Goal: Task Accomplishment & Management: Manage account settings

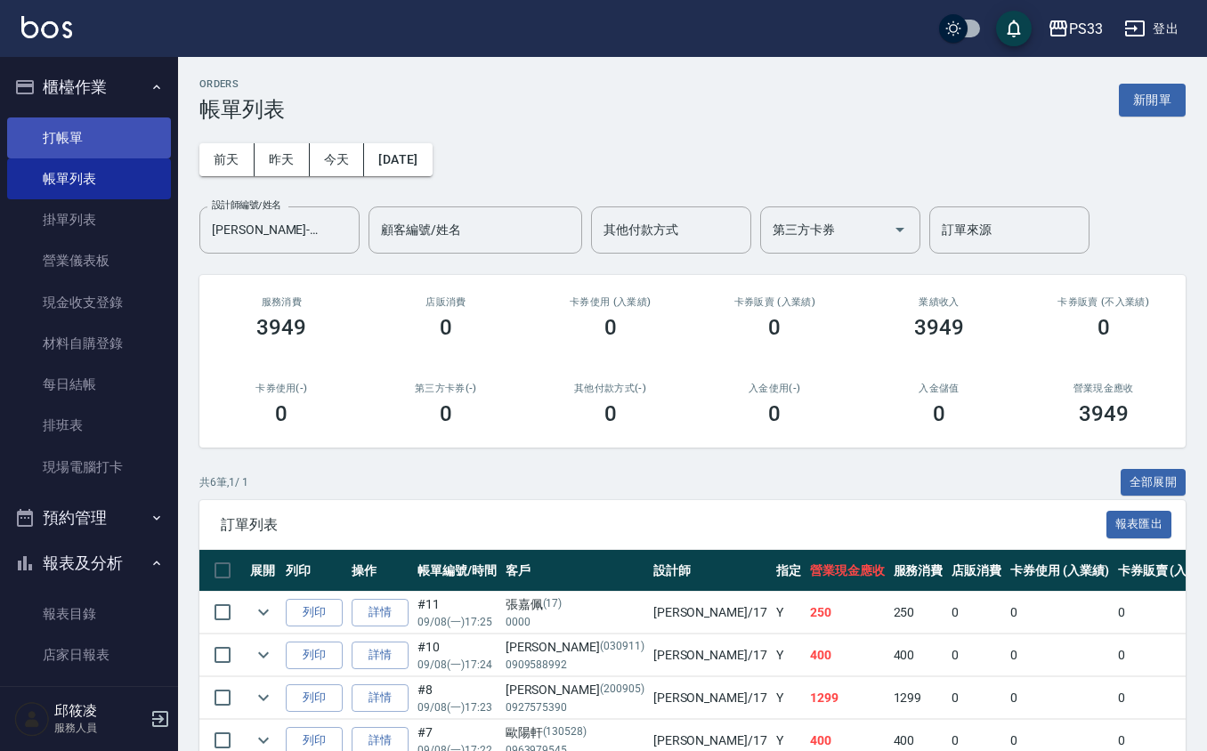
click at [90, 129] on link "打帳單" at bounding box center [89, 138] width 164 height 41
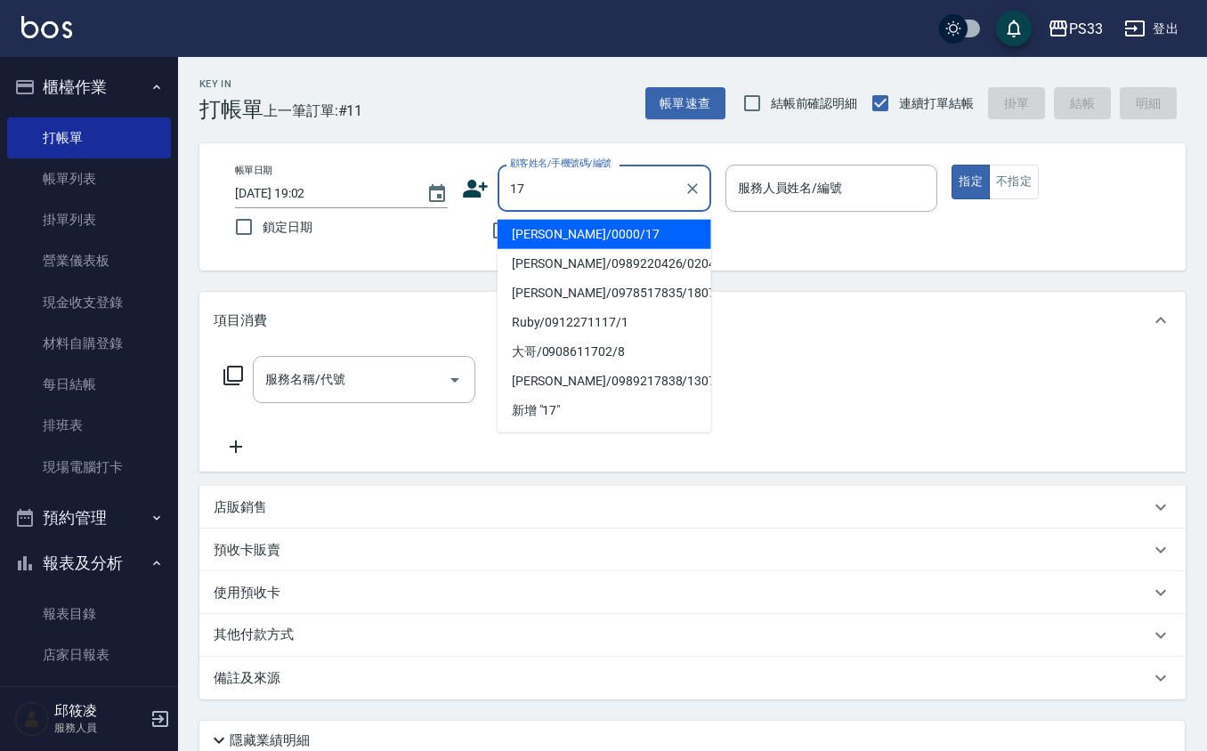
type input "[PERSON_NAME]/0000/17"
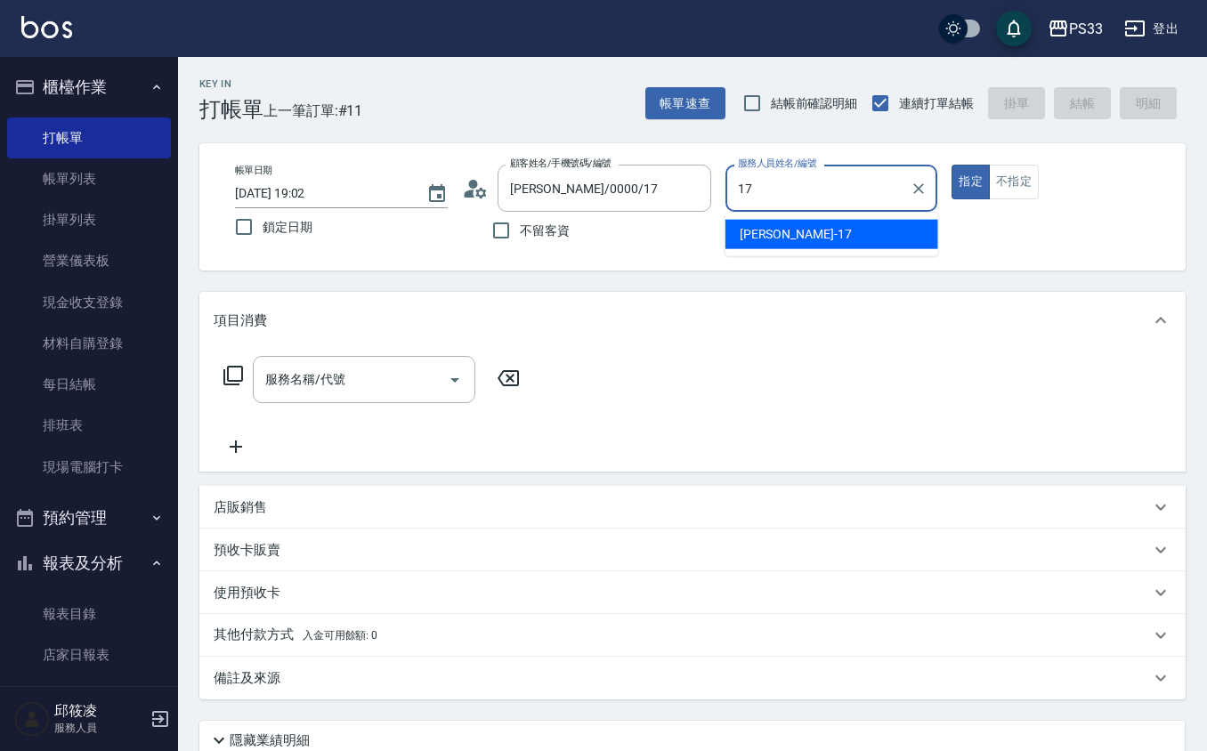
type input "[PERSON_NAME]-17"
type button "true"
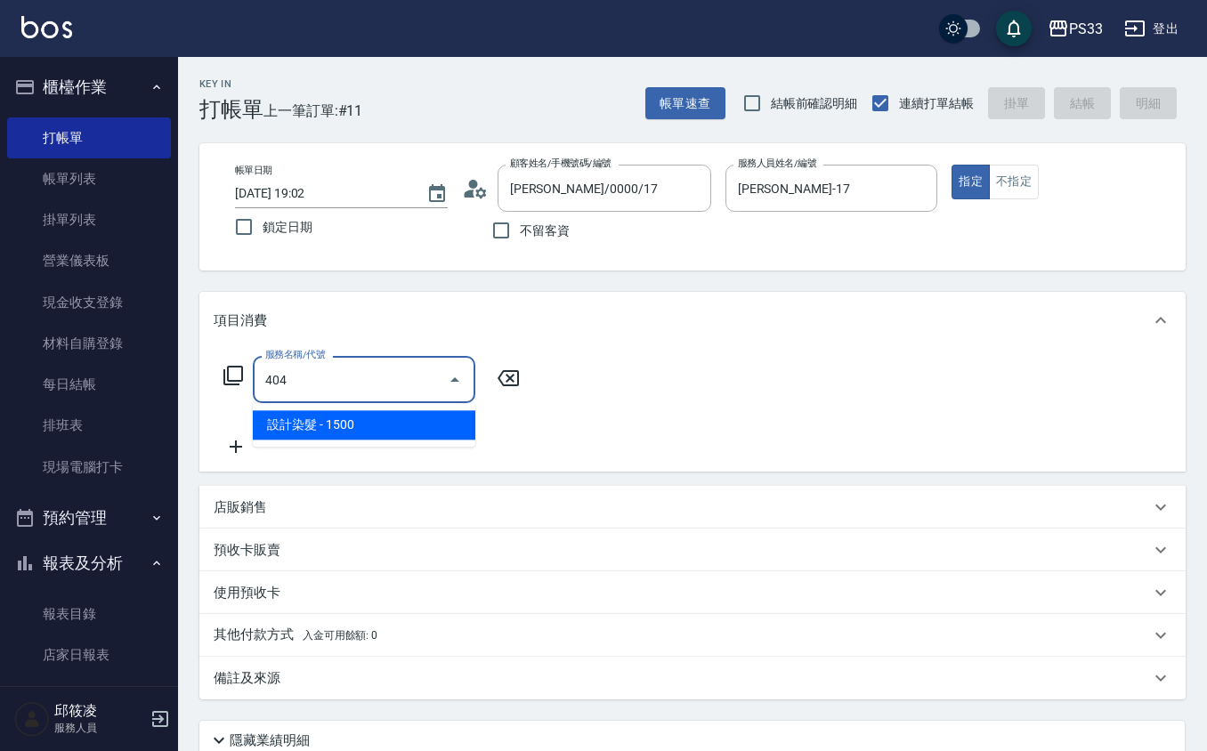
type input "設計染髮(404)"
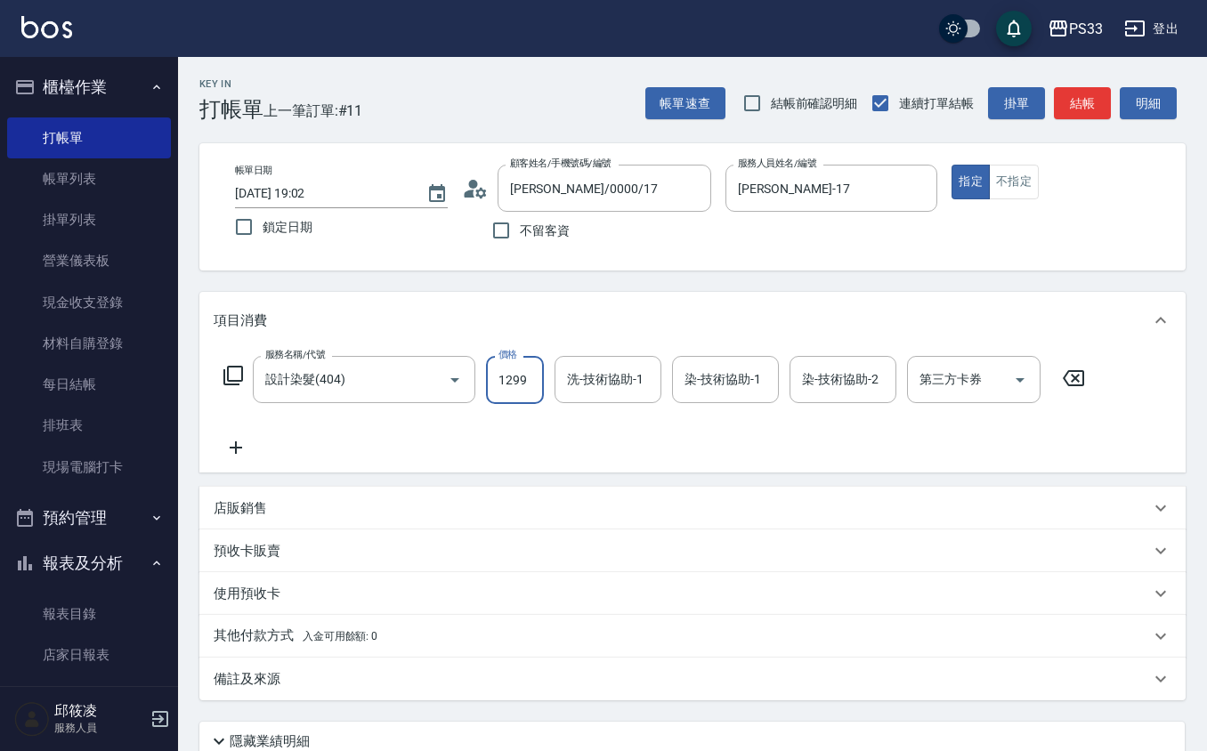
type input "1299"
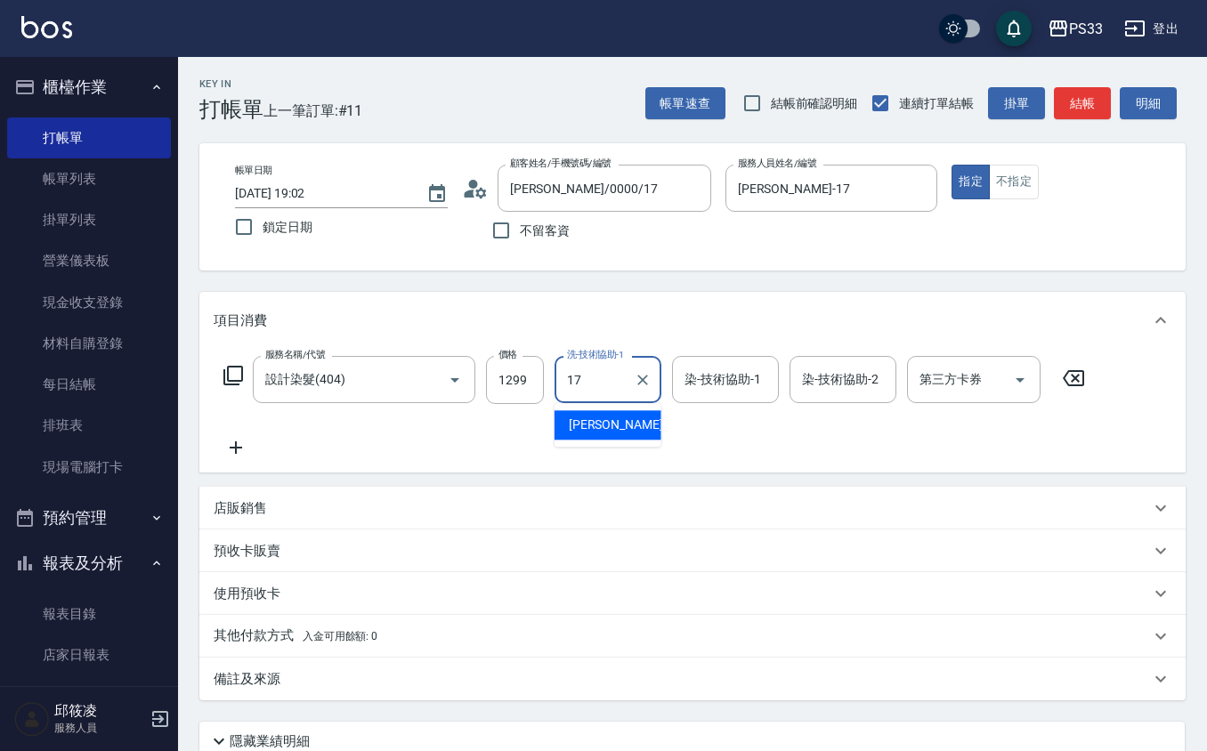
type input "[PERSON_NAME]-17"
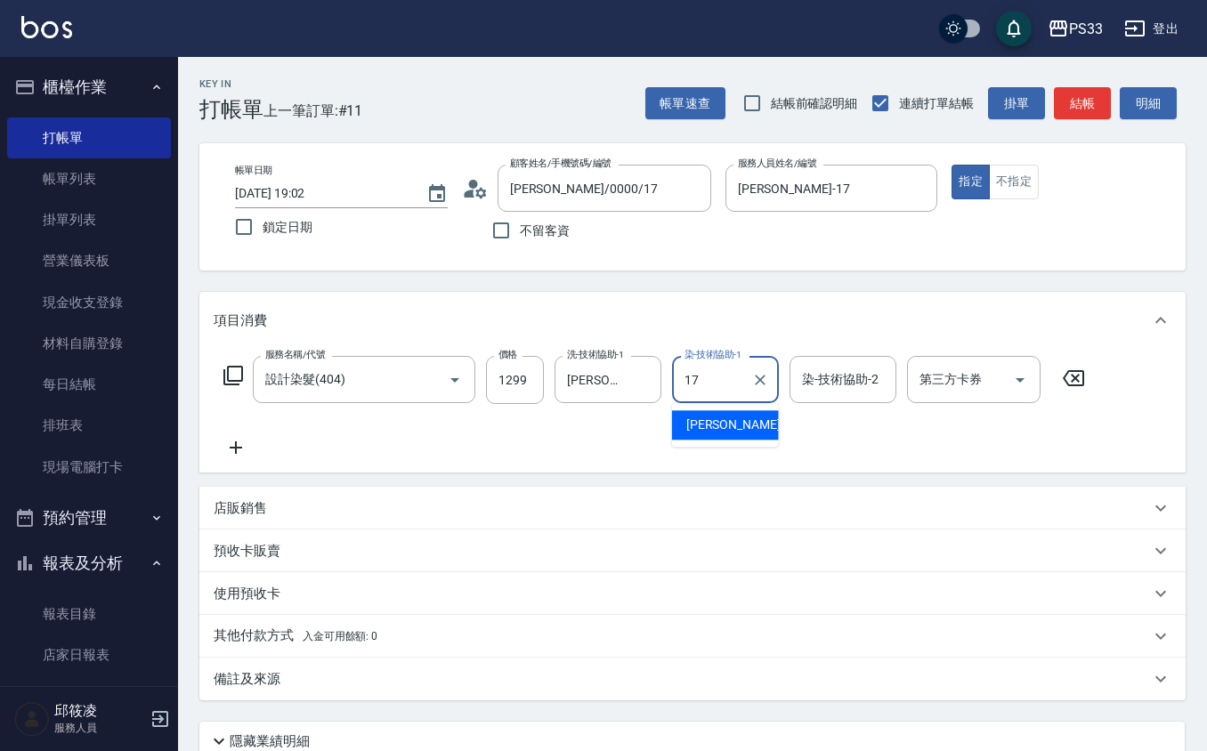
type input "[PERSON_NAME]-17"
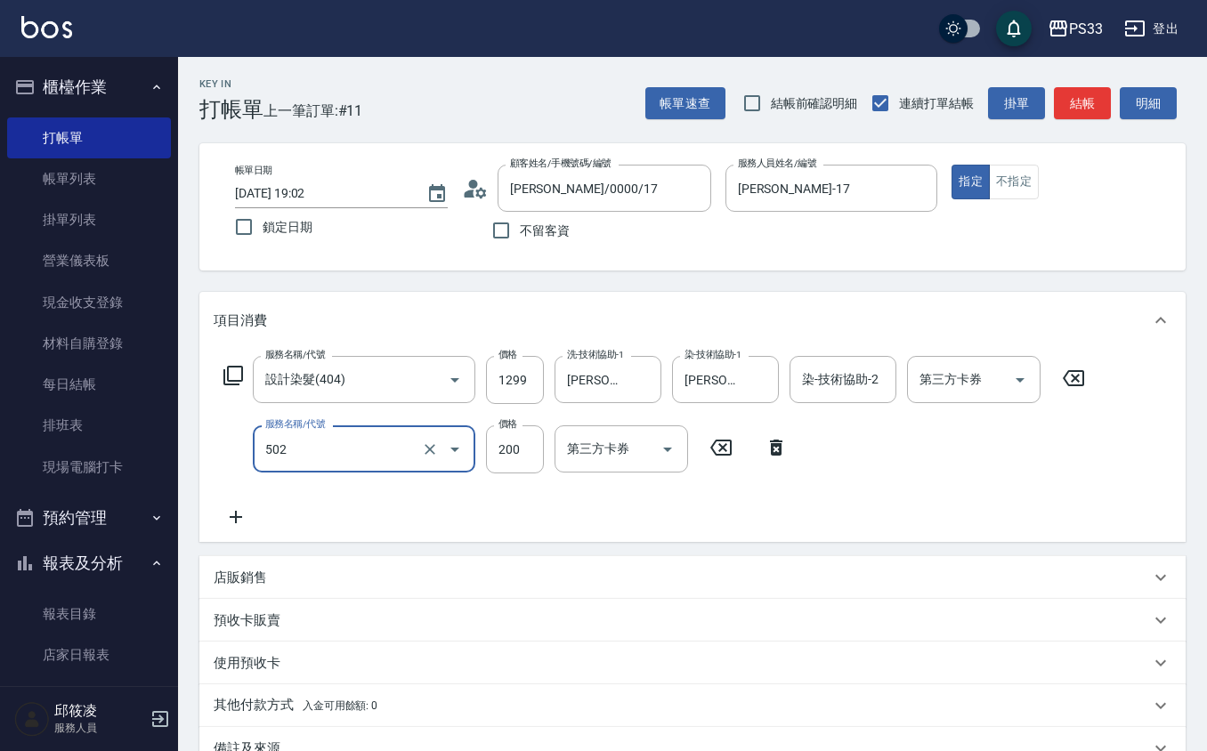
type input "自備護髮(502)"
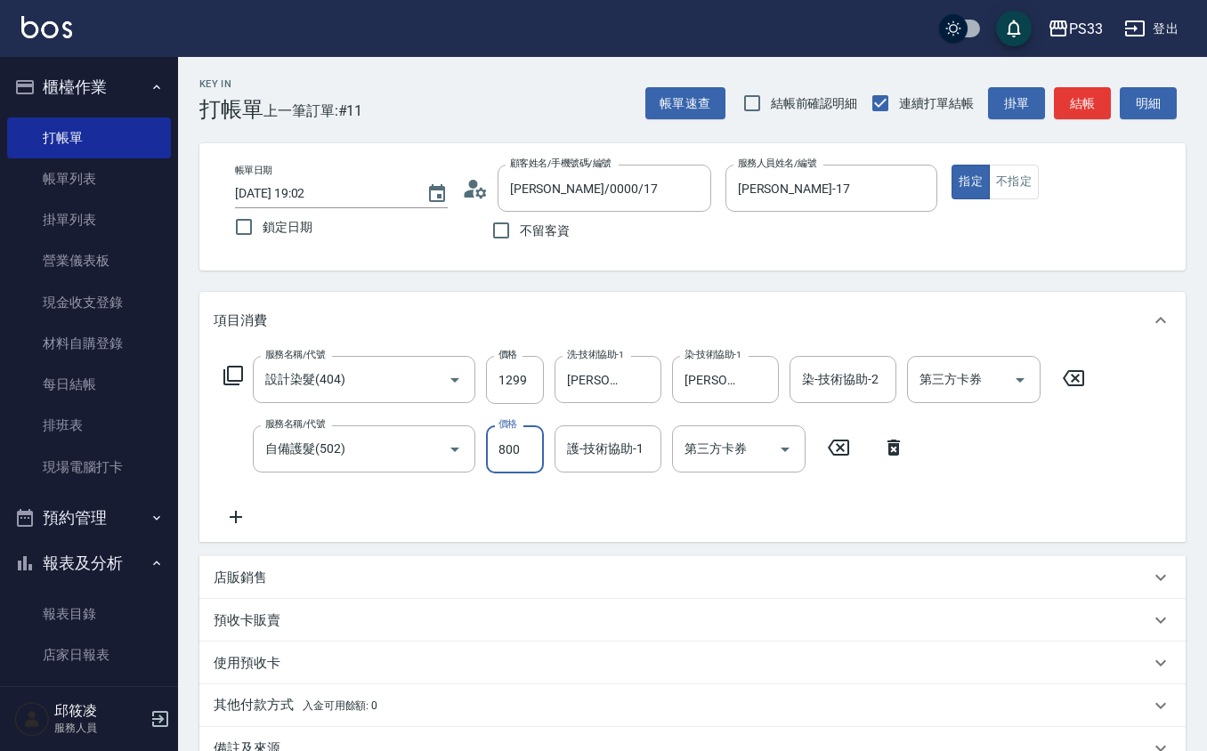
type input "800"
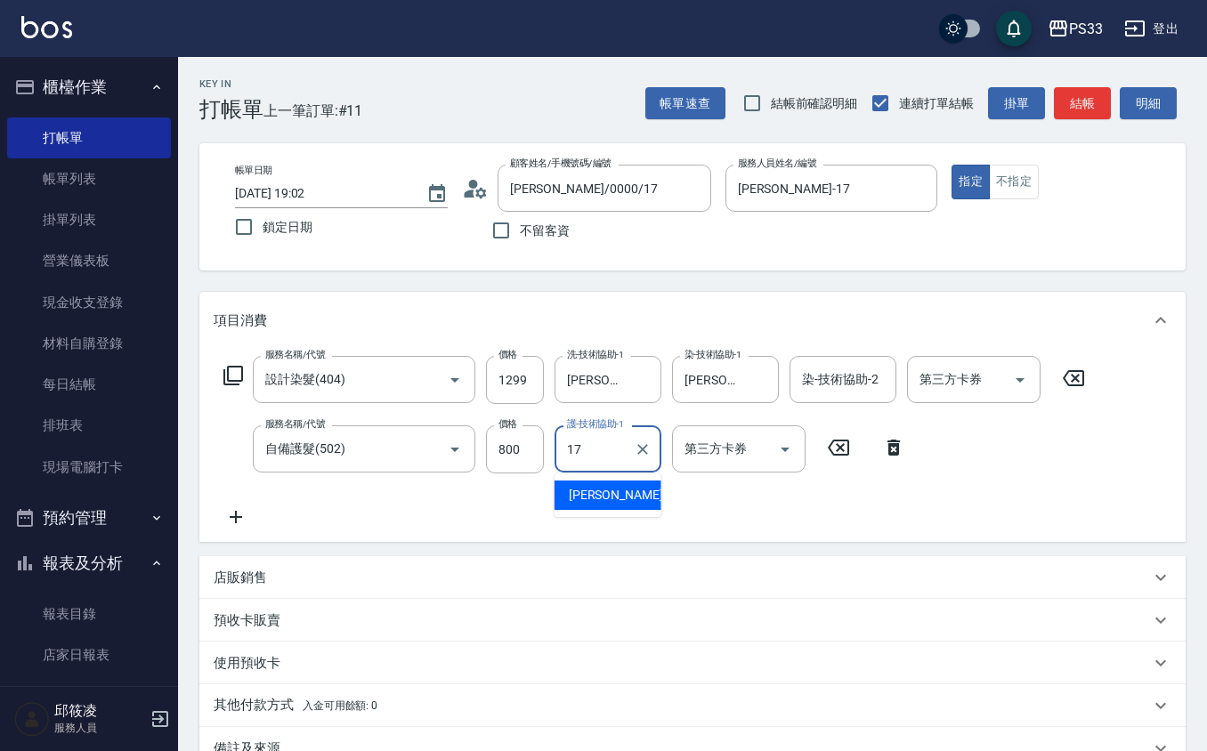
type input "[PERSON_NAME]-17"
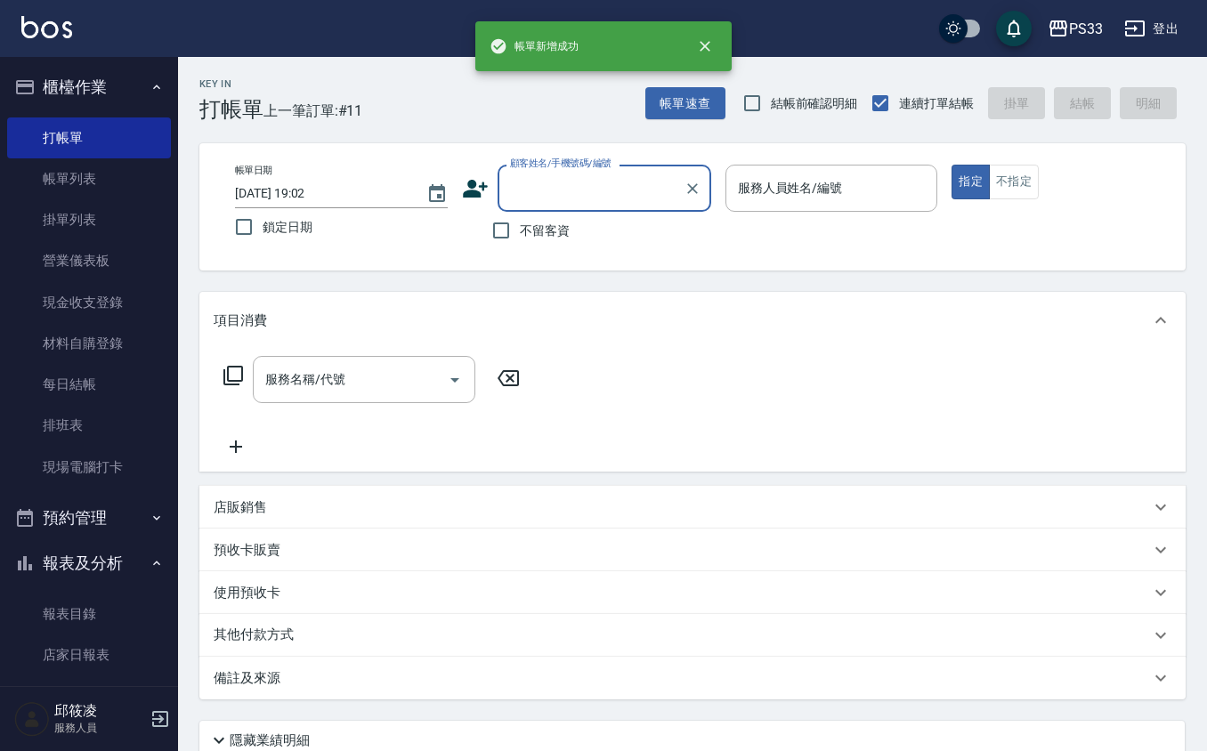
type input "7"
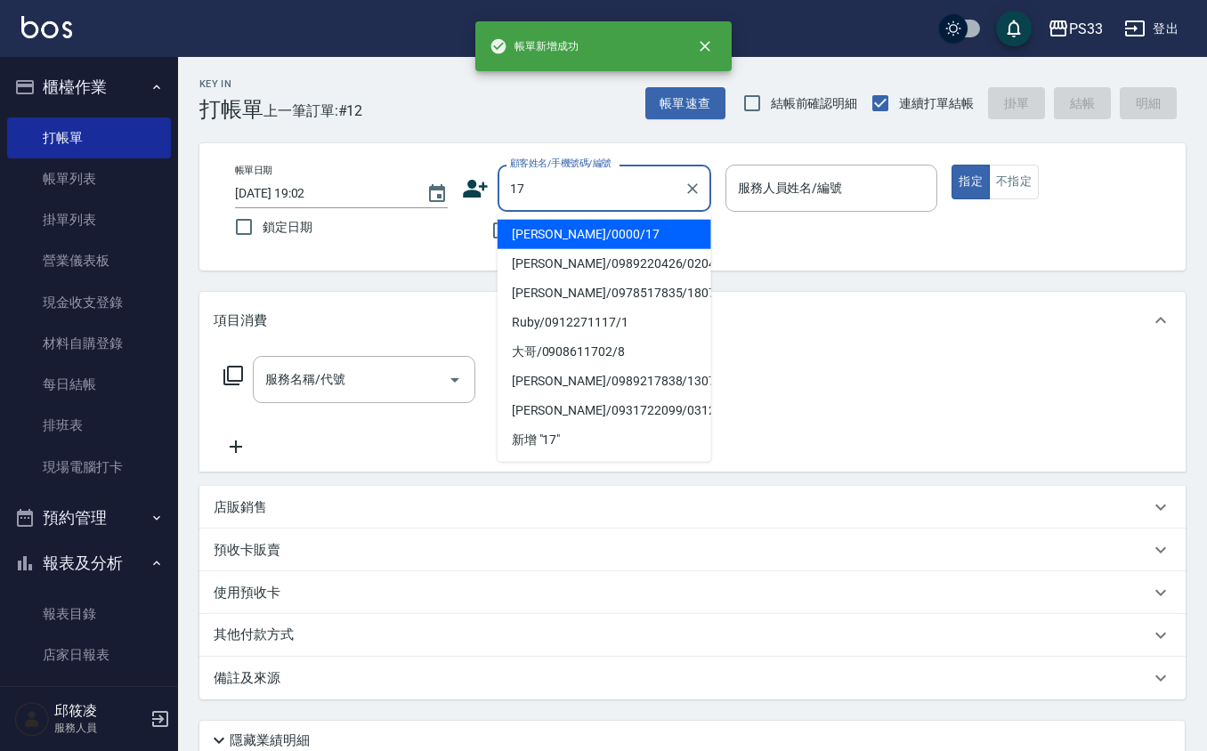
type input "[PERSON_NAME]/0000/17"
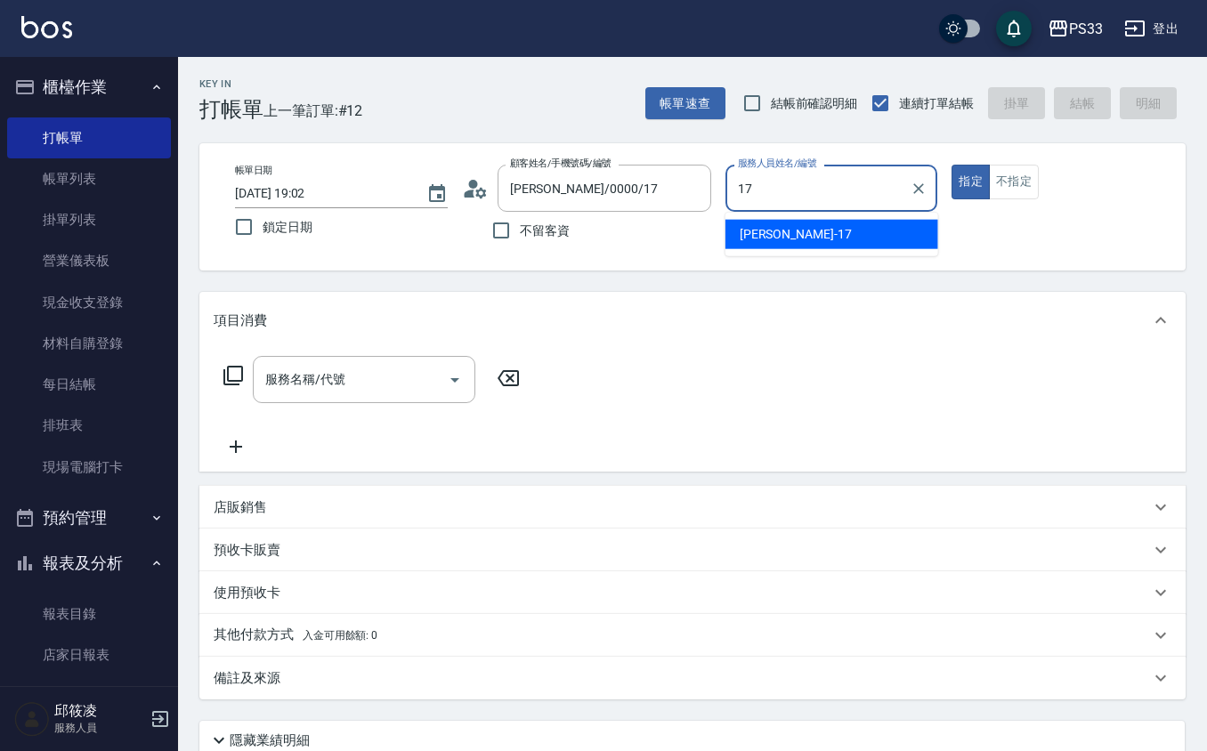
type input "[PERSON_NAME]-17"
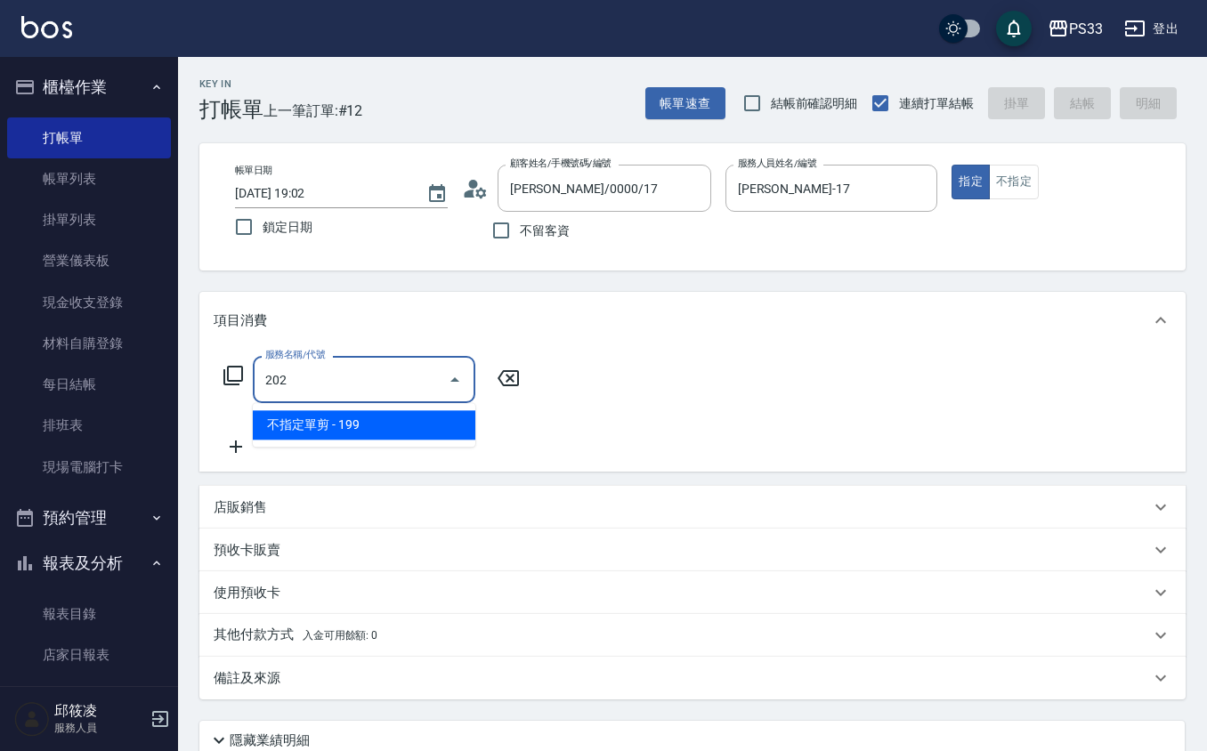
type input "不指定單剪(202)"
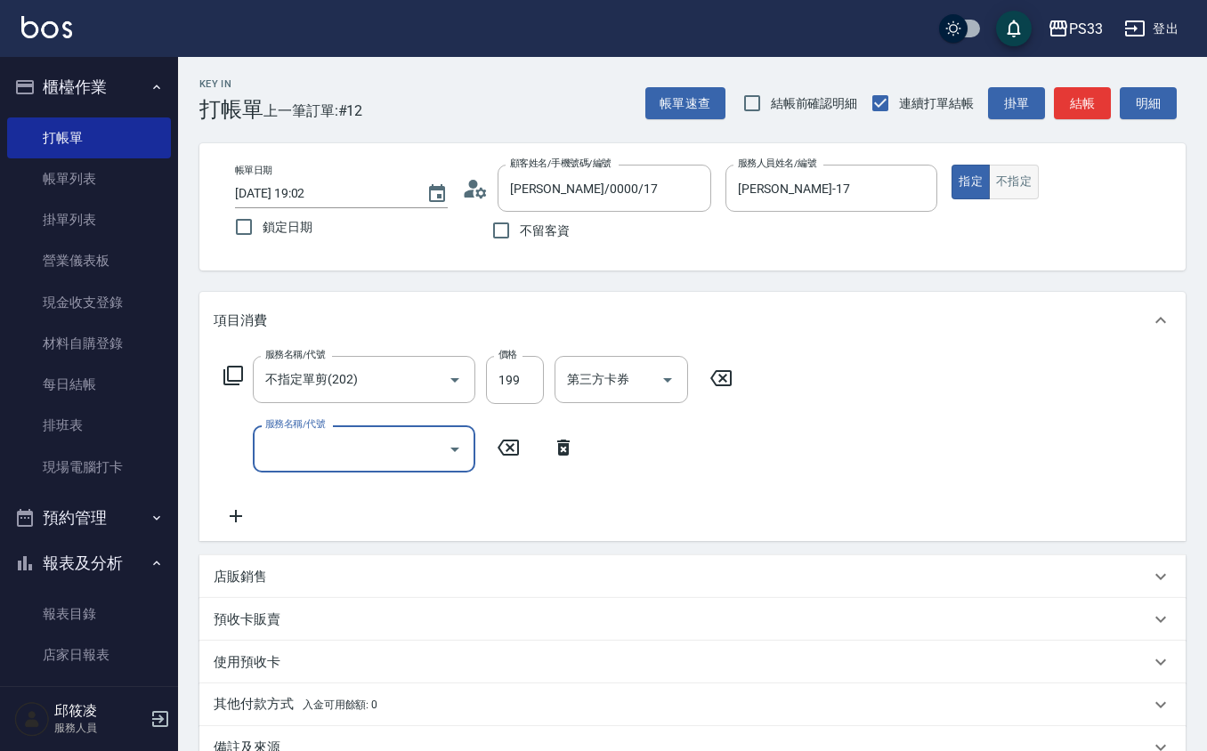
click at [1013, 172] on button "不指定" at bounding box center [1014, 182] width 50 height 35
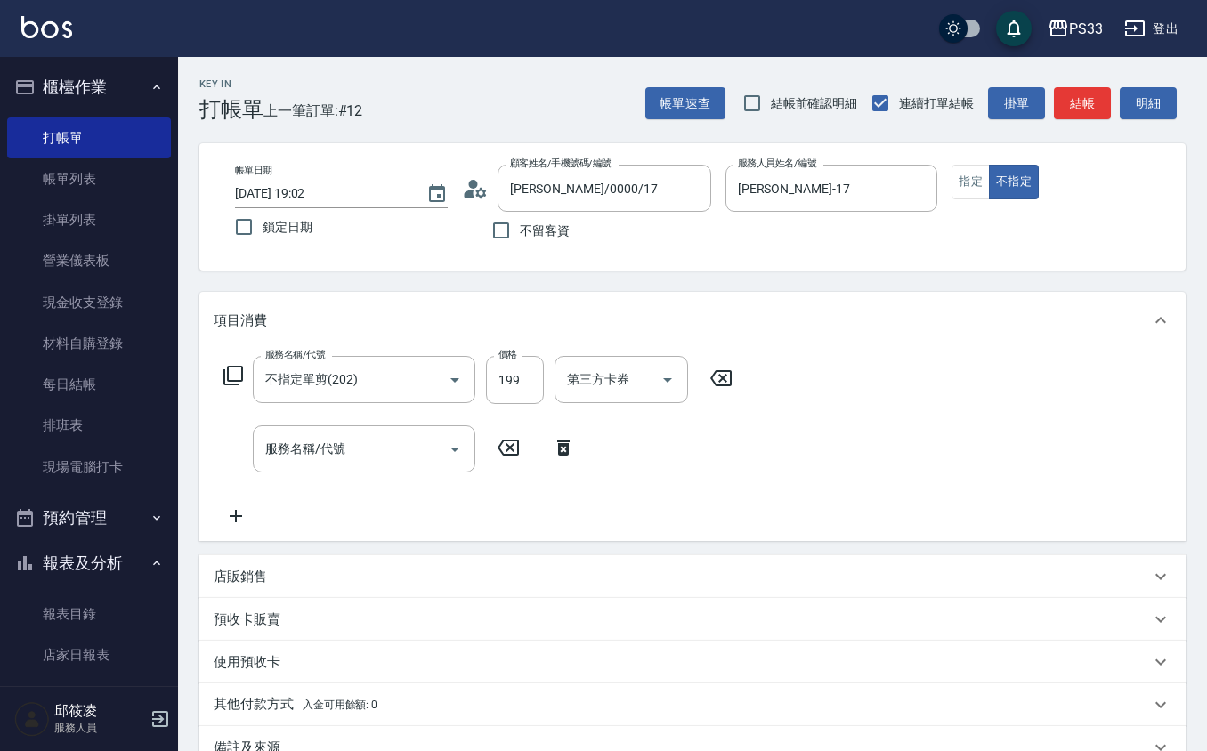
type button "false"
type input "[DATE] 19:03"
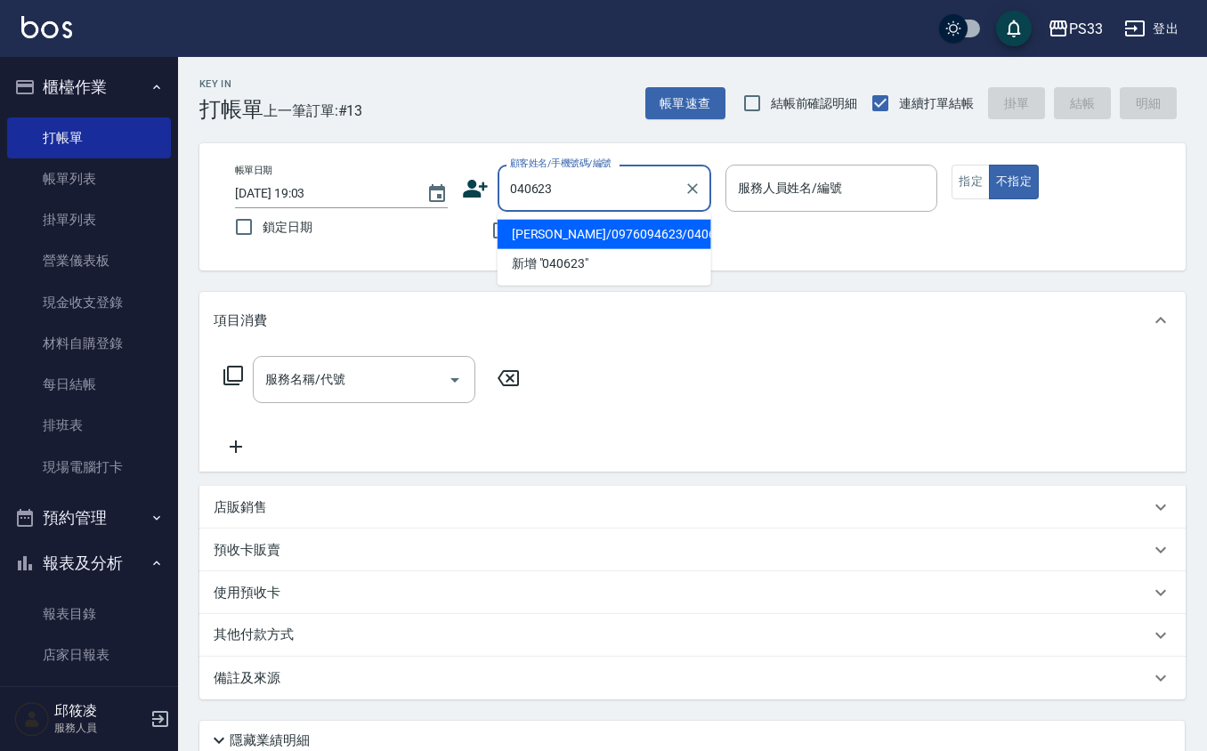
type input "[PERSON_NAME]/0976094623/040623"
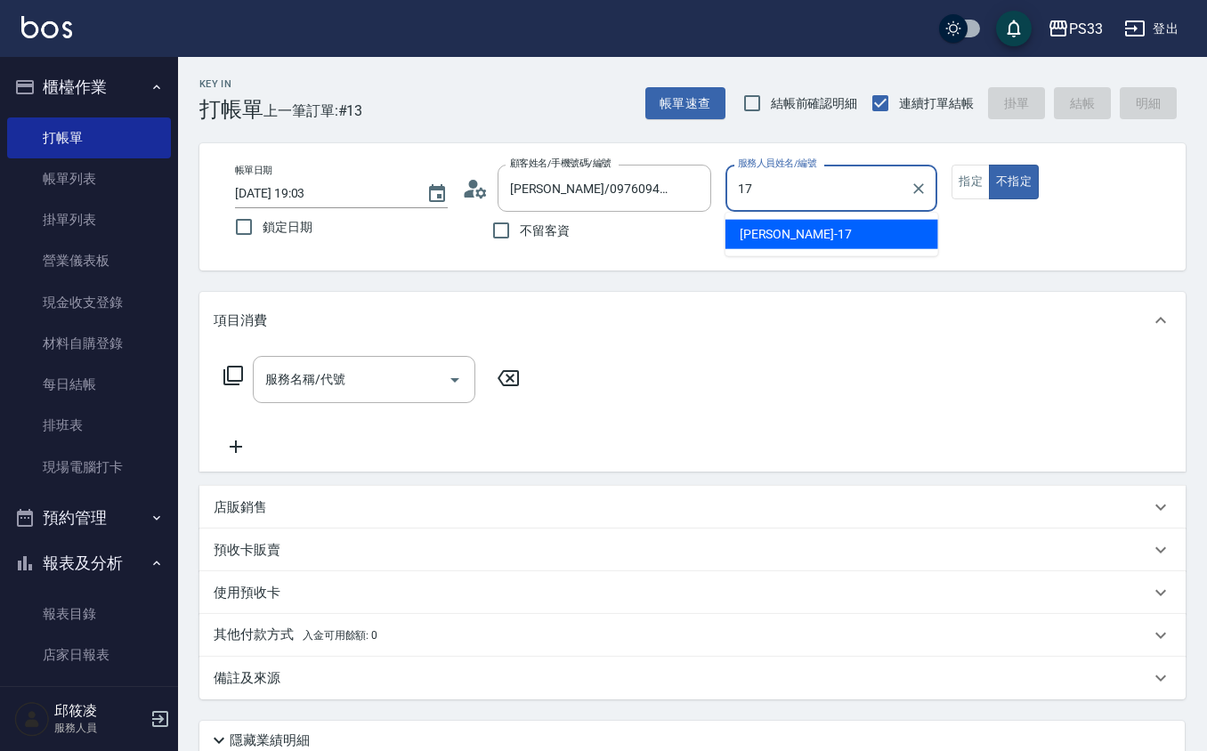
type input "[PERSON_NAME]-17"
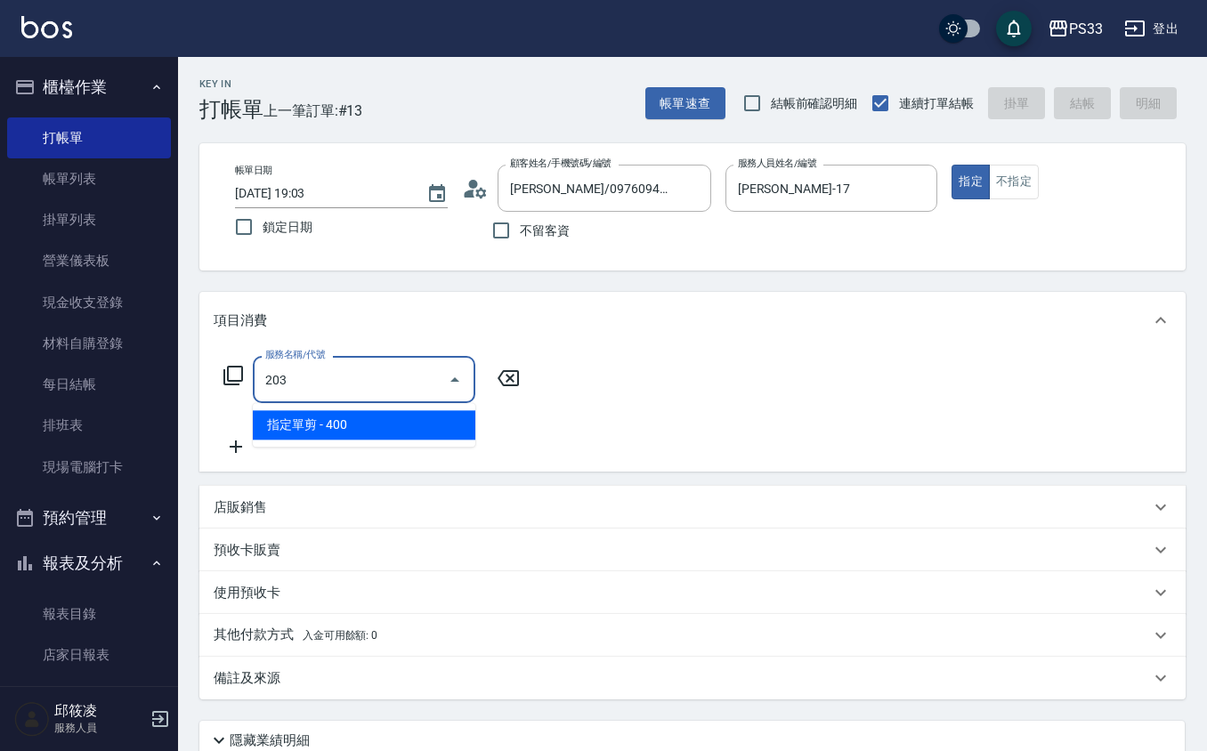
type input "指定單剪(203)"
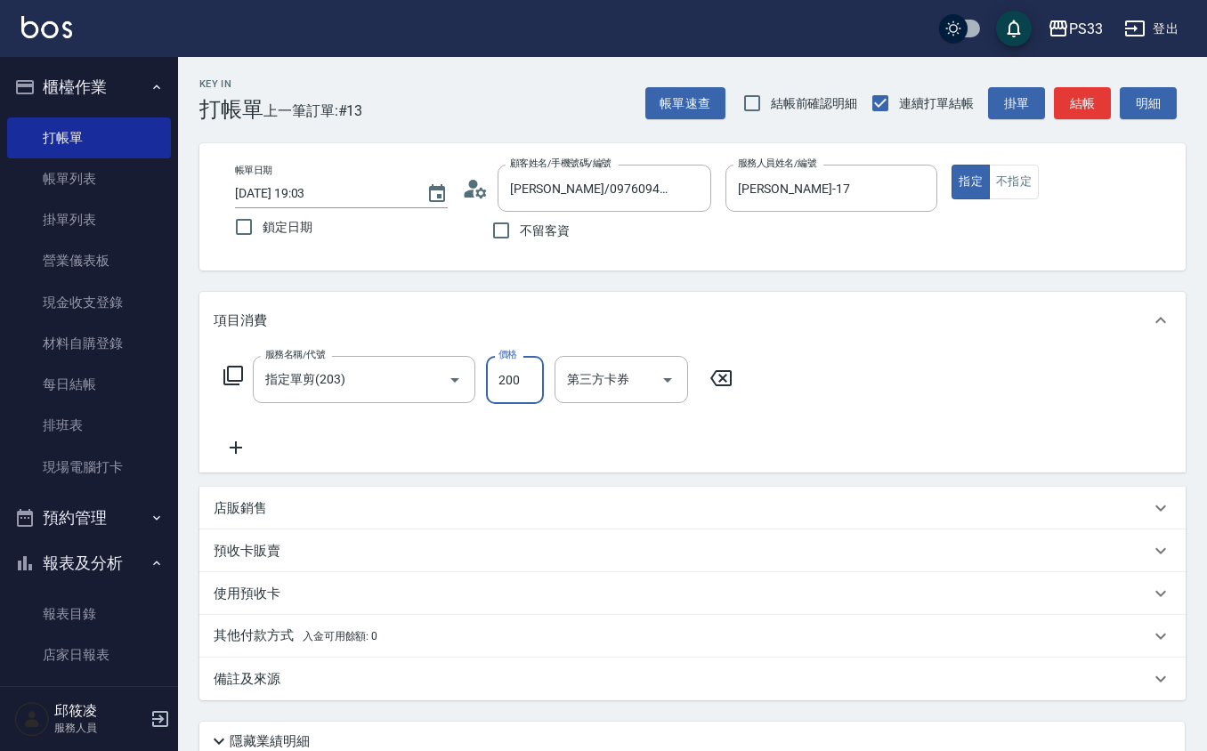
type input "200"
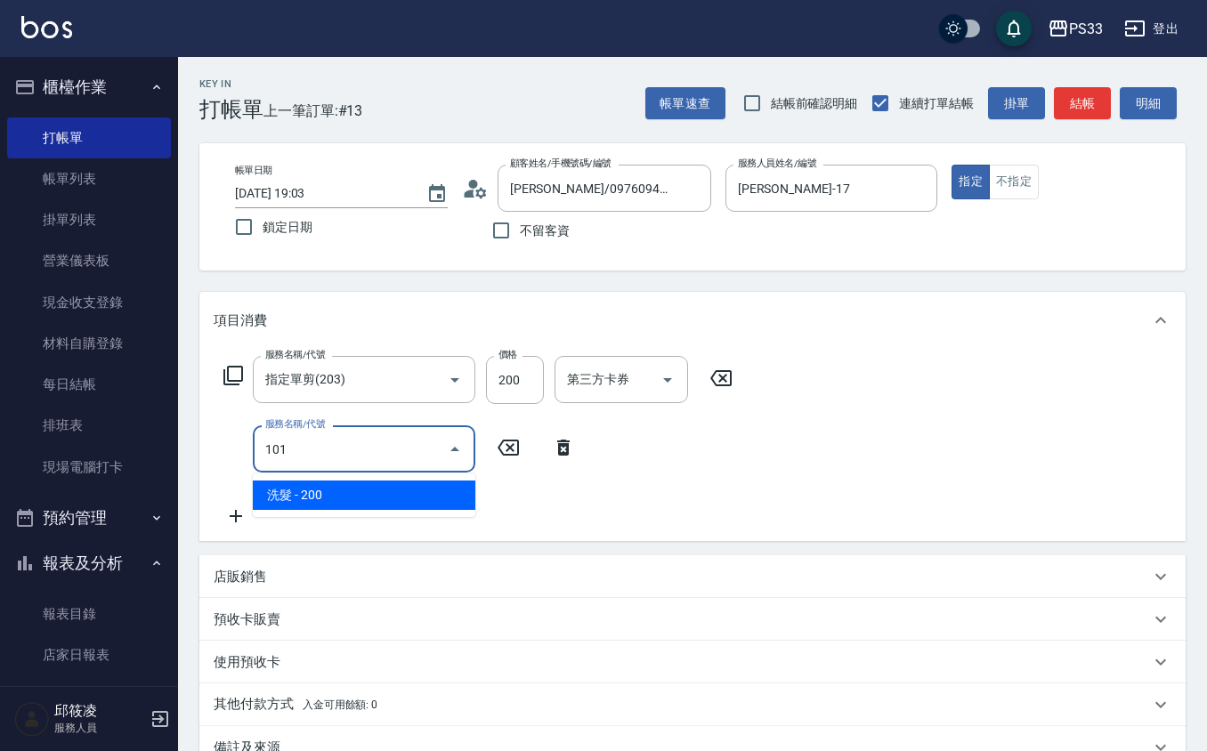
type input "洗髮(101)"
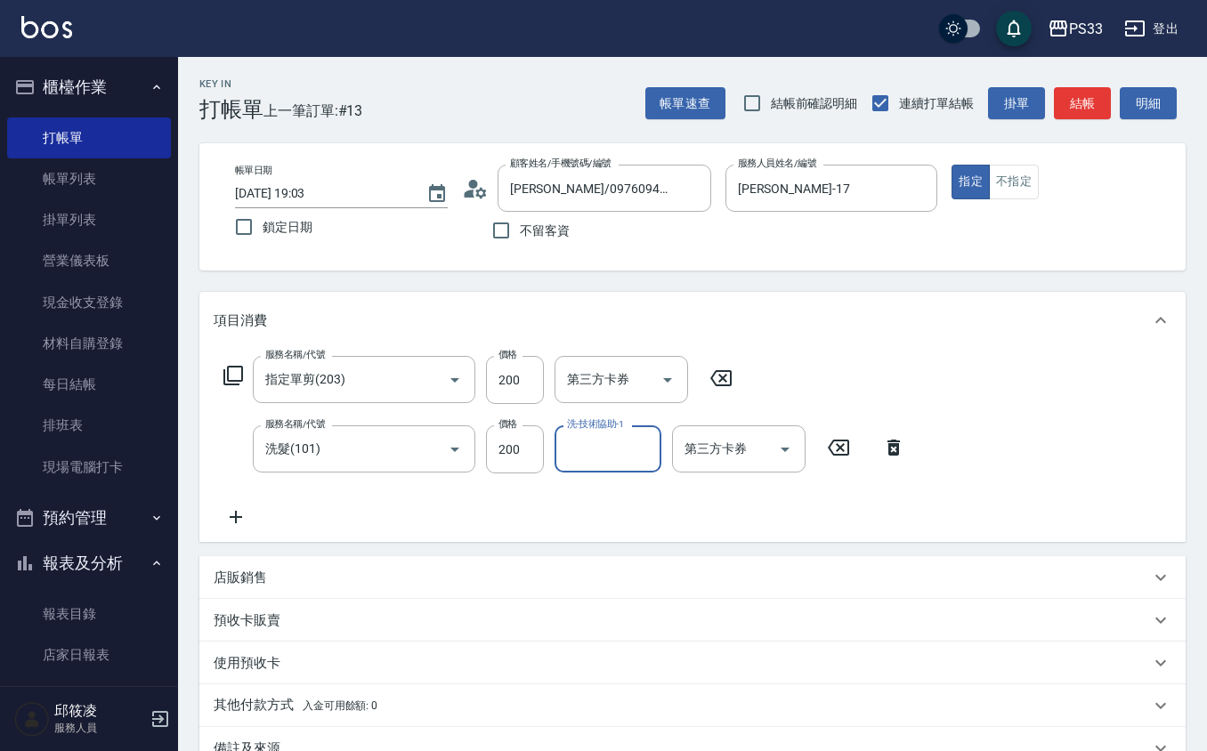
type input "1"
type input "苡軒-9"
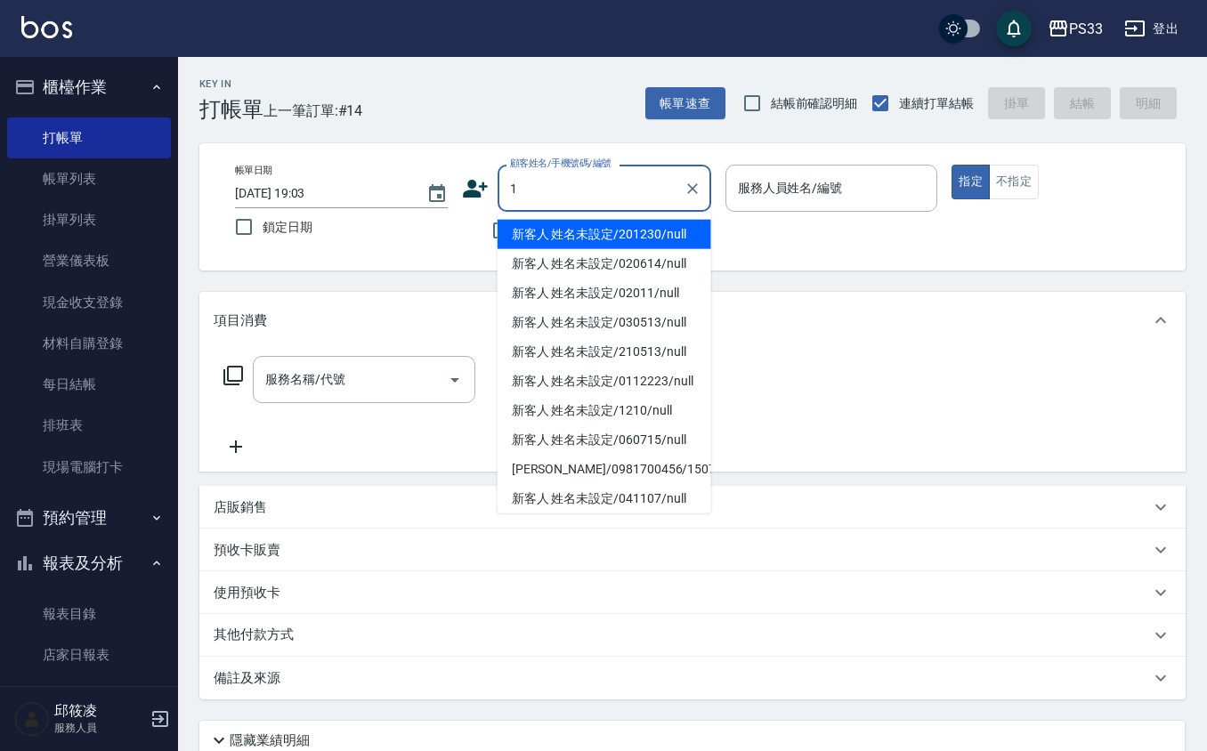
type input "新客人 姓名未設定/201230/null"
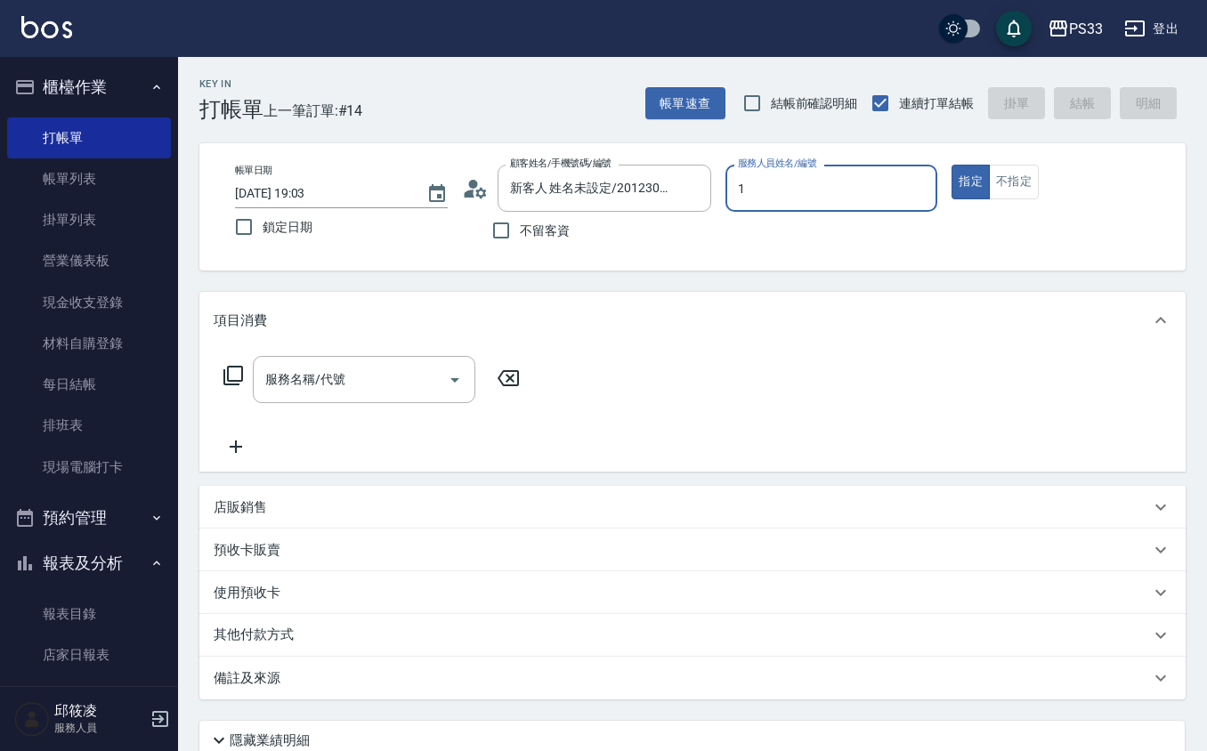
type input "Rube-1"
type input "Ruby/0912271117/1"
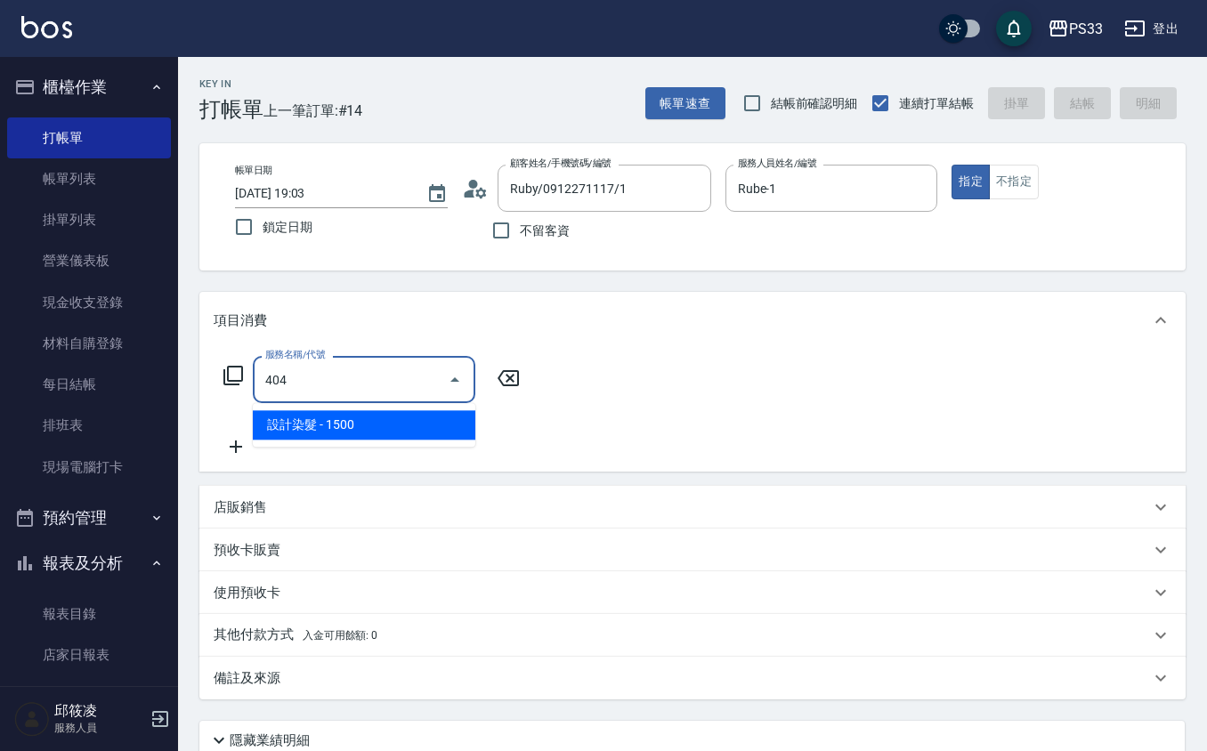
type input "設計染髮(404)"
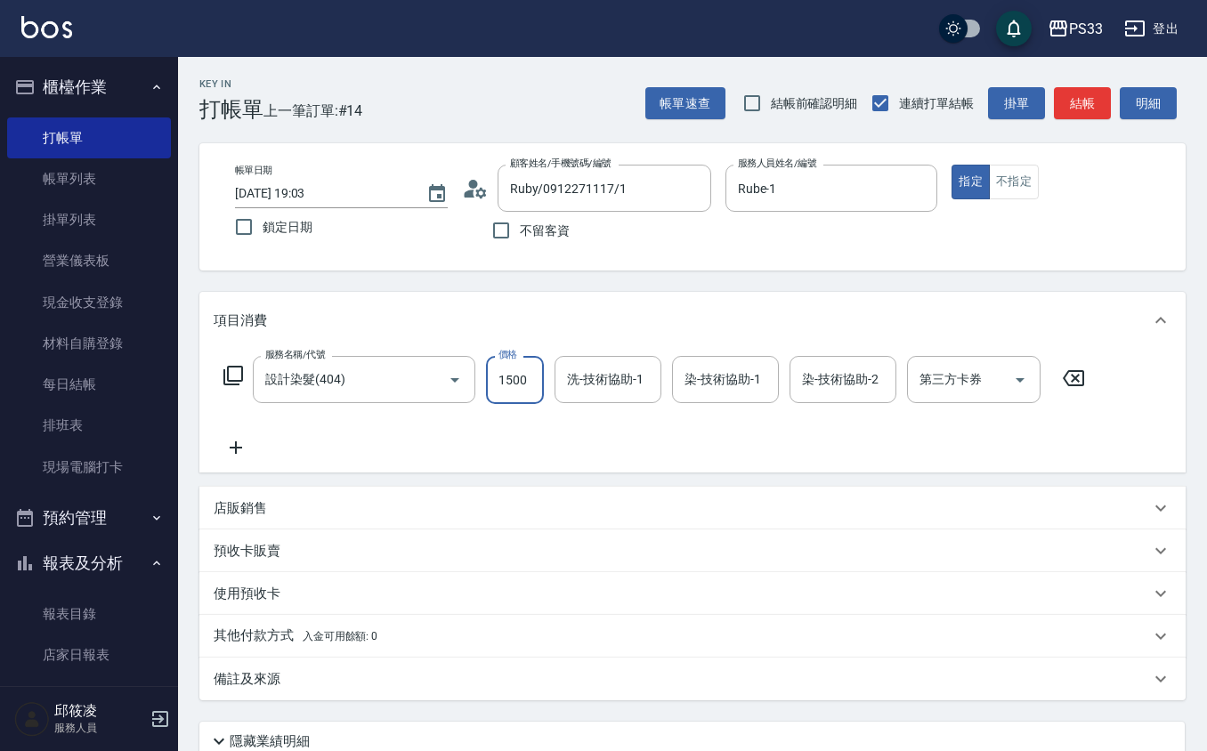
click at [536, 381] on input "1500" at bounding box center [515, 380] width 58 height 48
type input "2000"
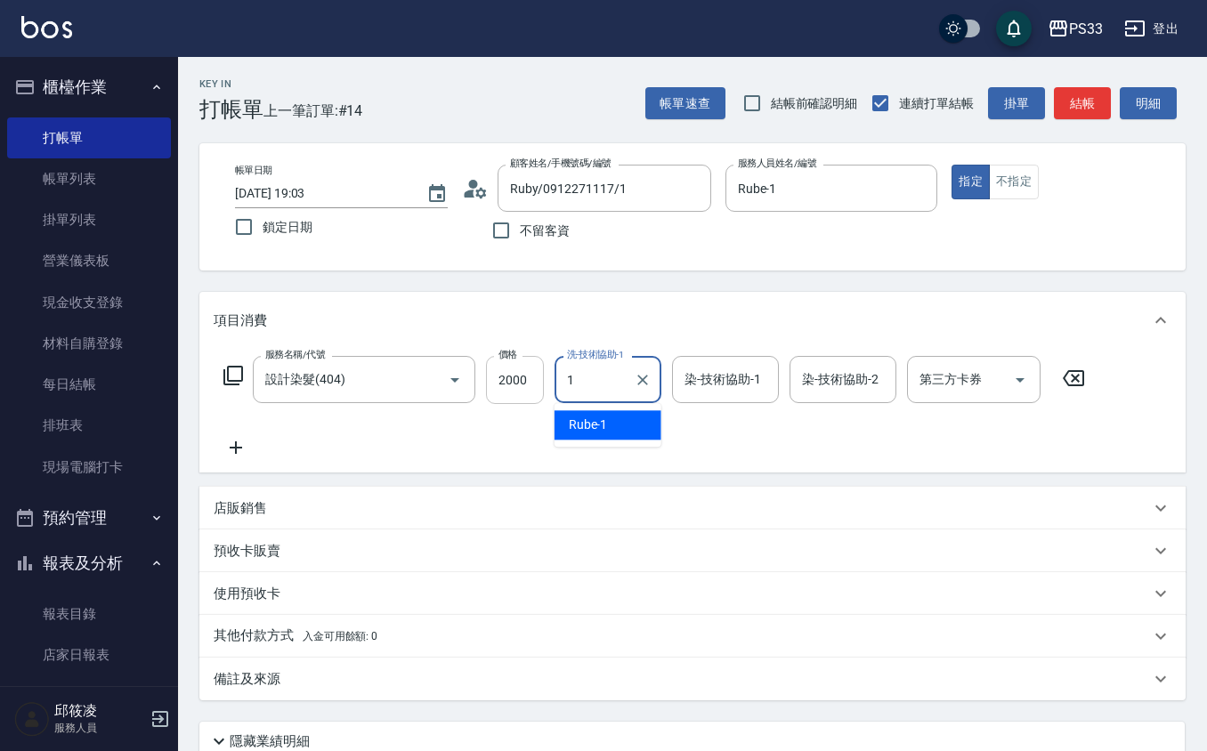
type input "Rube-1"
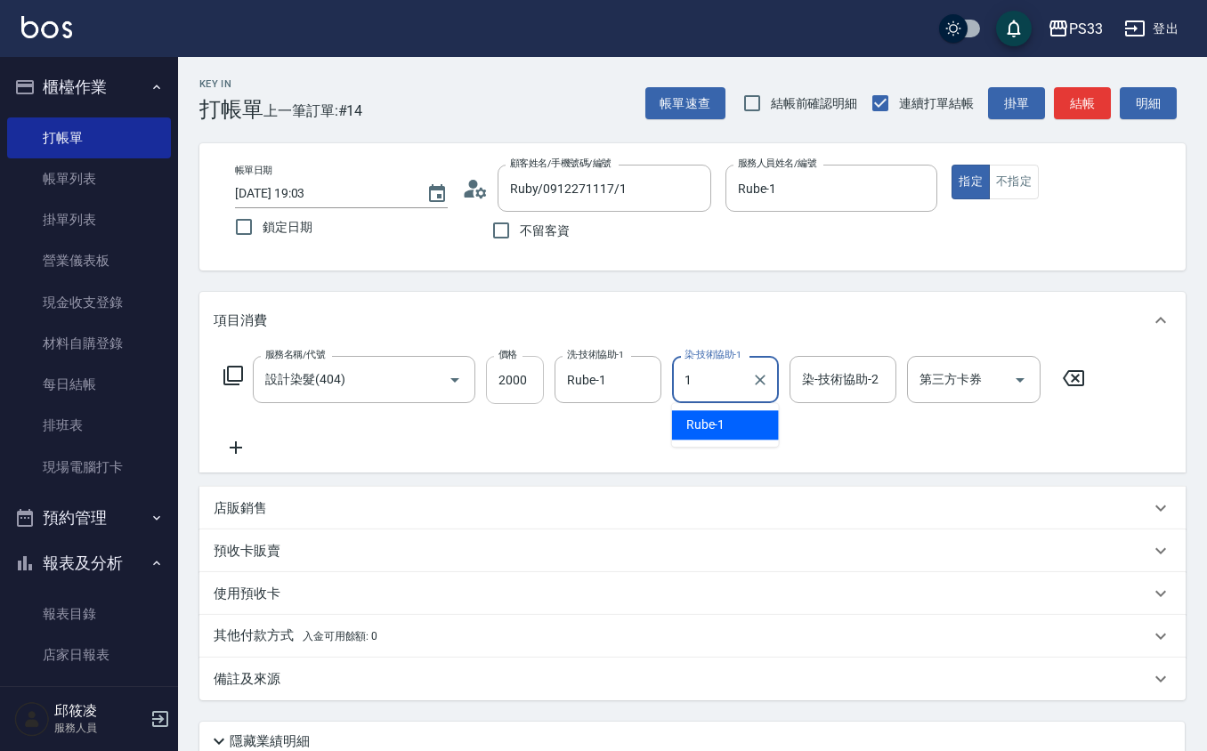
type input "Rube-1"
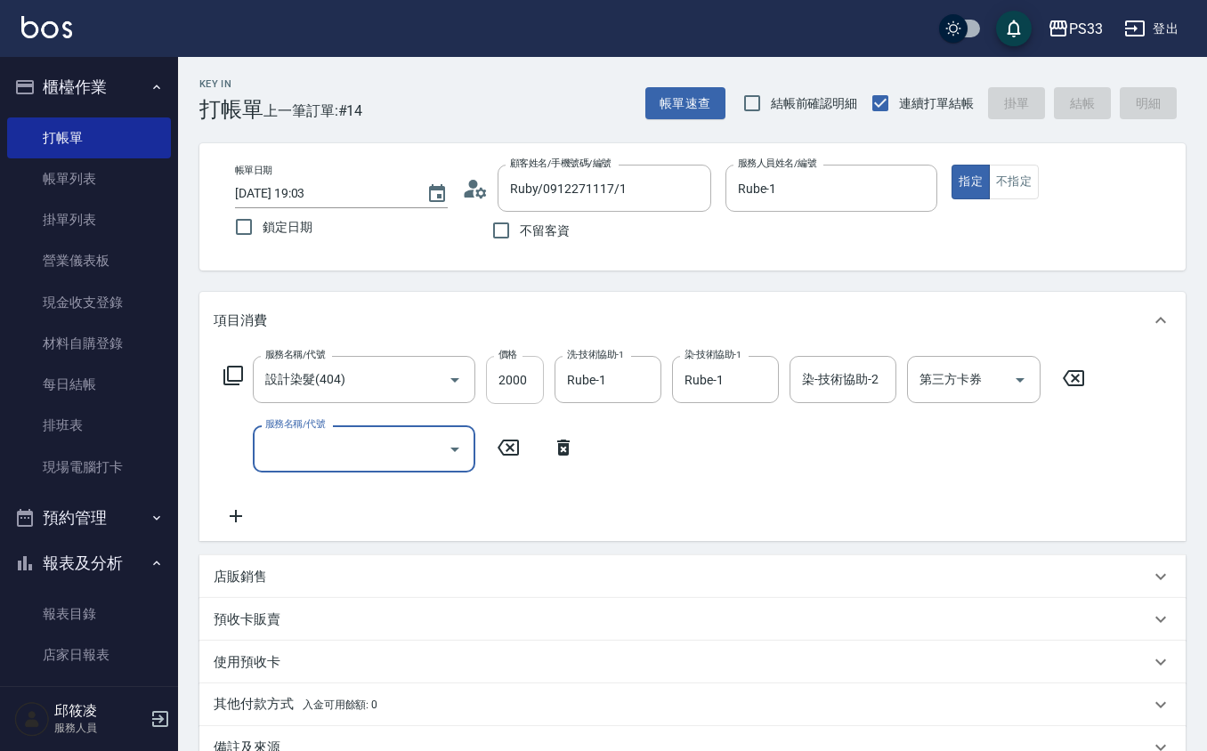
type input "[DATE] 19:11"
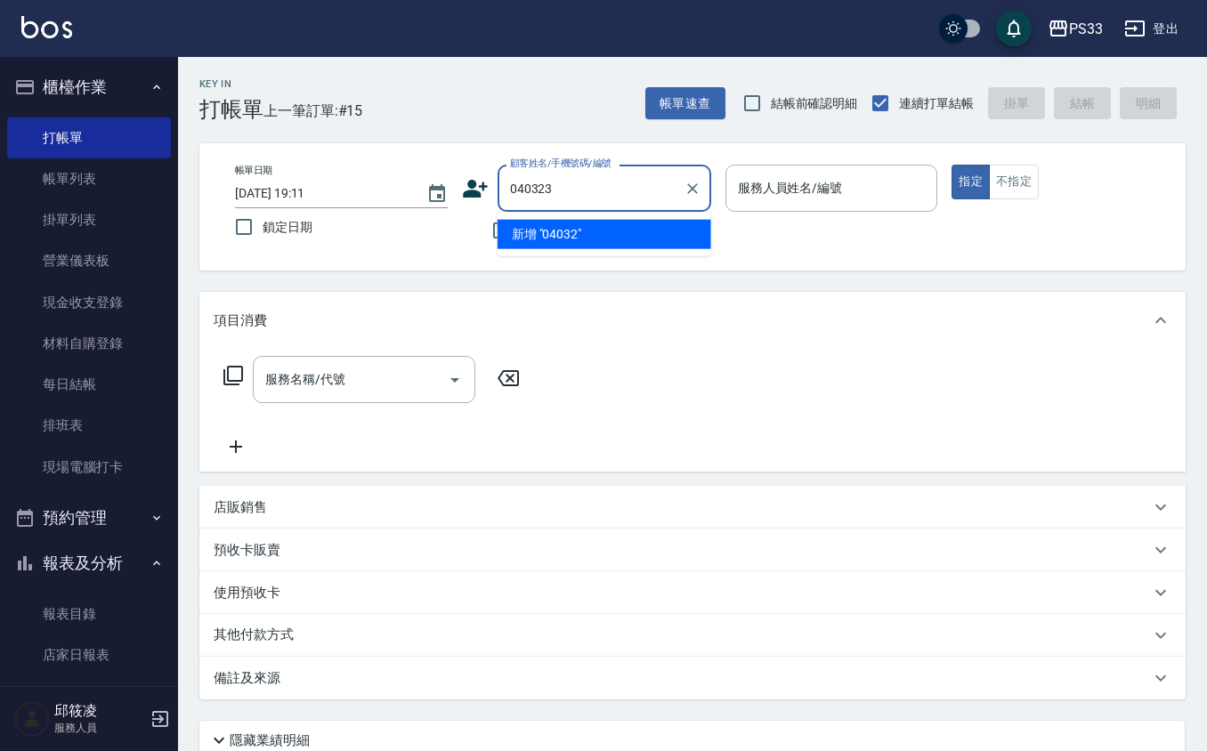
type input "040323"
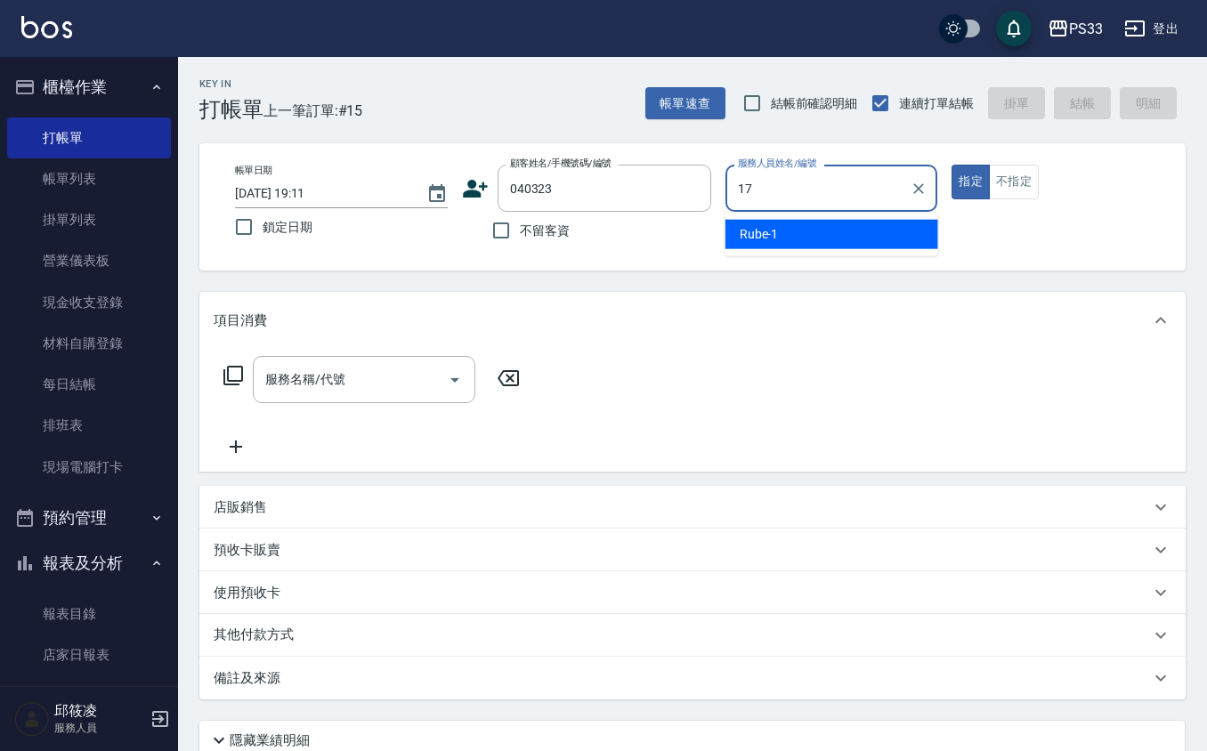
type input "17"
type input "[PERSON_NAME]/0978072673/040323"
type input "[PERSON_NAME]-17"
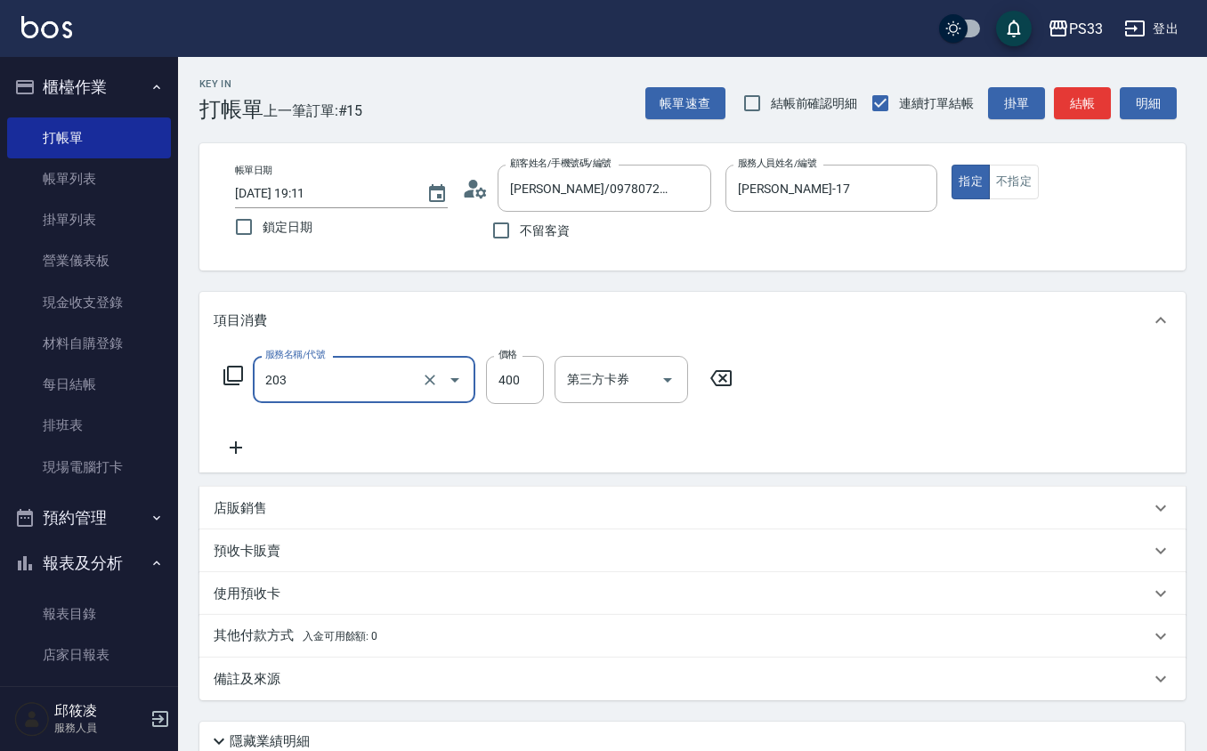
type input "指定單剪(203)"
type input "200"
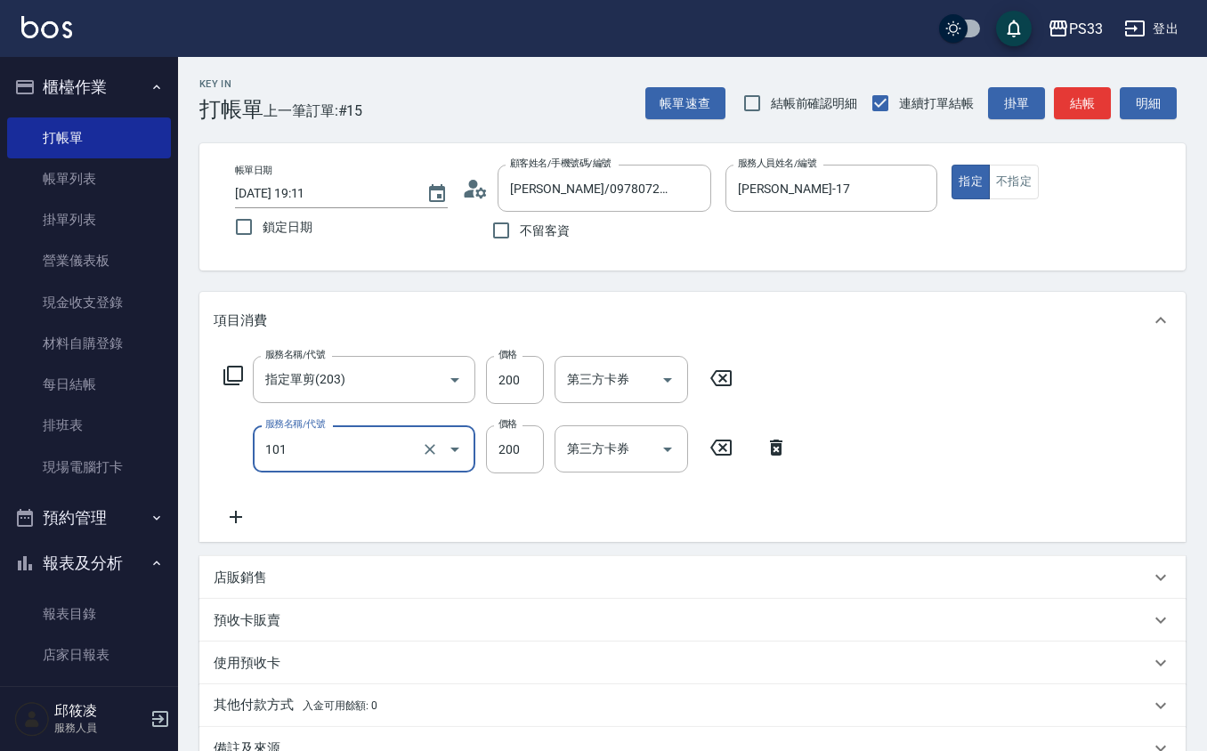
type input "洗髮(101)"
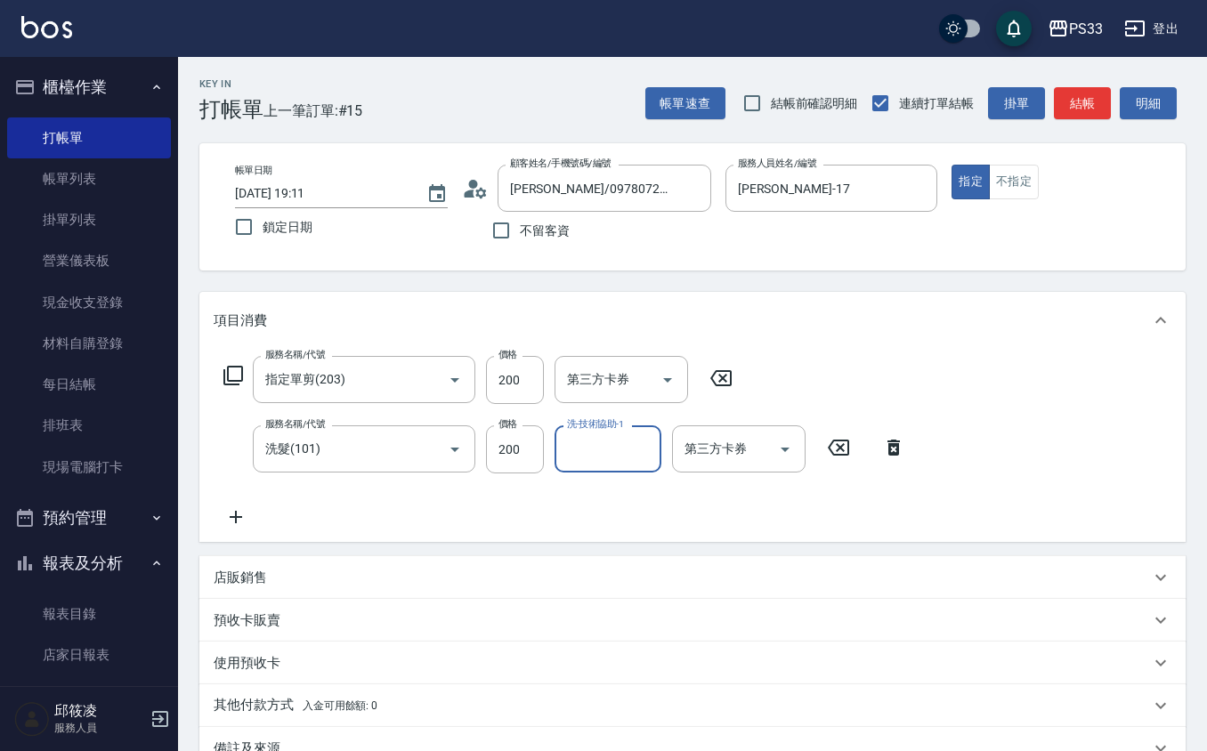
type input "1"
type input "[PERSON_NAME]-22"
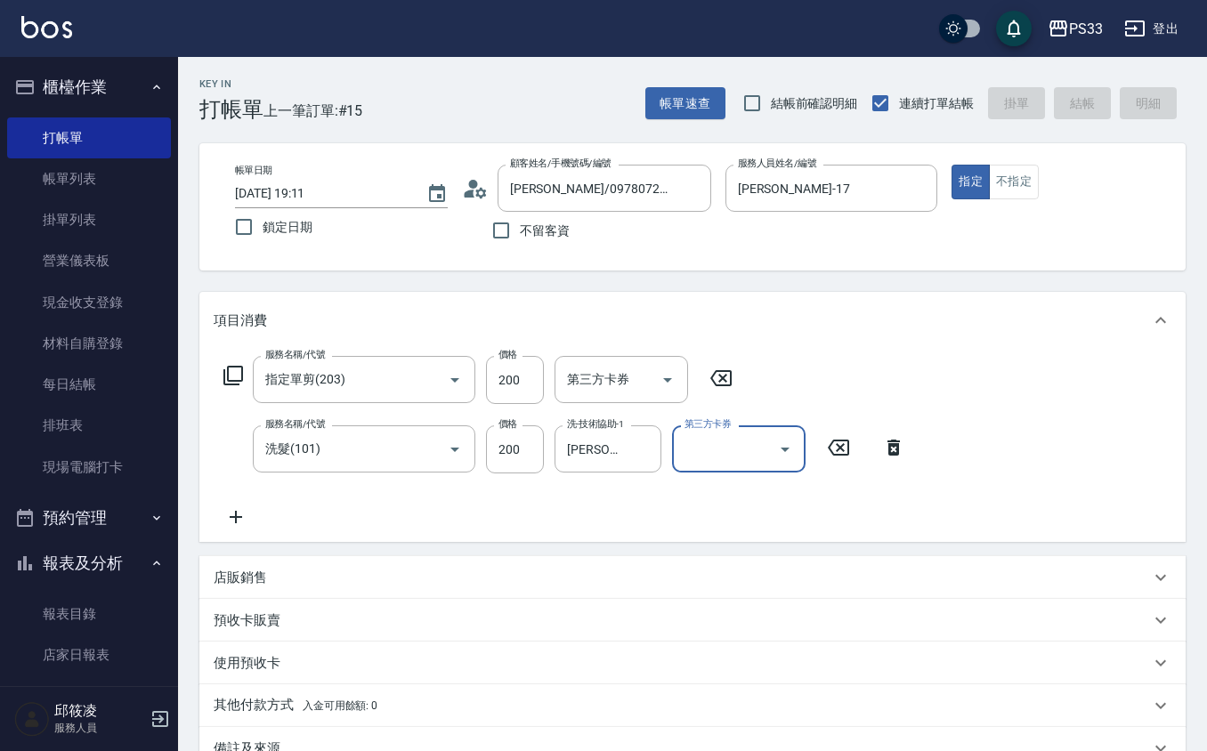
type input "[DATE] 19:30"
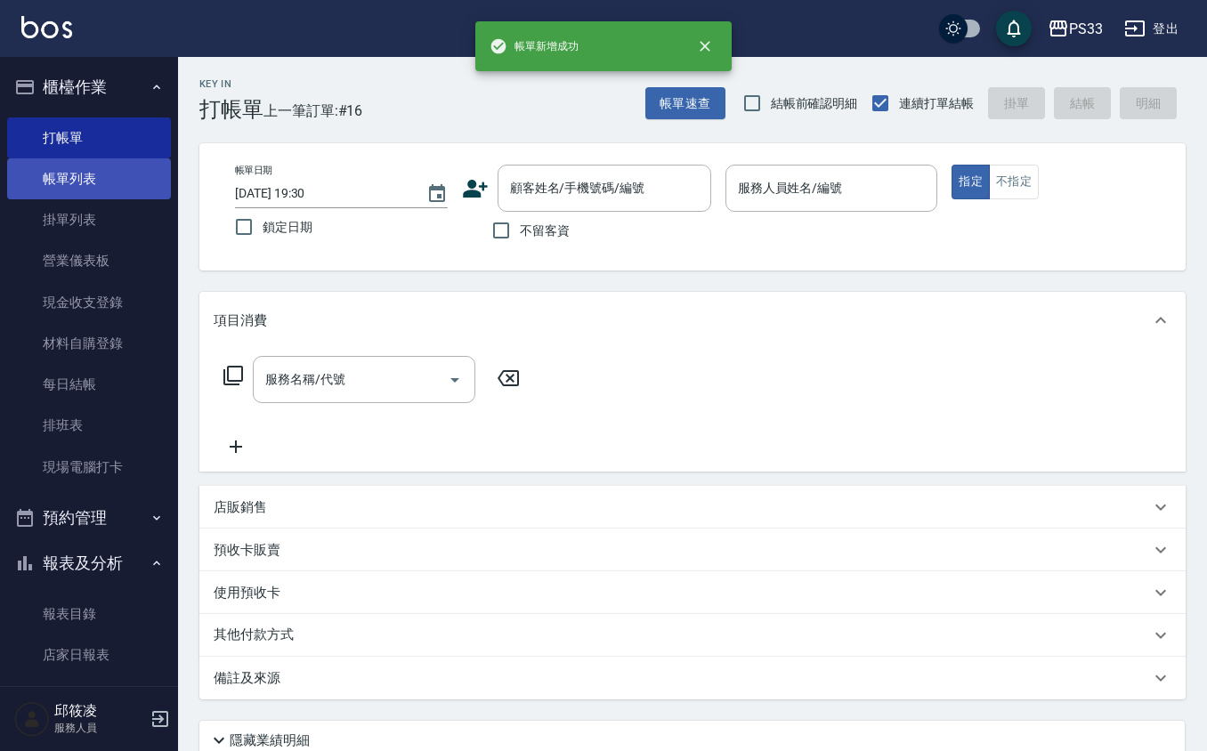
drag, startPoint x: 76, startPoint y: 167, endPoint x: 61, endPoint y: 173, distance: 15.2
click at [77, 167] on link "帳單列表" at bounding box center [89, 178] width 164 height 41
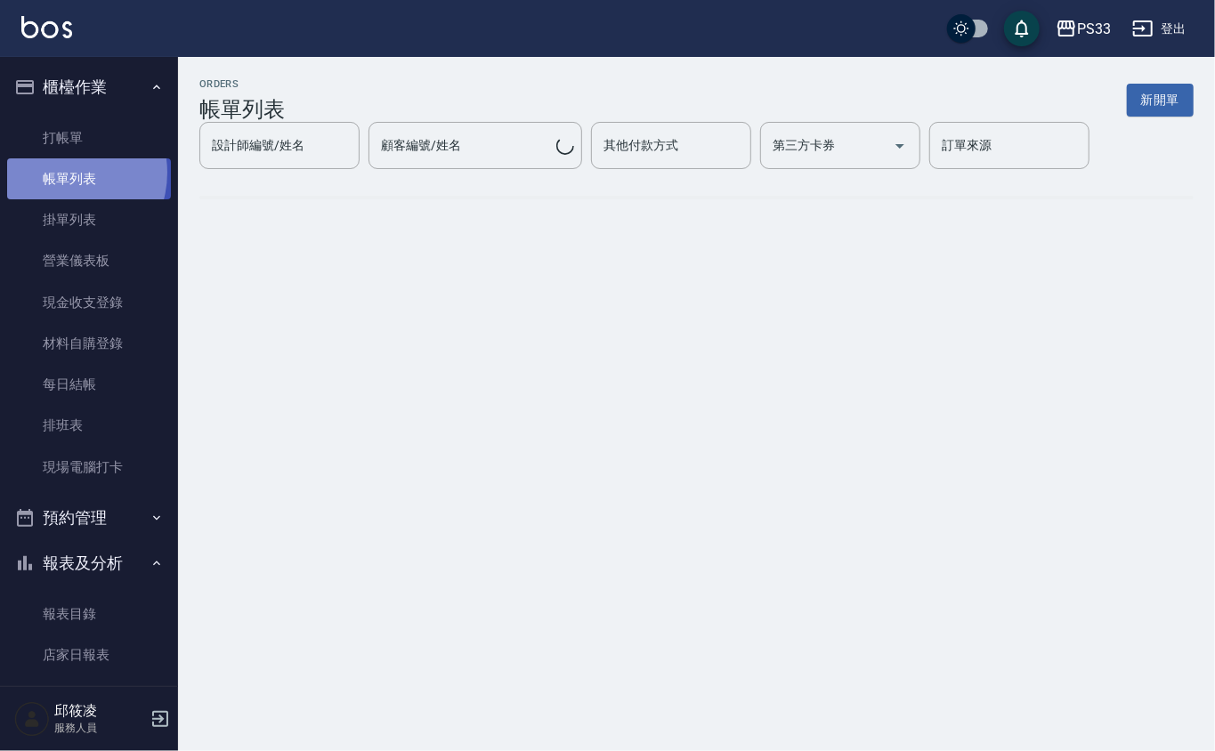
click at [61, 173] on link "帳單列表" at bounding box center [89, 178] width 164 height 41
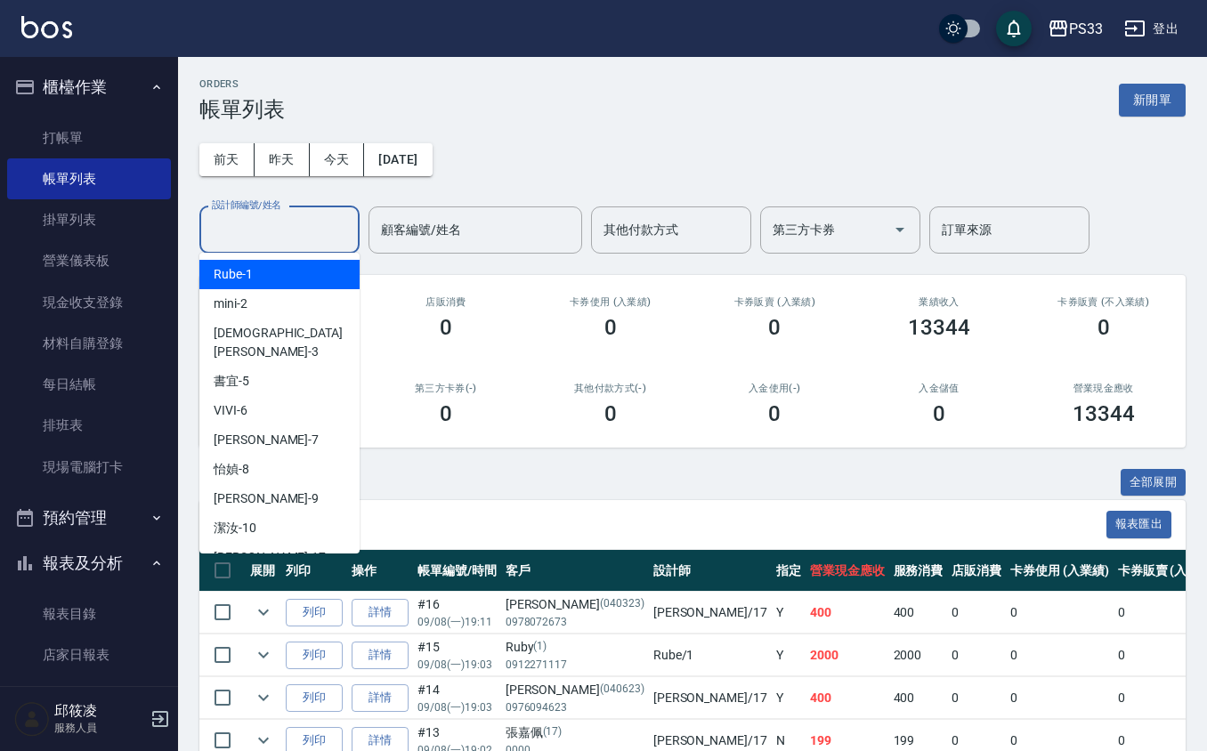
click at [304, 231] on input "設計師編號/姓名" at bounding box center [279, 230] width 144 height 31
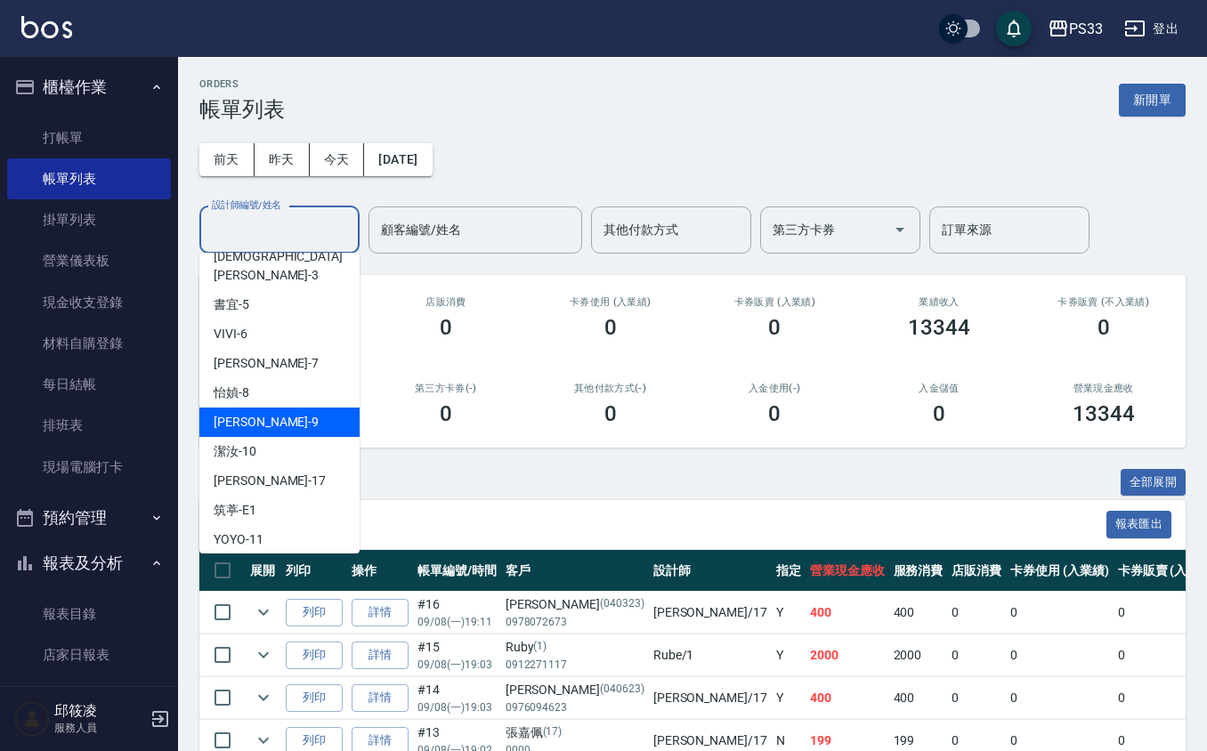
scroll to position [118, 0]
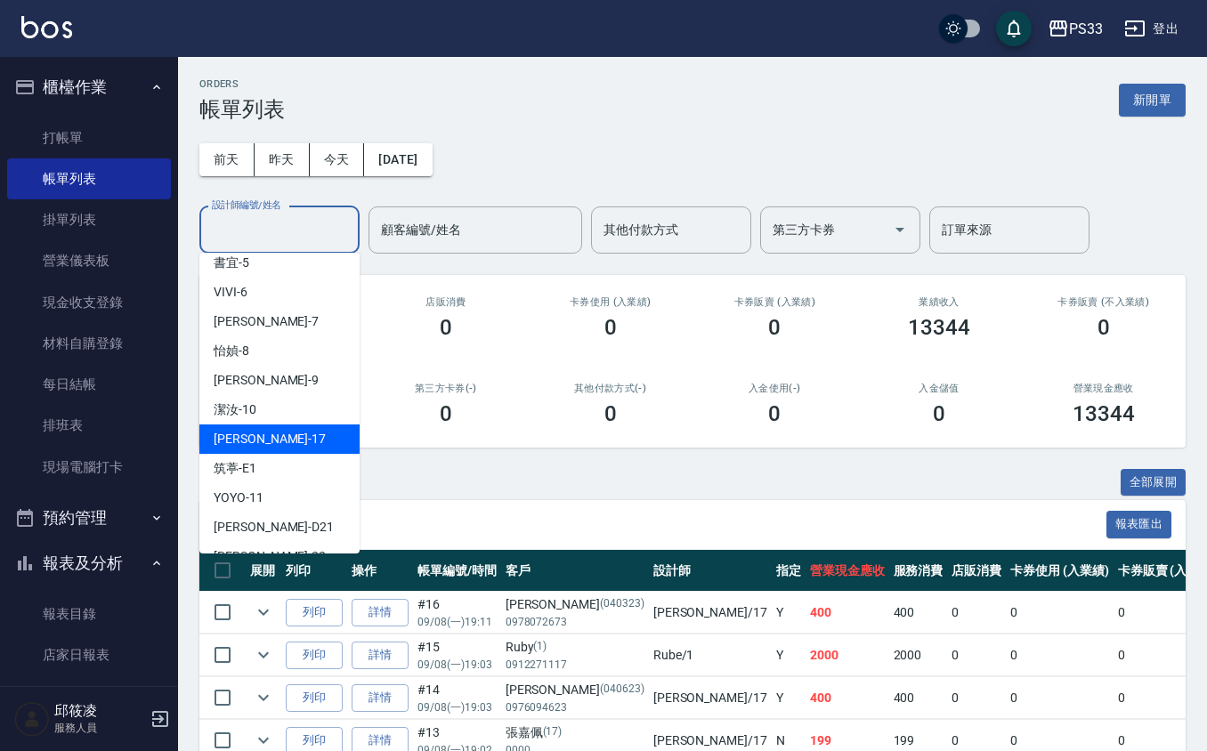
click at [274, 425] on div "[PERSON_NAME] -17" at bounding box center [279, 439] width 160 height 29
type input "[PERSON_NAME]-17"
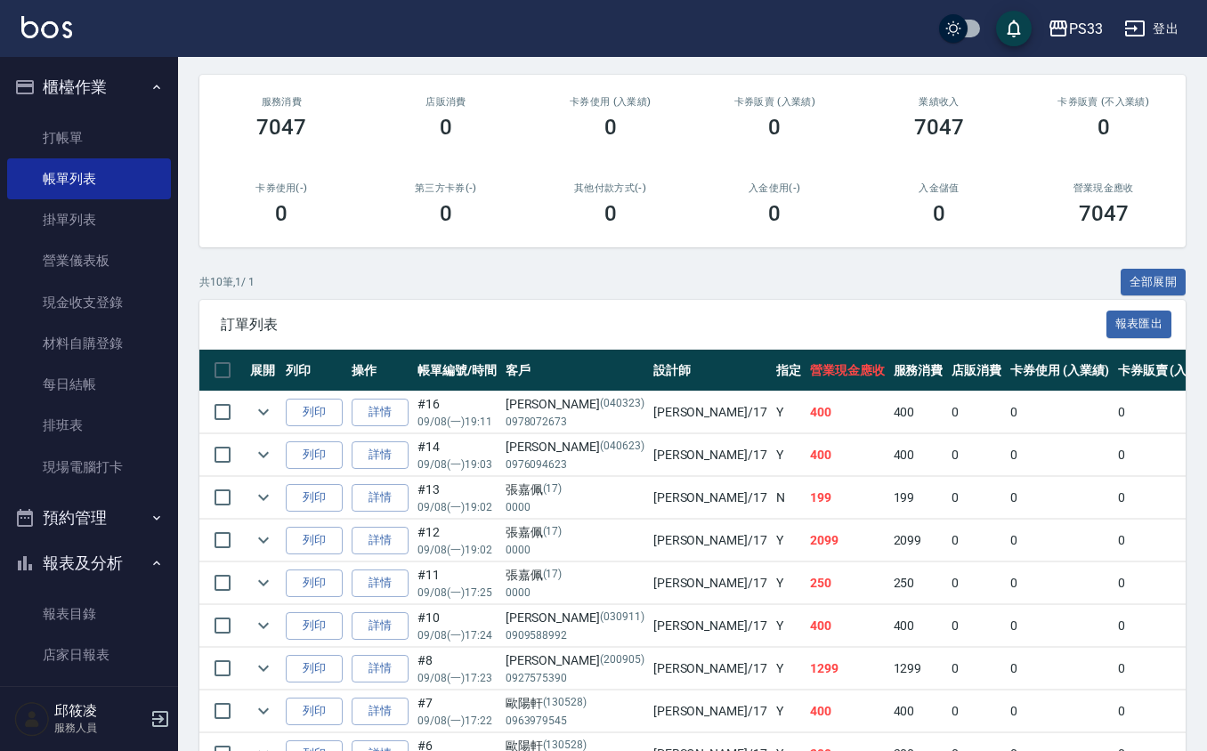
scroll to position [0, 0]
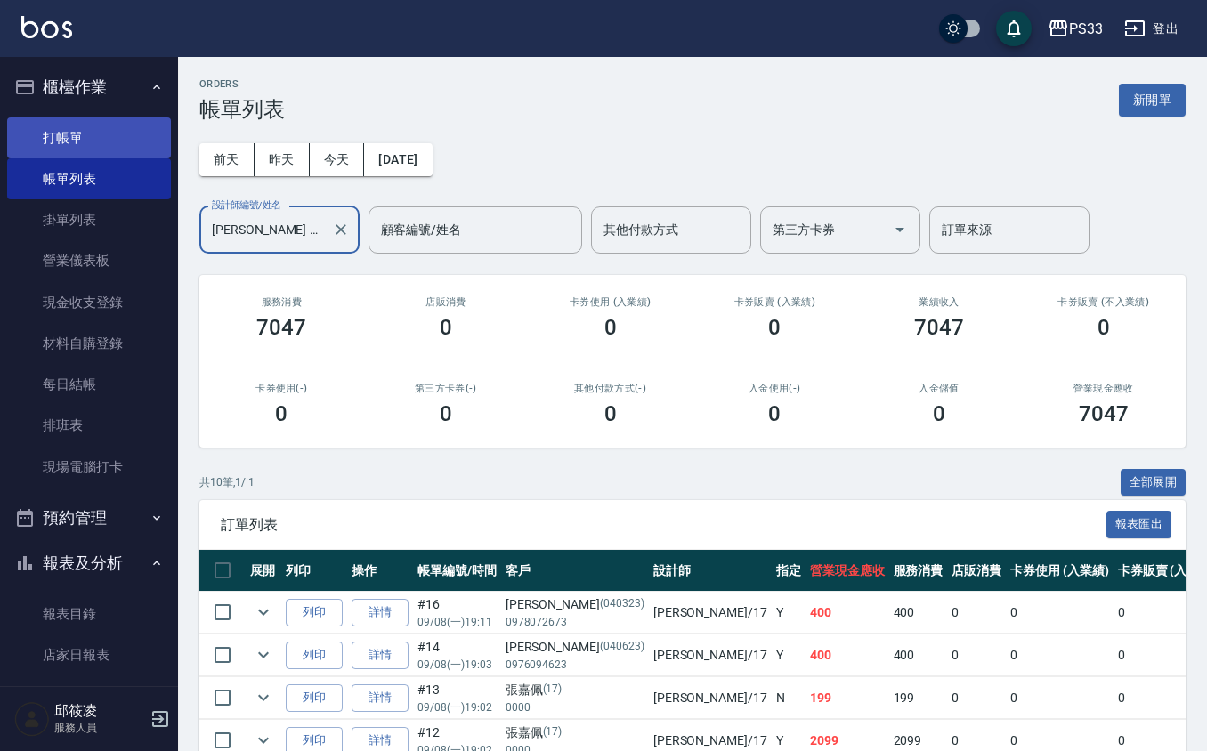
click at [93, 121] on link "打帳單" at bounding box center [89, 138] width 164 height 41
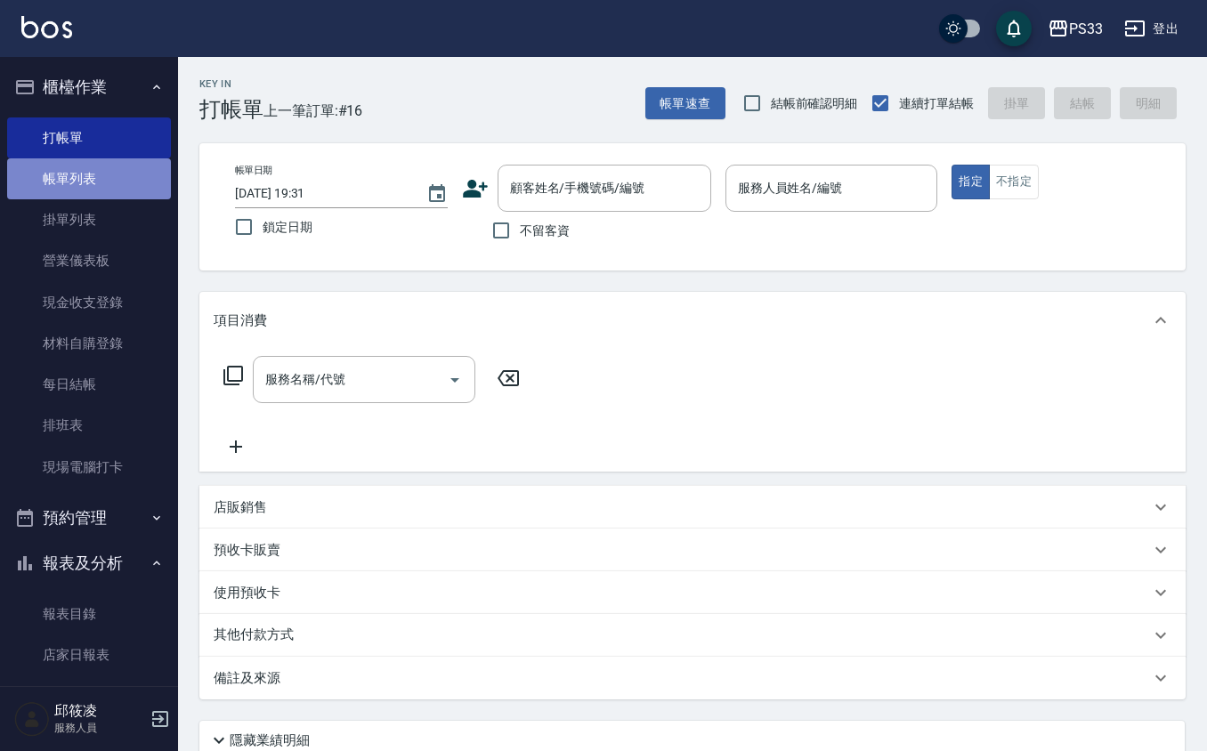
click at [105, 183] on link "帳單列表" at bounding box center [89, 178] width 164 height 41
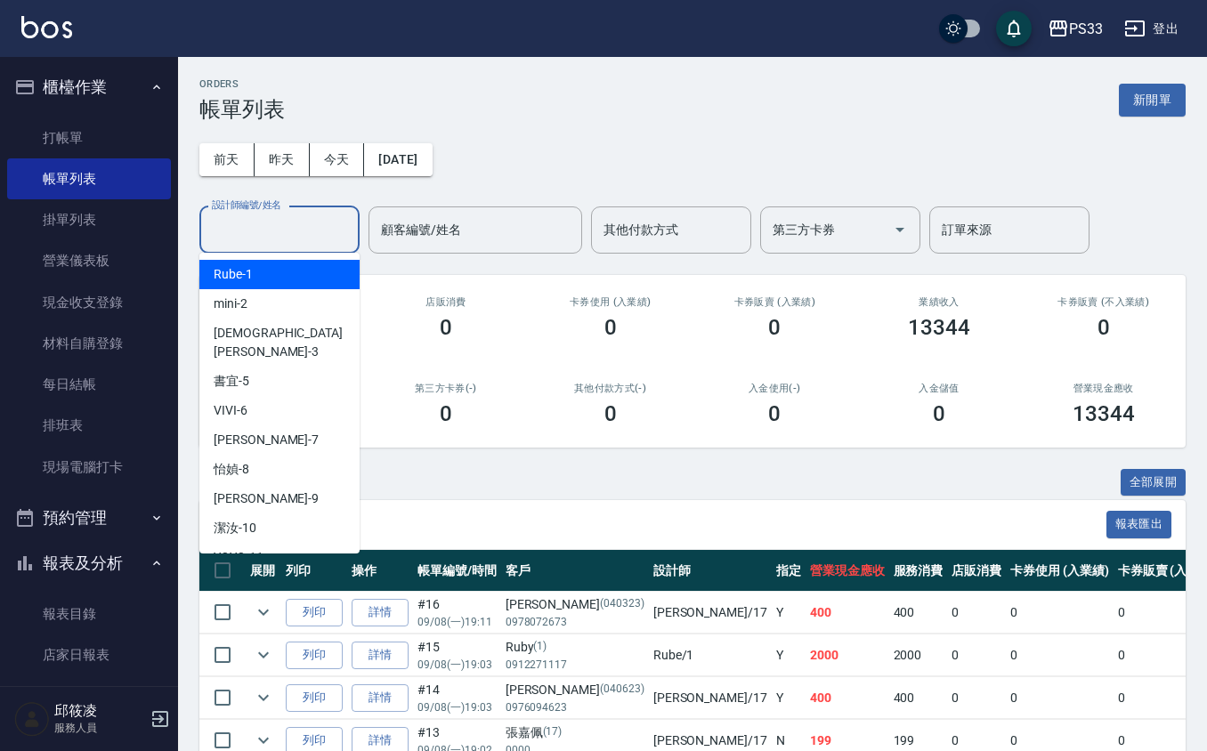
click at [271, 221] on input "設計師編號/姓名" at bounding box center [279, 230] width 144 height 31
click at [254, 272] on div "Rube -1" at bounding box center [279, 274] width 160 height 29
type input "Rube-1"
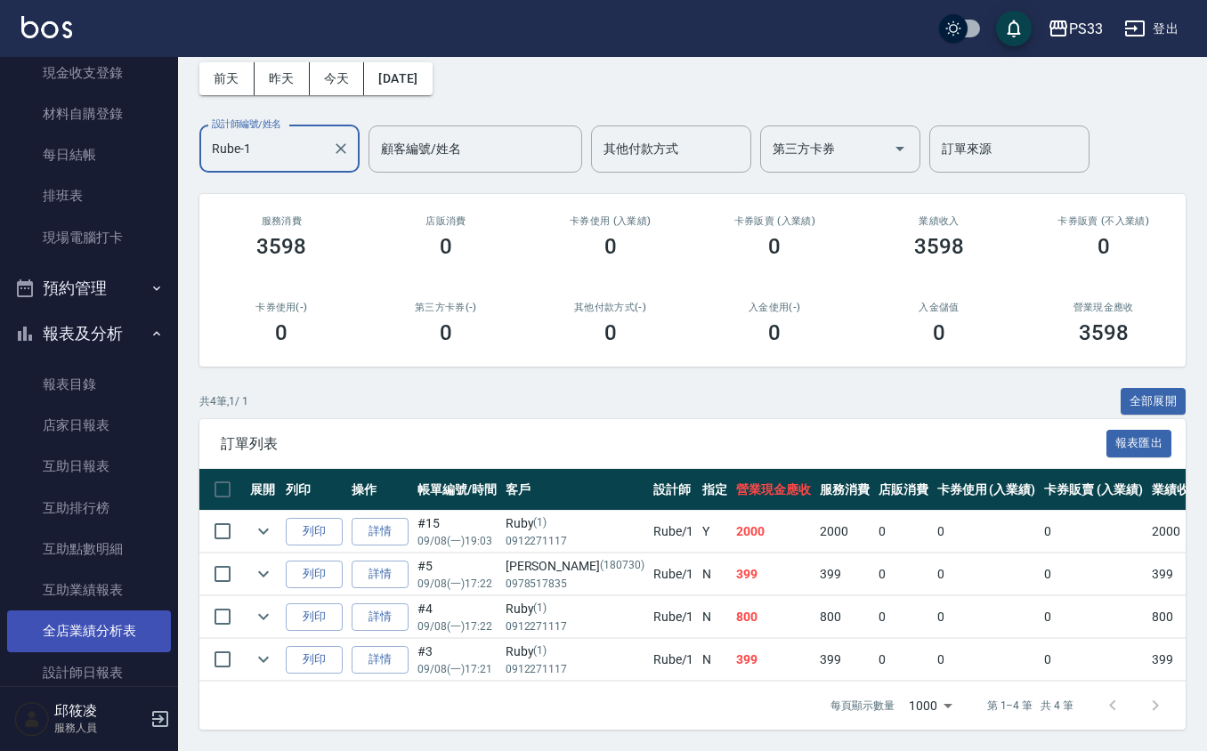
scroll to position [237, 0]
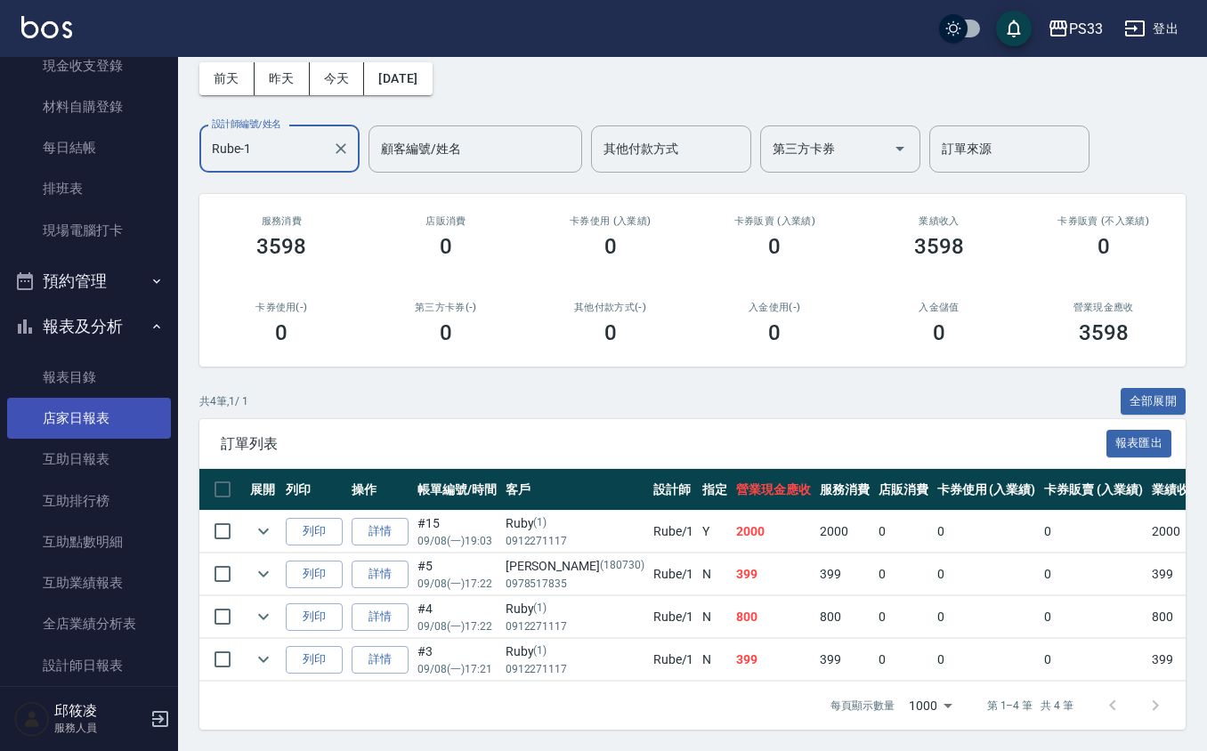
click at [100, 407] on link "店家日報表" at bounding box center [89, 418] width 164 height 41
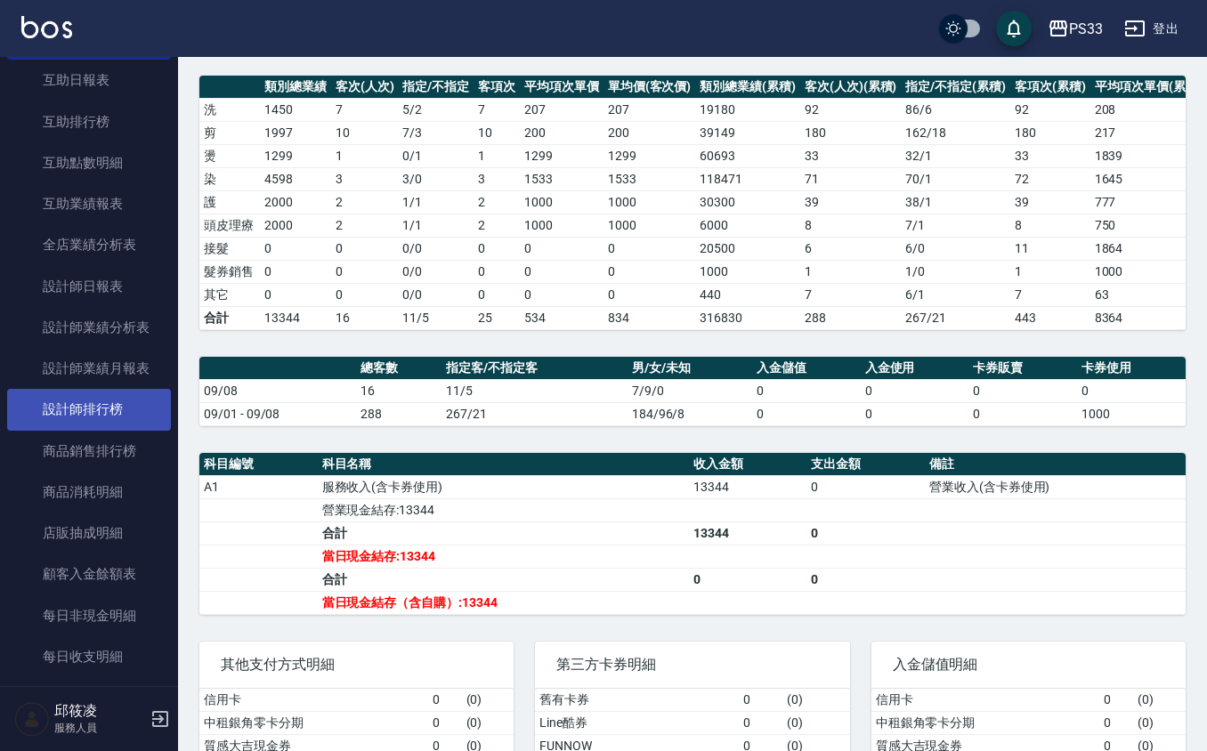
scroll to position [831, 0]
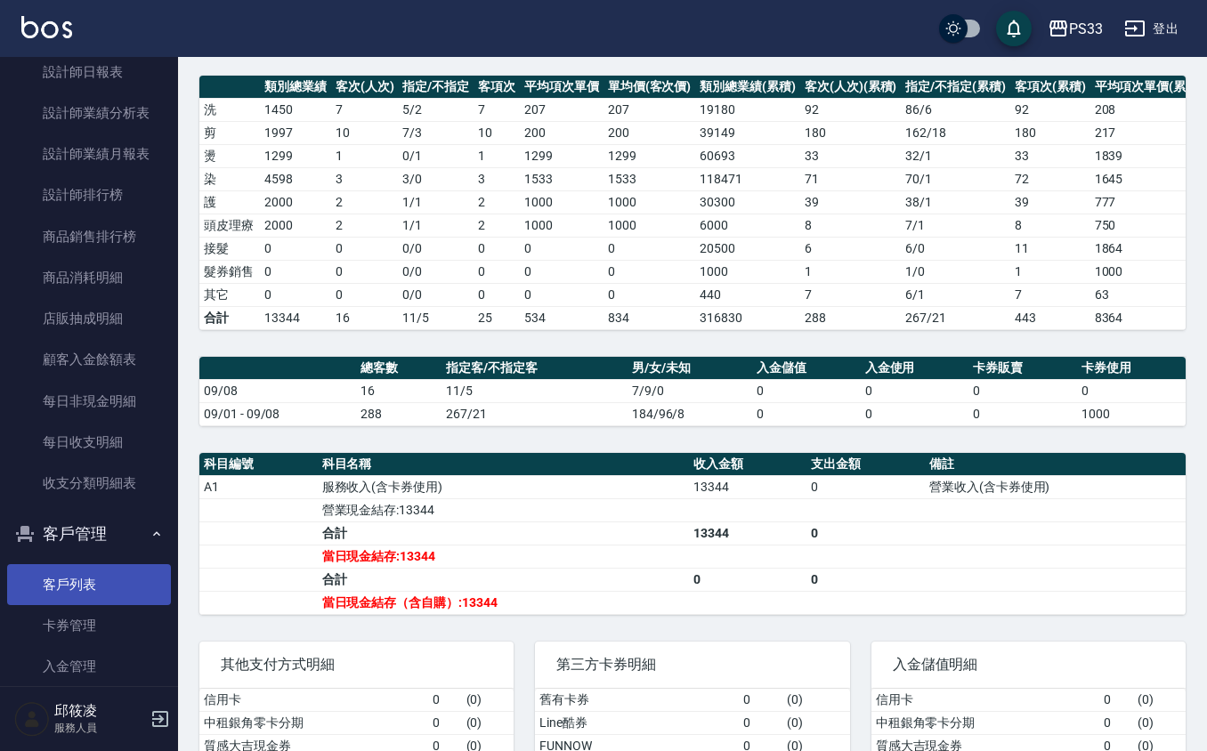
drag, startPoint x: 61, startPoint y: 588, endPoint x: 73, endPoint y: 589, distance: 11.7
click at [62, 588] on link "客戶列表" at bounding box center [89, 584] width 164 height 41
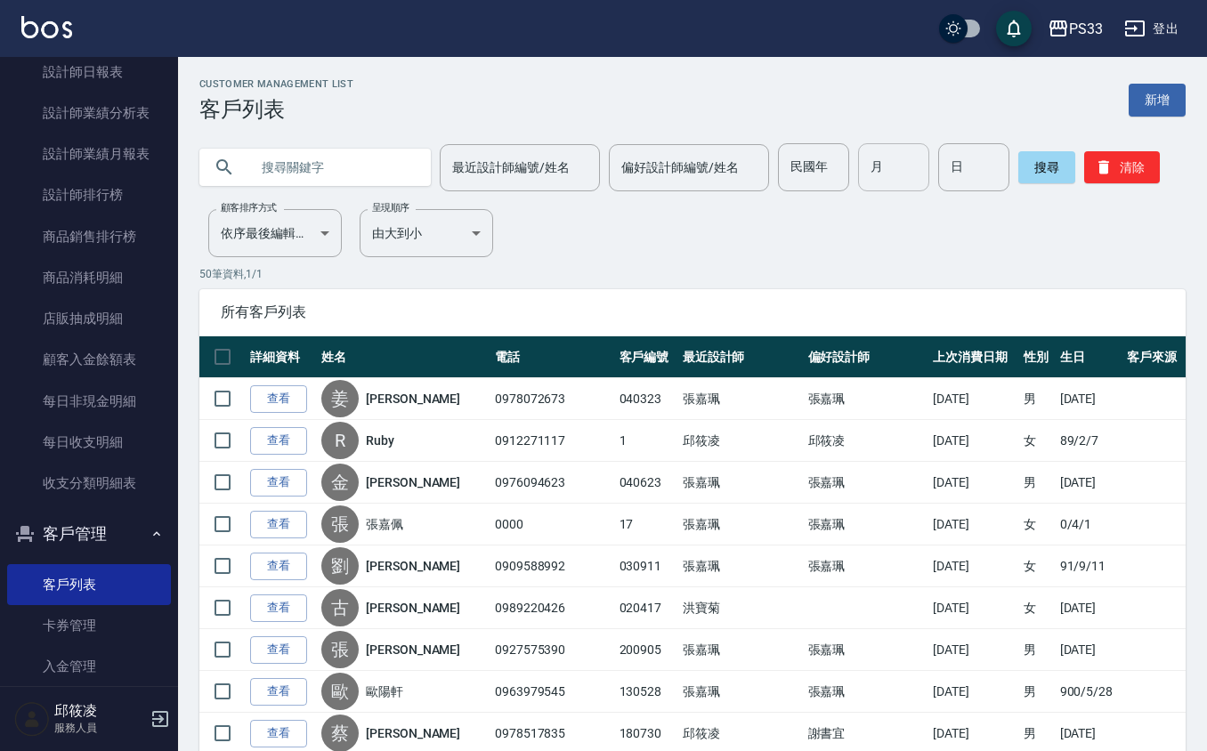
click at [912, 174] on input "月" at bounding box center [893, 167] width 71 height 48
type input "5"
click at [949, 161] on div "日 日" at bounding box center [973, 167] width 71 height 48
click at [972, 167] on input "日" at bounding box center [973, 167] width 71 height 48
type input "20"
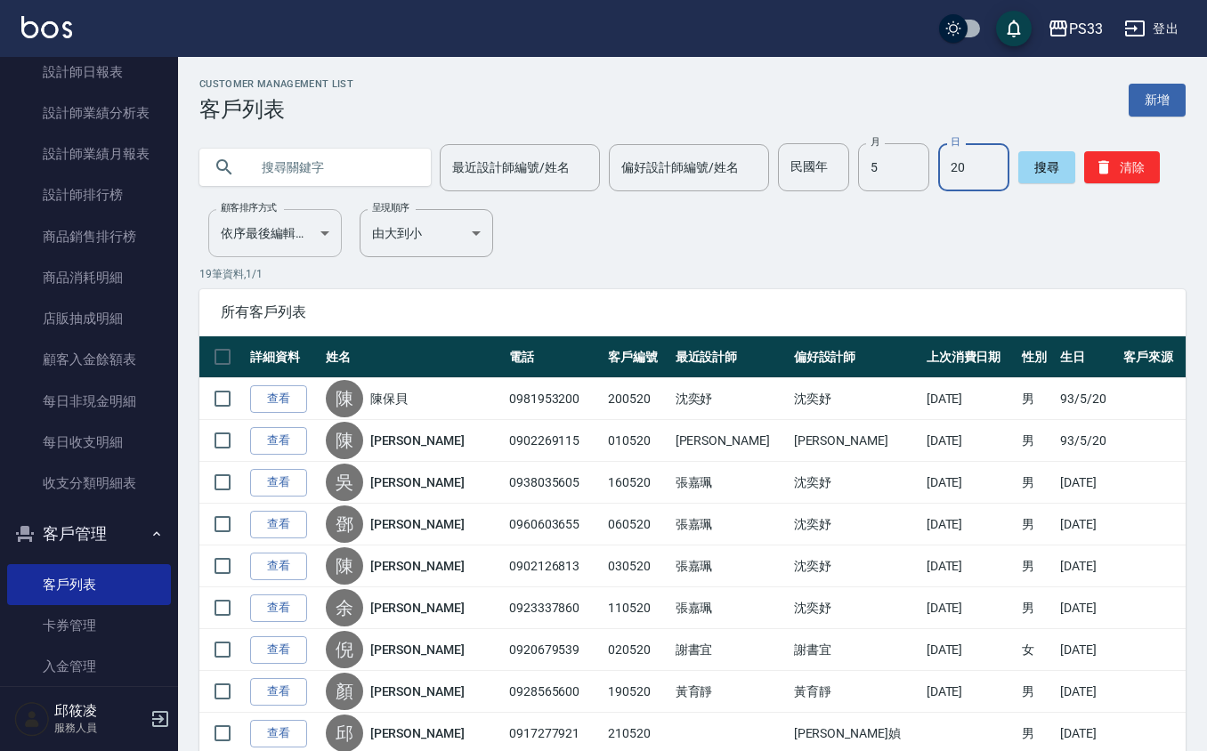
click at [256, 233] on body "PS33 登出 櫃檯作業 打帳單 帳單列表 掛單列表 營業儀表板 現金收支登錄 材料自購登錄 每日結帳 排班表 現場電腦打卡 預約管理 預約管理 單日預約紀錄…" at bounding box center [603, 628] width 1207 height 1257
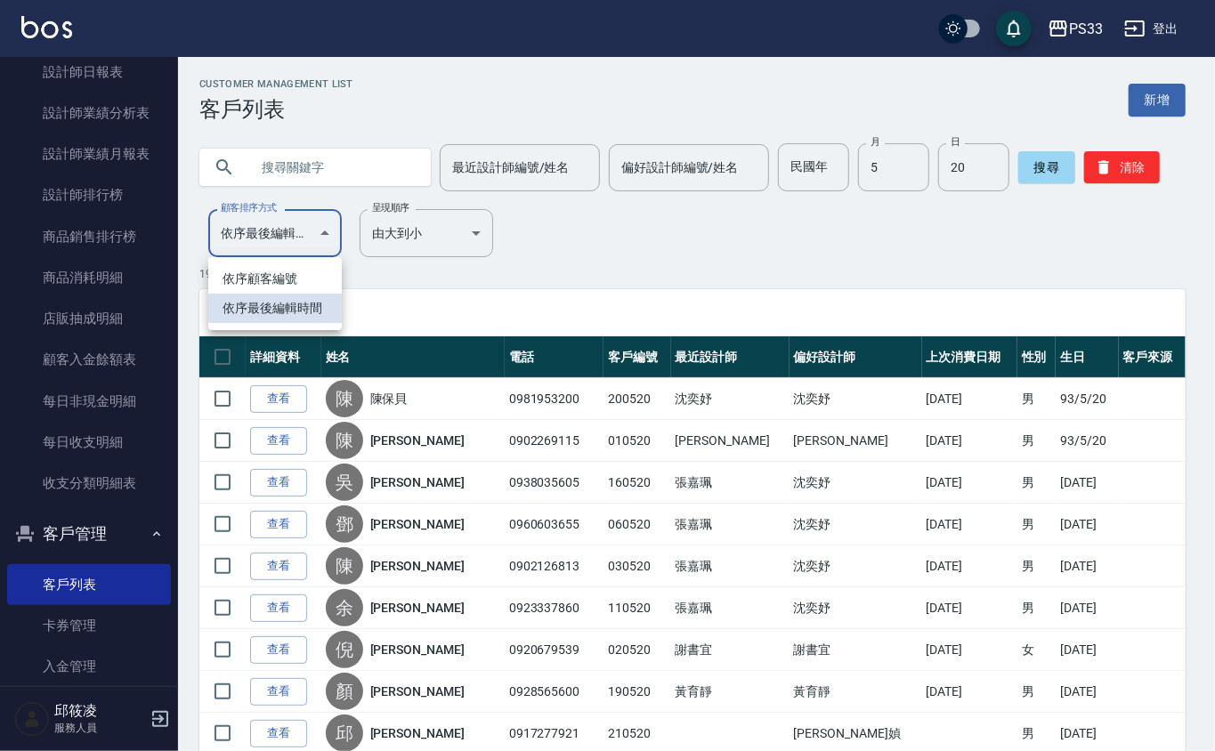
click at [276, 282] on li "依序顧客編號" at bounding box center [275, 278] width 134 height 29
type input "NO"
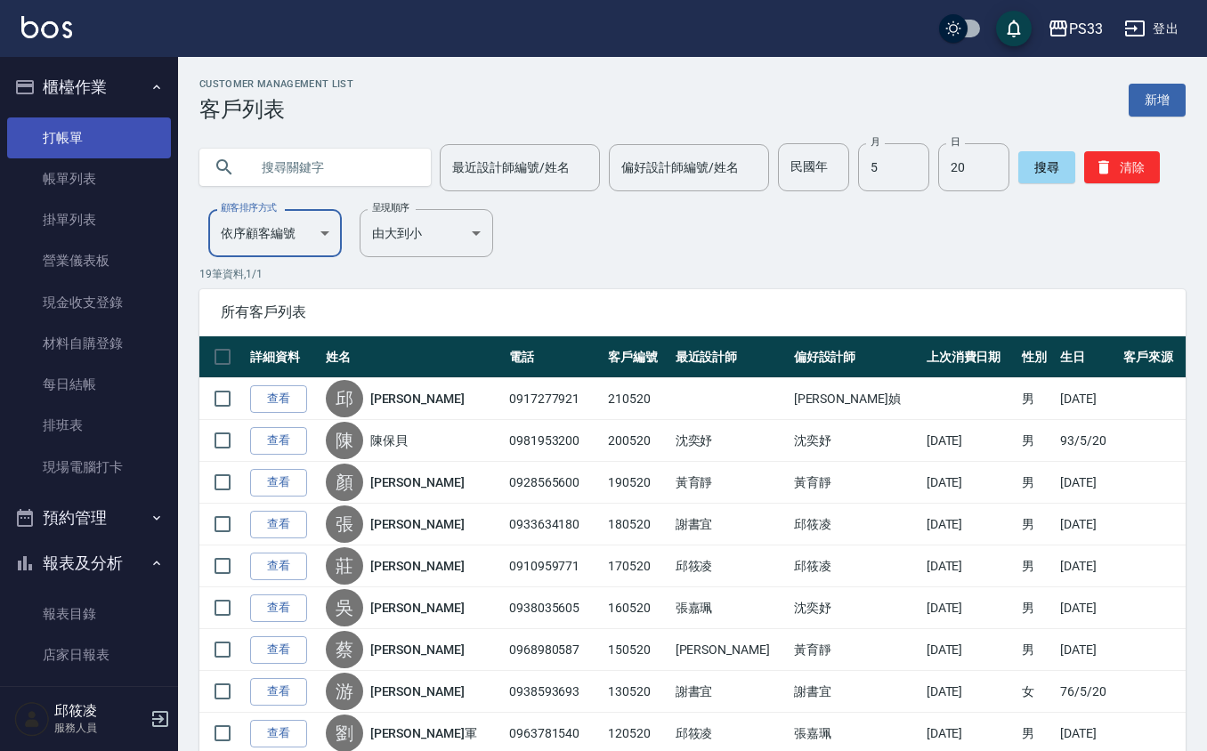
click at [111, 147] on link "打帳單" at bounding box center [89, 138] width 164 height 41
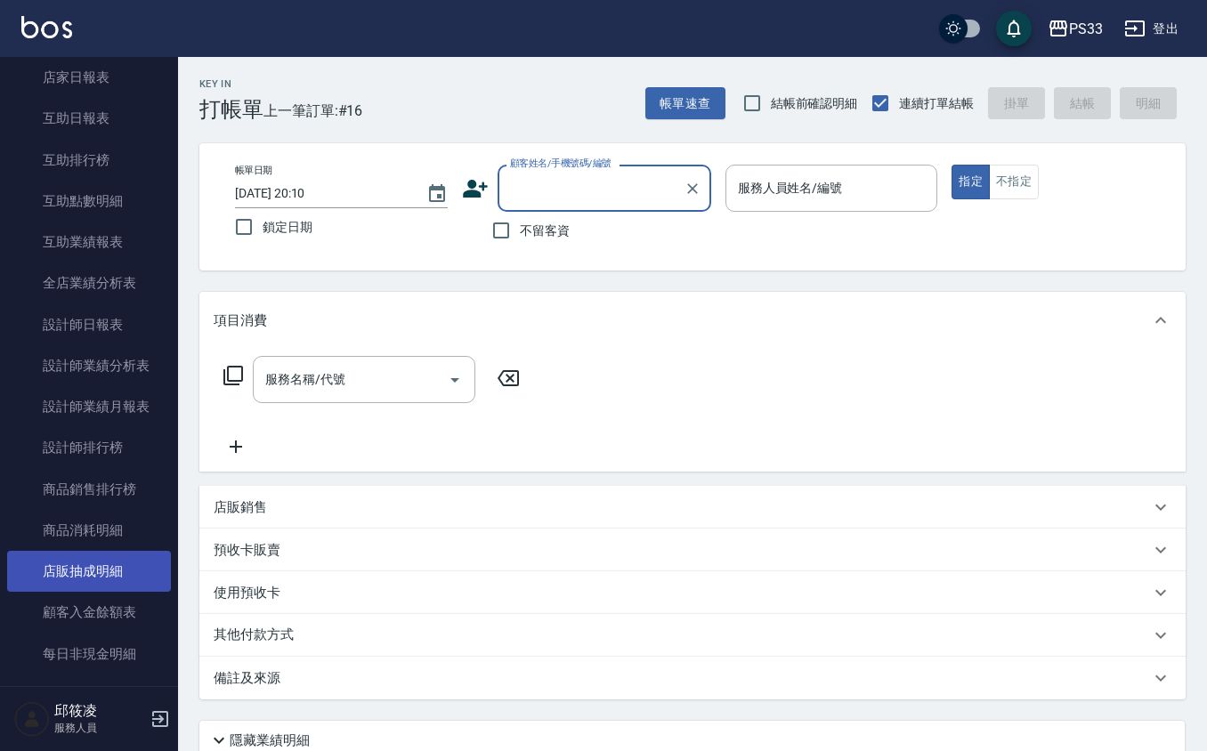
scroll to position [831, 0]
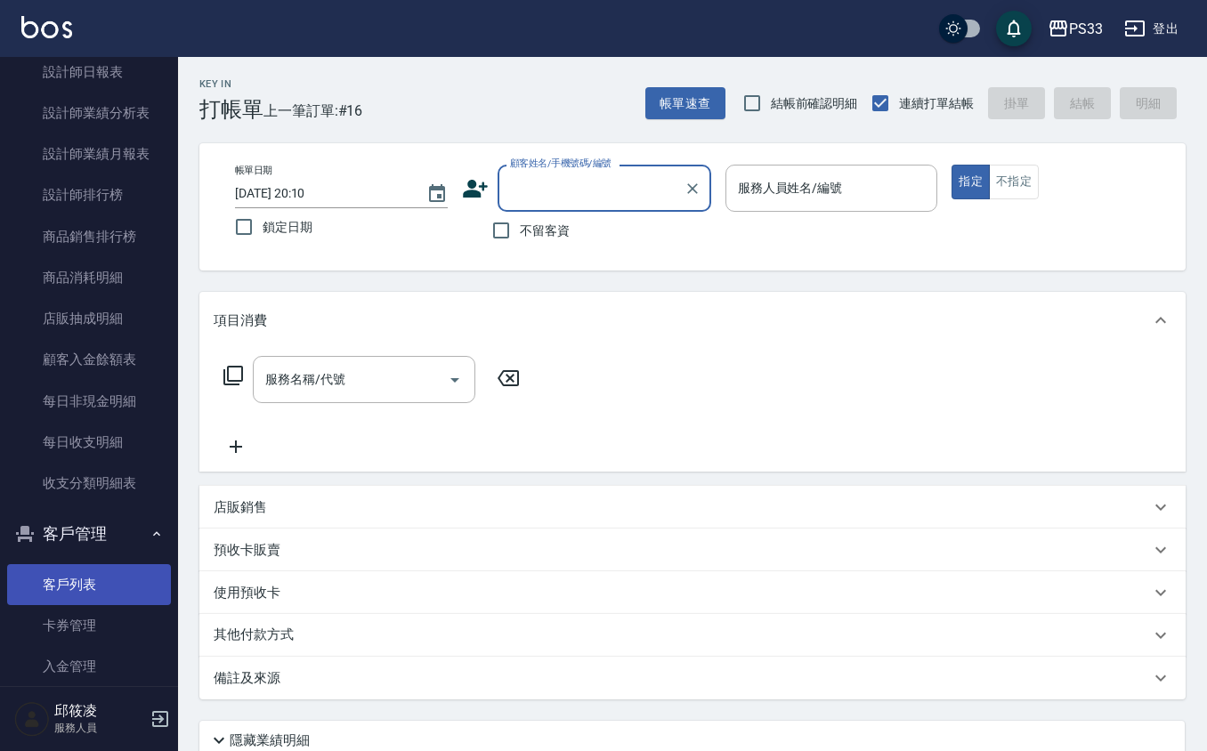
click at [46, 577] on link "客戶列表" at bounding box center [89, 584] width 164 height 41
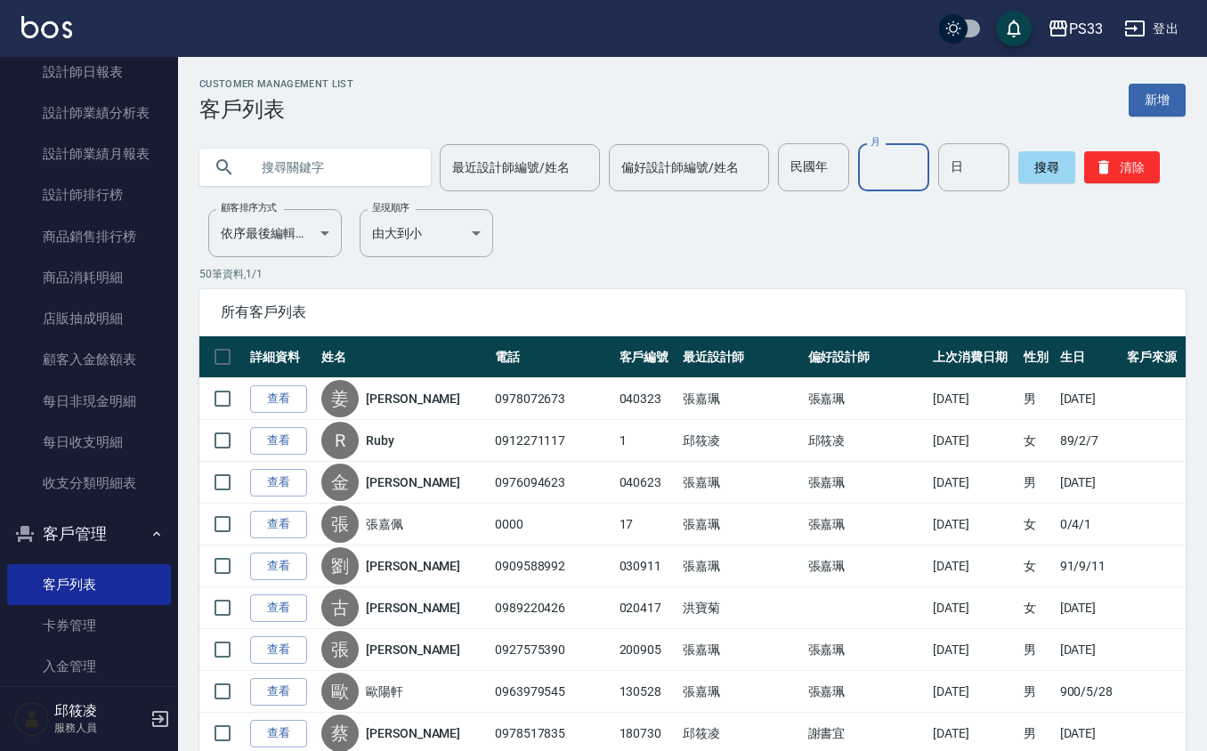
click at [908, 158] on input "月" at bounding box center [893, 167] width 71 height 48
click at [897, 97] on div "Customer Management List 客戶列表 新增" at bounding box center [692, 100] width 986 height 44
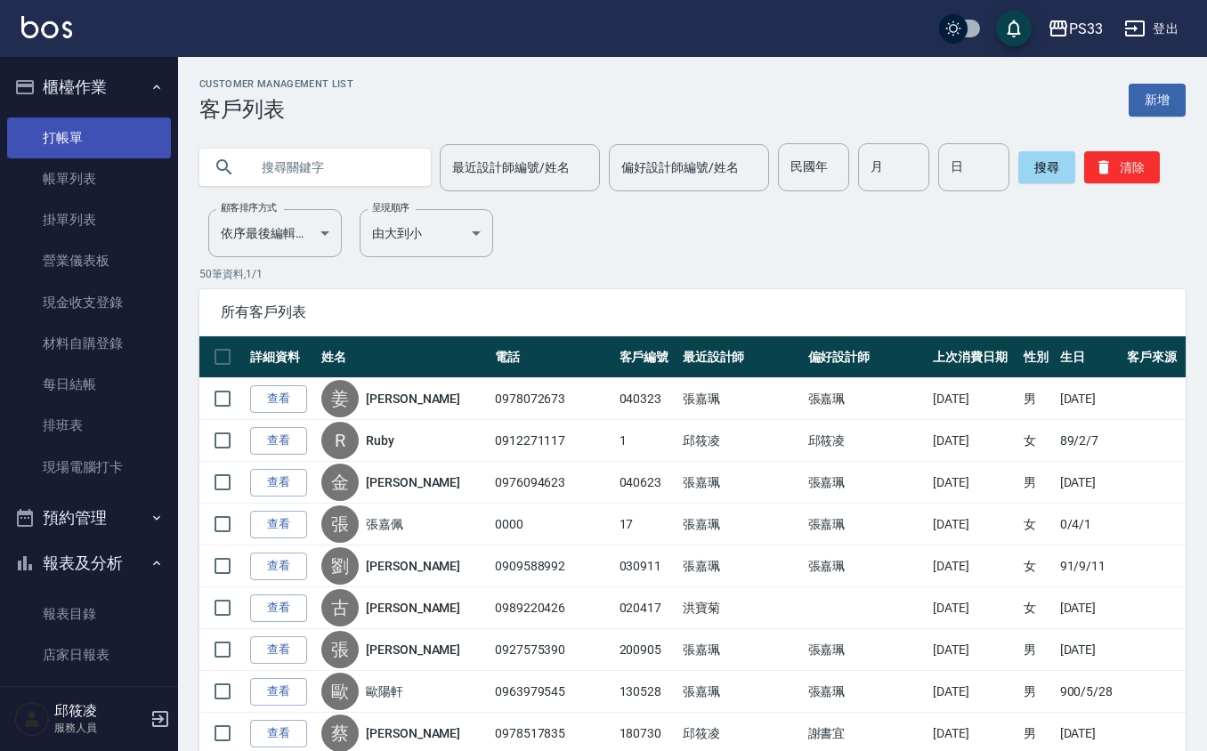
click at [97, 123] on link "打帳單" at bounding box center [89, 138] width 164 height 41
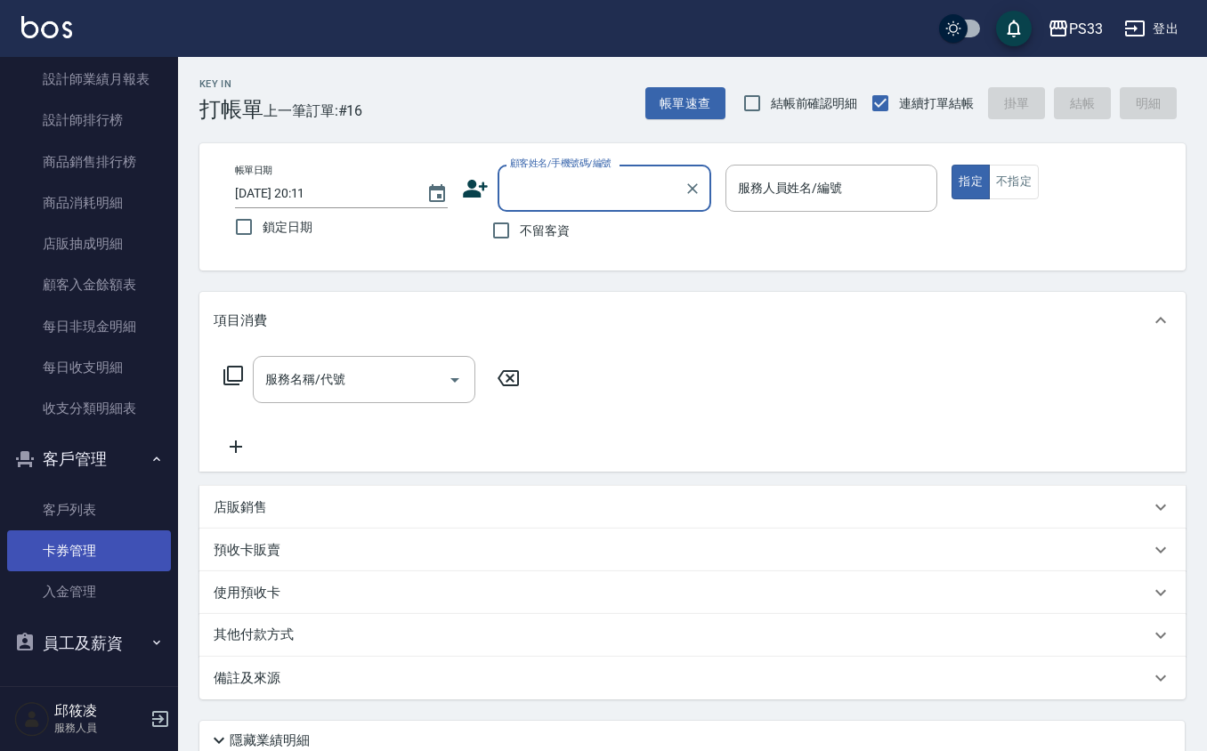
scroll to position [906, 0]
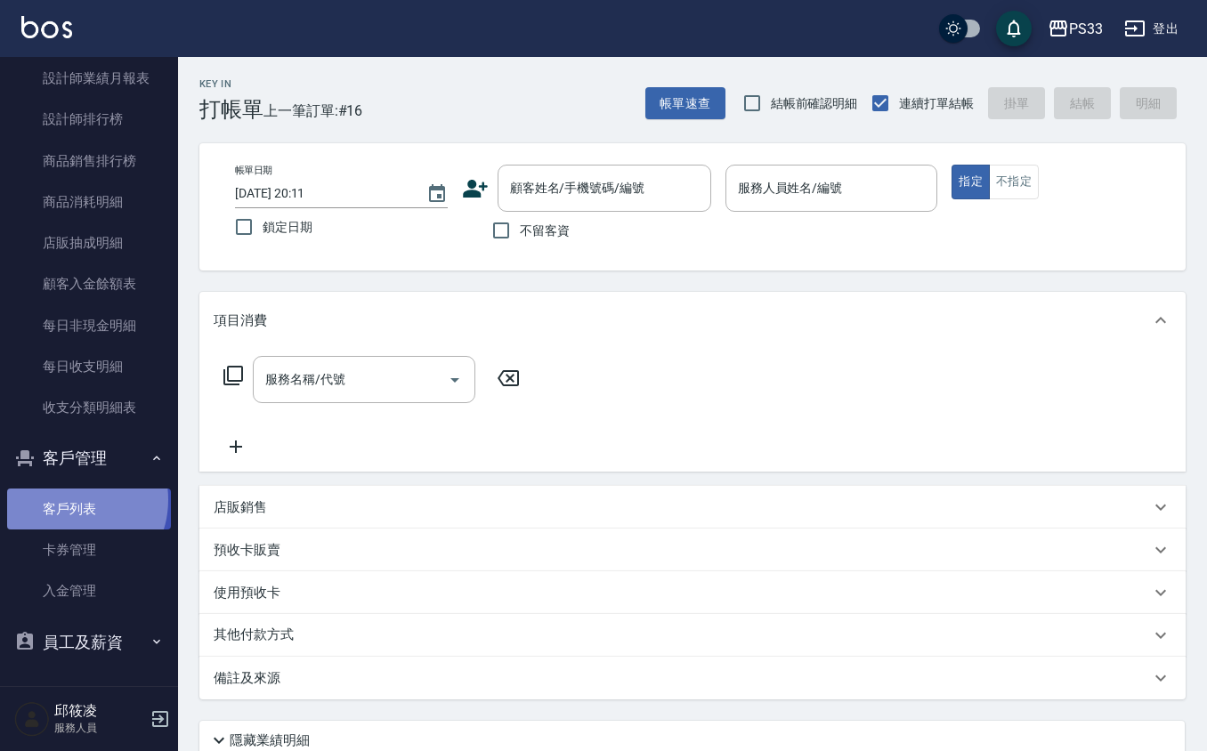
click at [69, 499] on link "客戶列表" at bounding box center [89, 509] width 164 height 41
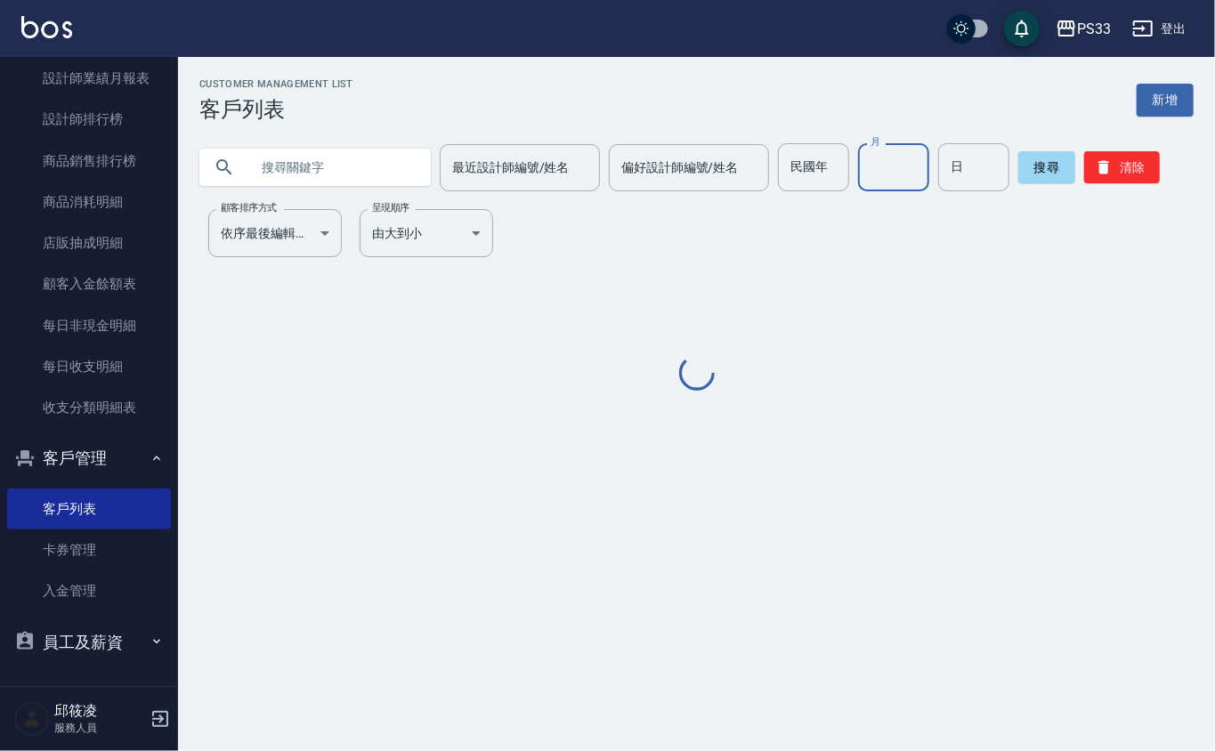
drag, startPoint x: 897, startPoint y: 165, endPoint x: 899, endPoint y: 155, distance: 10.0
click at [897, 165] on input "月" at bounding box center [893, 167] width 71 height 48
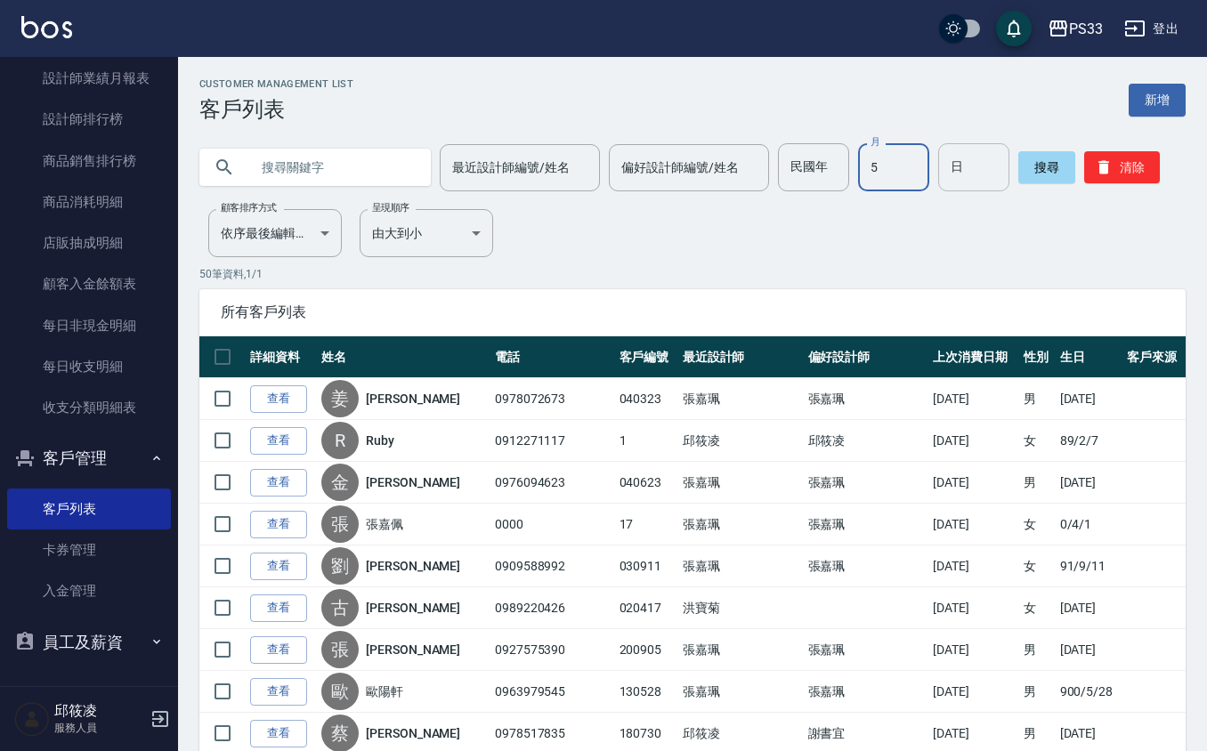
type input "5"
click at [968, 180] on input "日" at bounding box center [973, 167] width 71 height 48
type input "20"
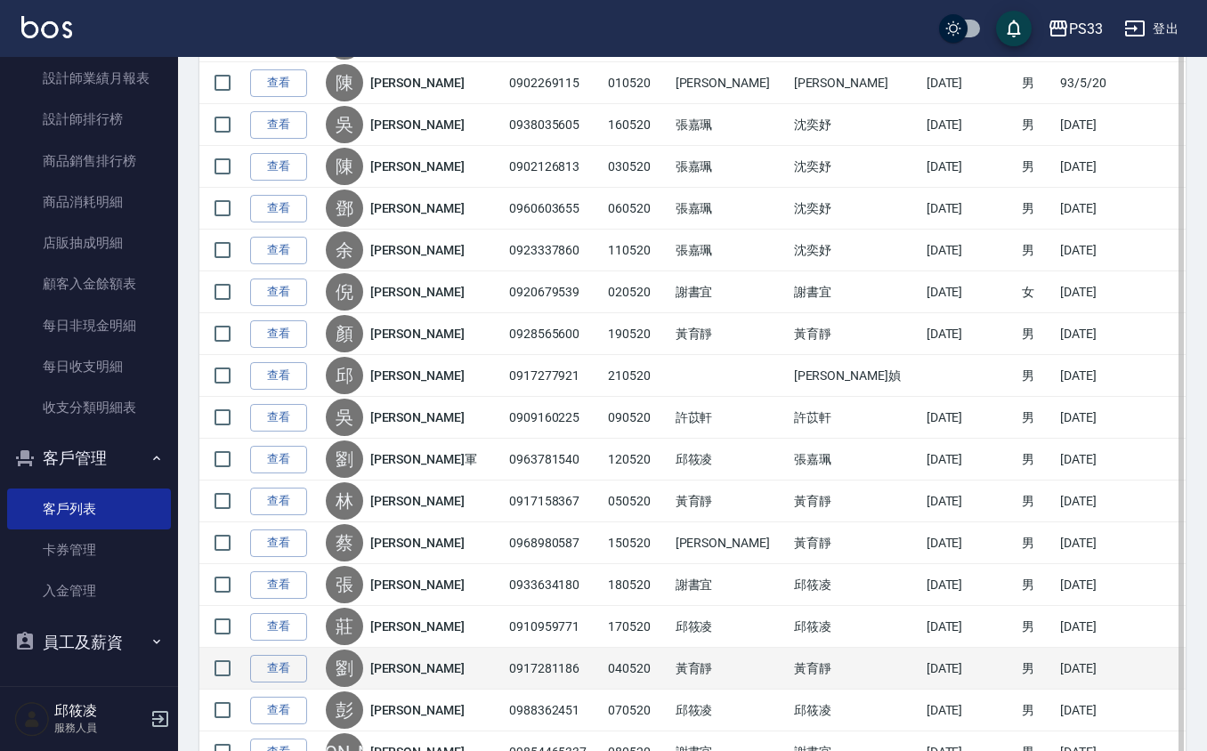
scroll to position [393, 0]
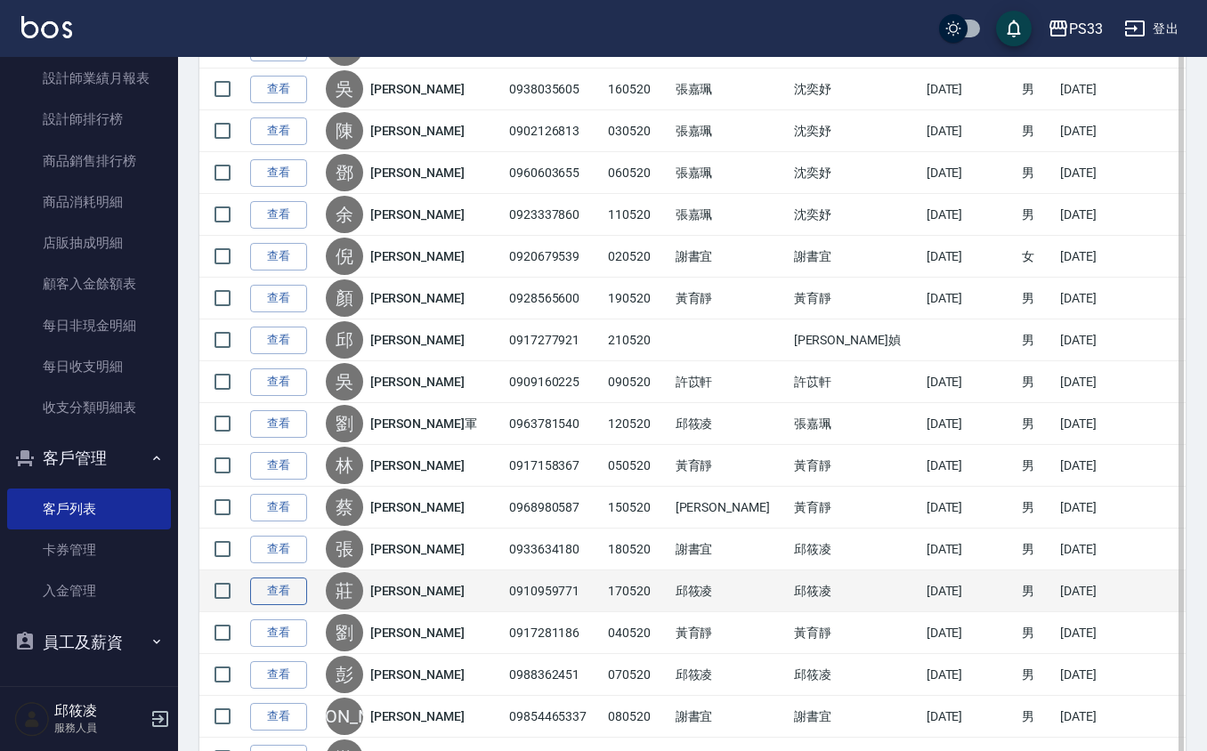
click at [279, 593] on link "查看" at bounding box center [278, 592] width 57 height 28
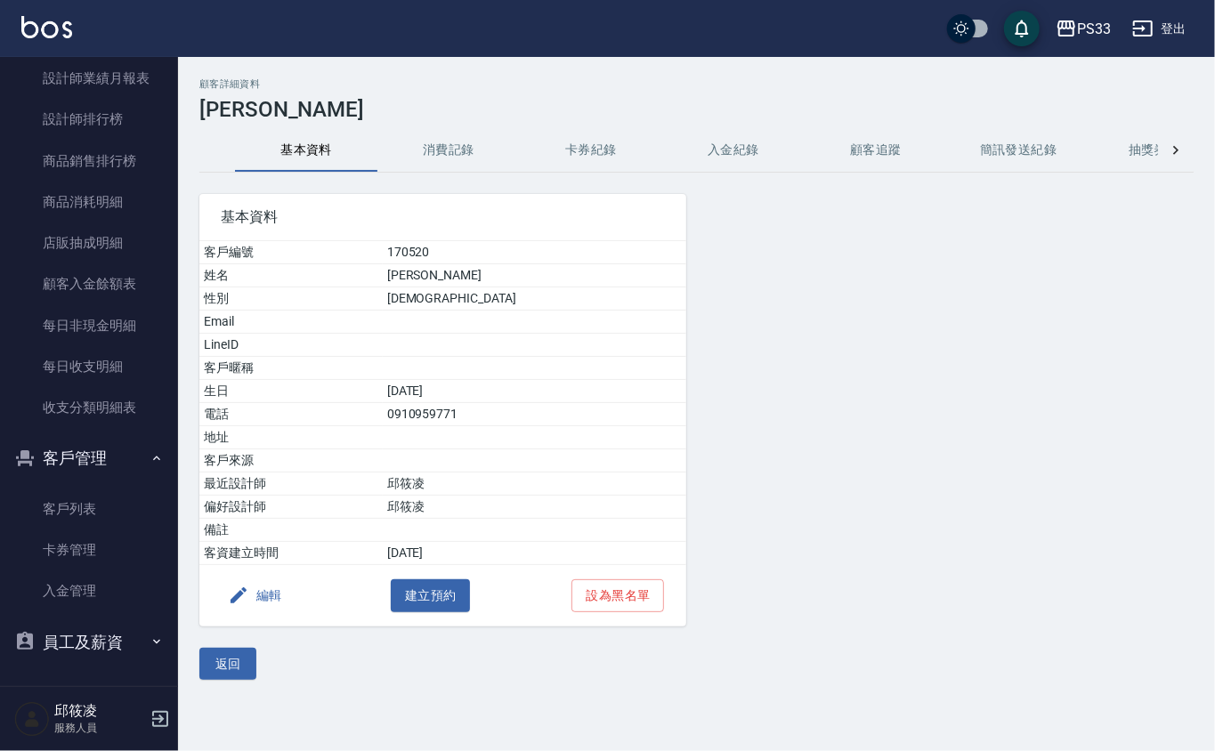
click at [478, 143] on button "消費記錄" at bounding box center [448, 150] width 142 height 43
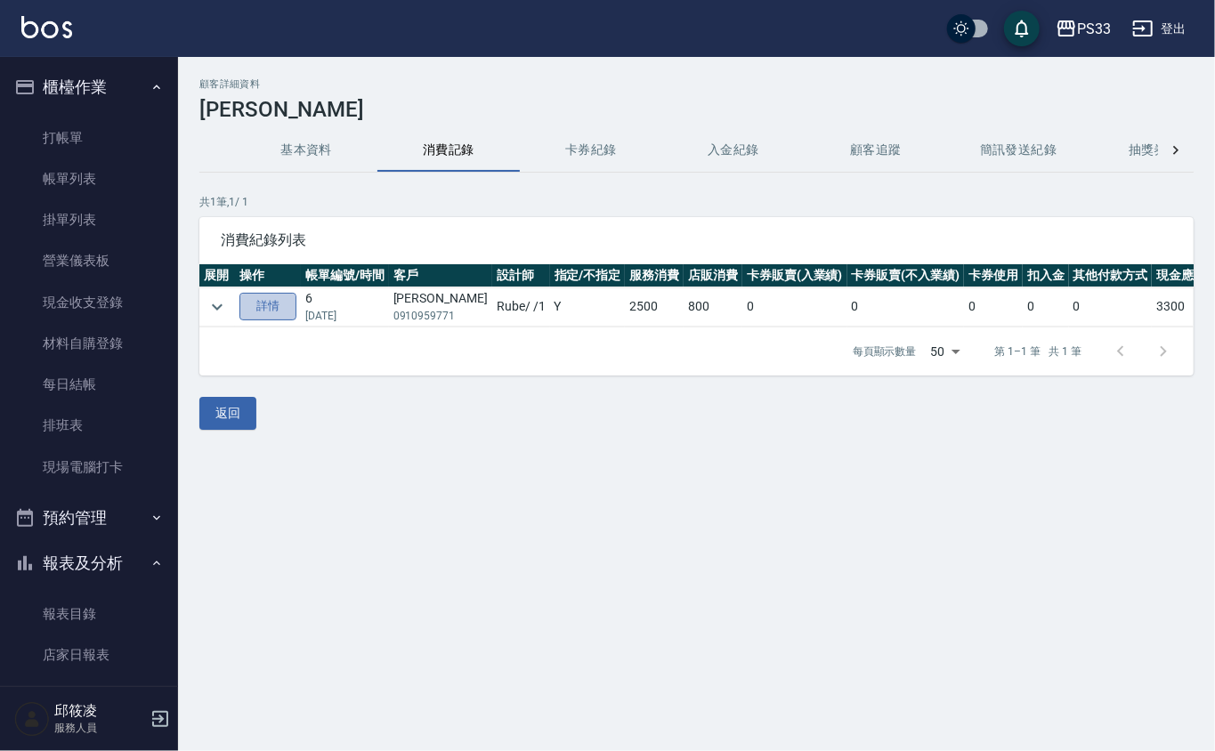
click at [255, 299] on link "詳情" at bounding box center [267, 307] width 57 height 28
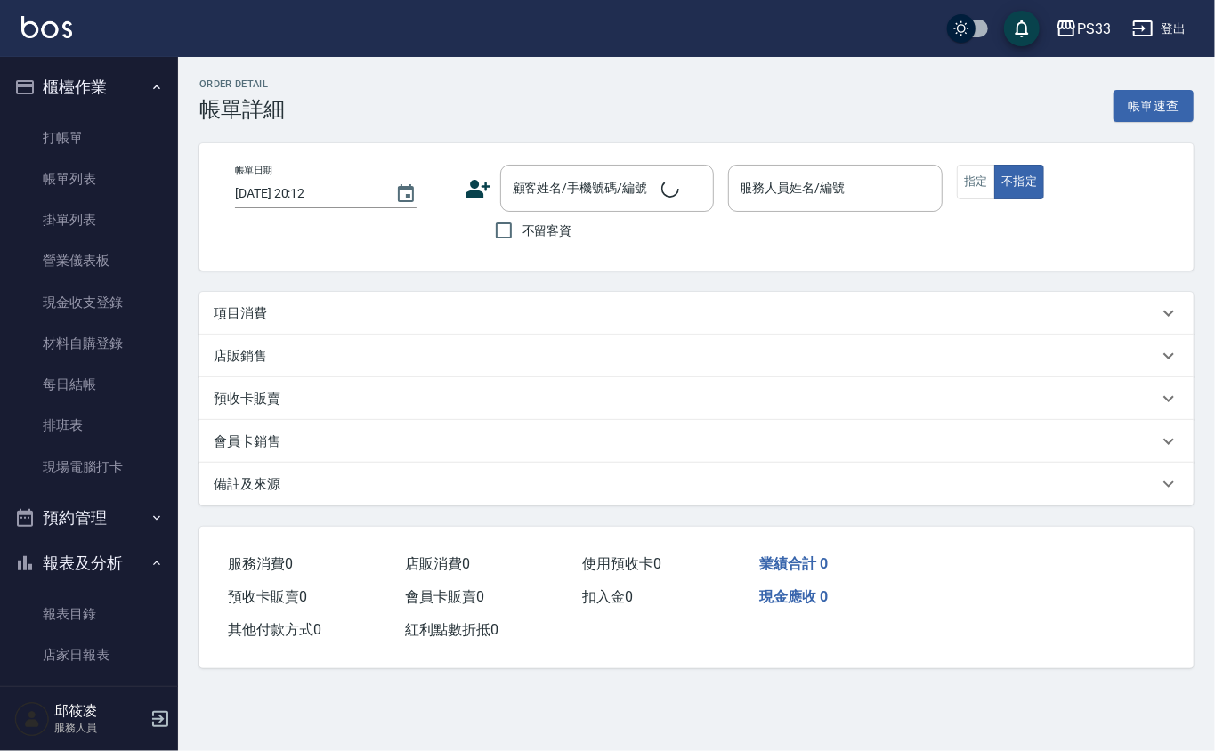
type input "[DATE] 19:11"
type input "Rube-1"
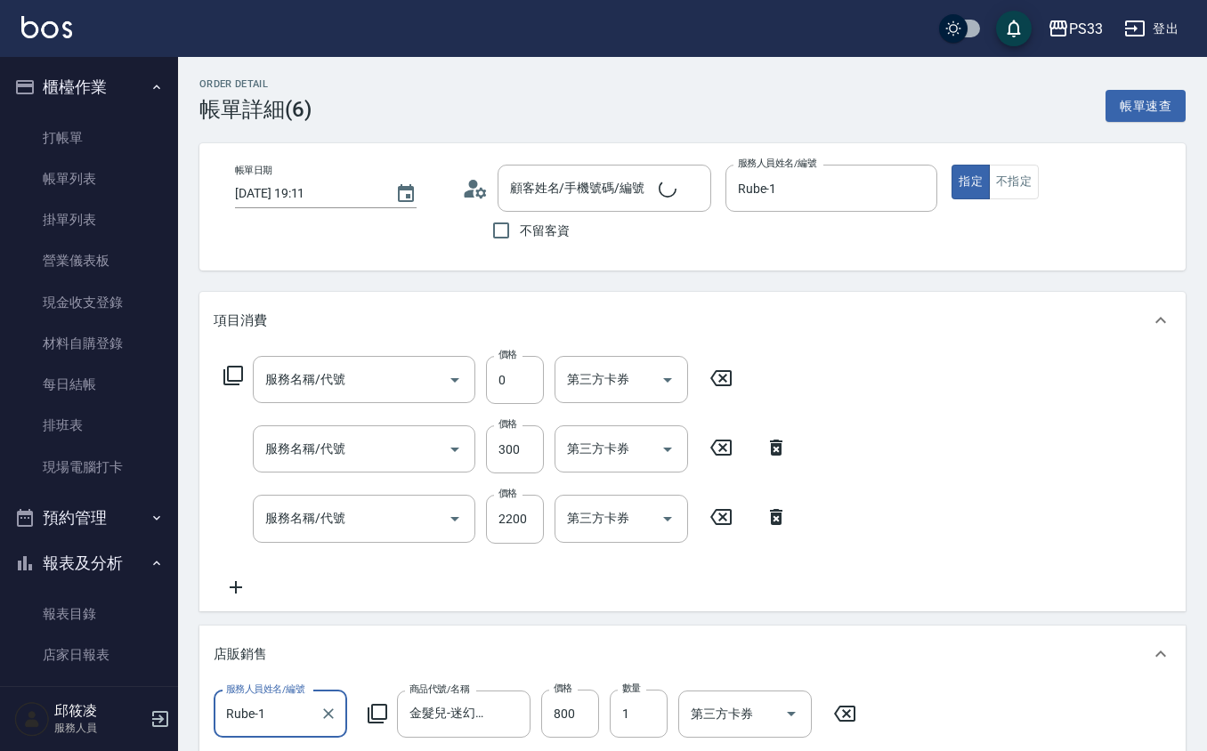
type input "[PERSON_NAME]/0910959771/170520"
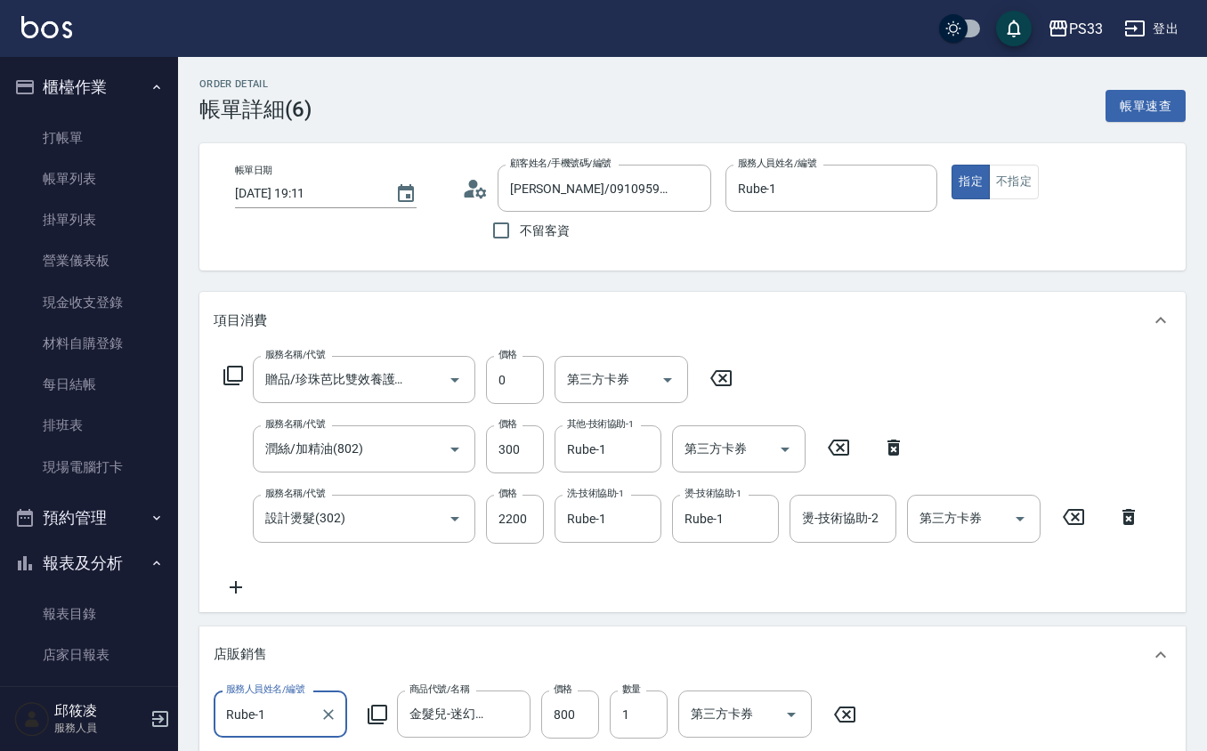
type input "贈品/珍珠芭比雙效養護香水/30ml(1010)"
type input "潤絲/加精油(802)"
type input "設計燙髮(302)"
click at [69, 114] on ul "打帳單 帳單列表 掛單列表 營業儀表板 現金收支登錄 材料自購登錄 每日結帳 排班表 現場電腦打卡" at bounding box center [89, 302] width 164 height 385
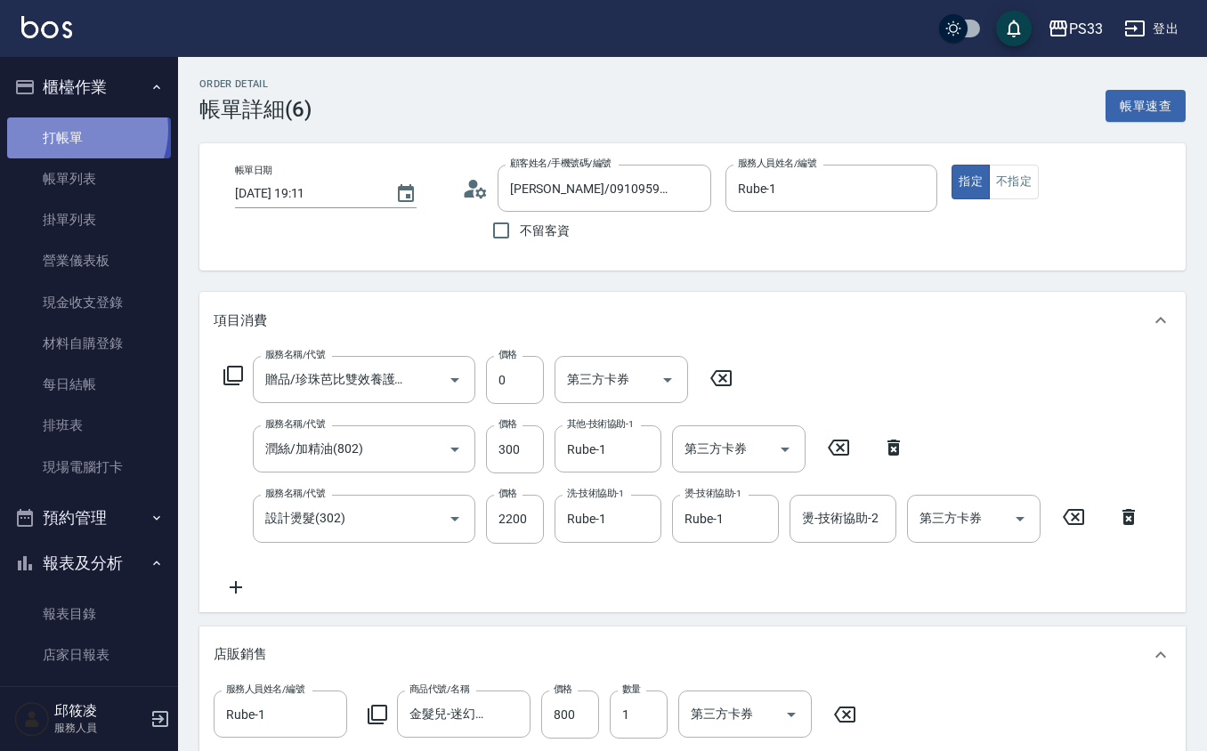
click at [77, 128] on link "打帳單" at bounding box center [89, 138] width 164 height 41
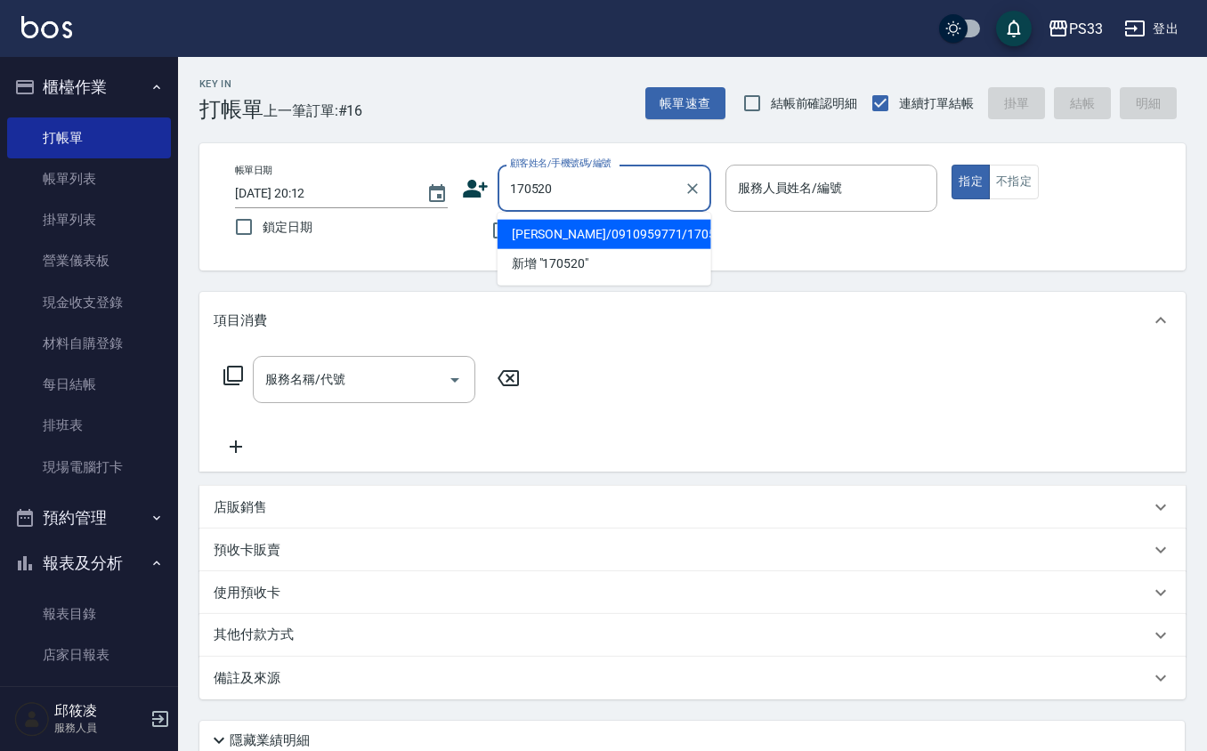
type input "[PERSON_NAME]/0910959771/170520"
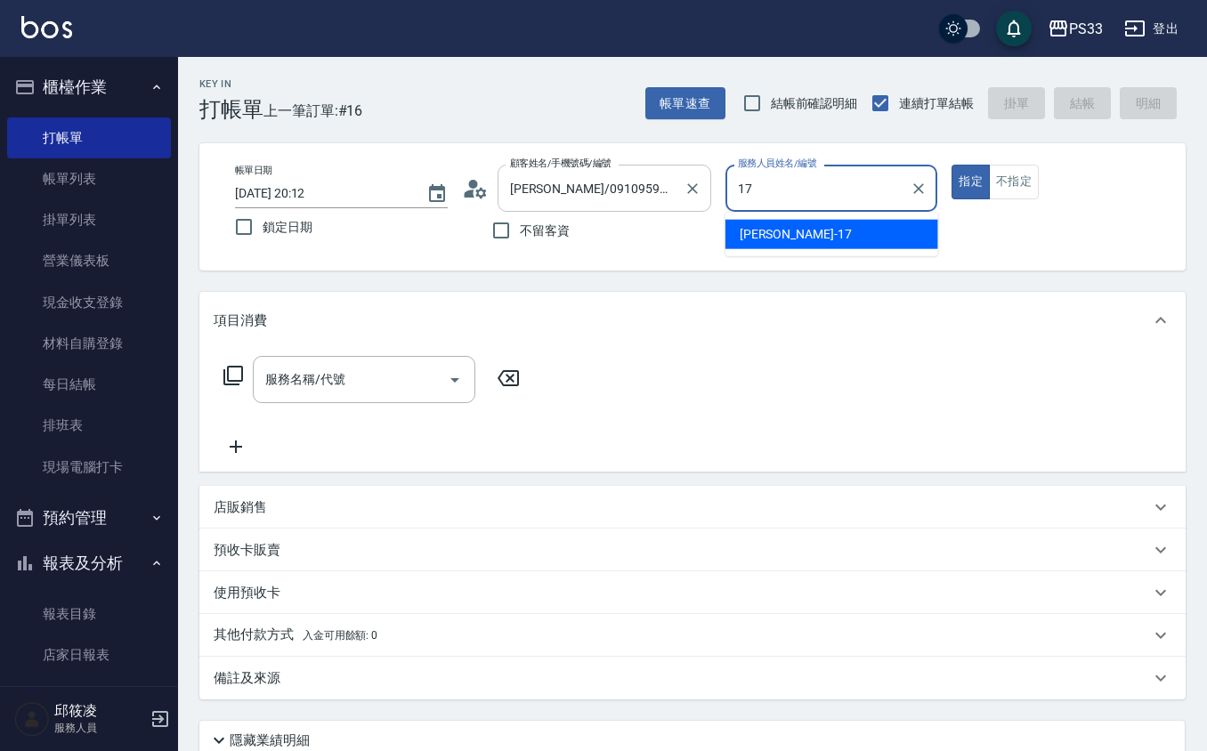
type input "[PERSON_NAME]-17"
type button "true"
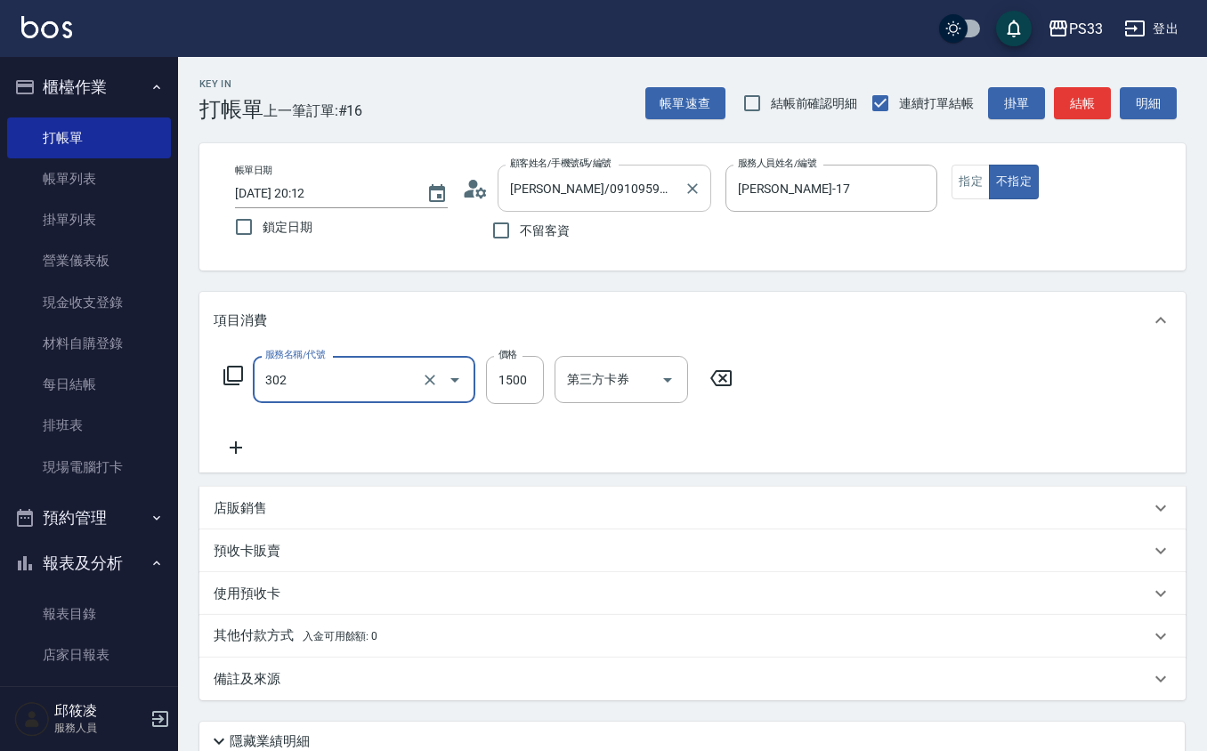
type input "設計燙髮(302)"
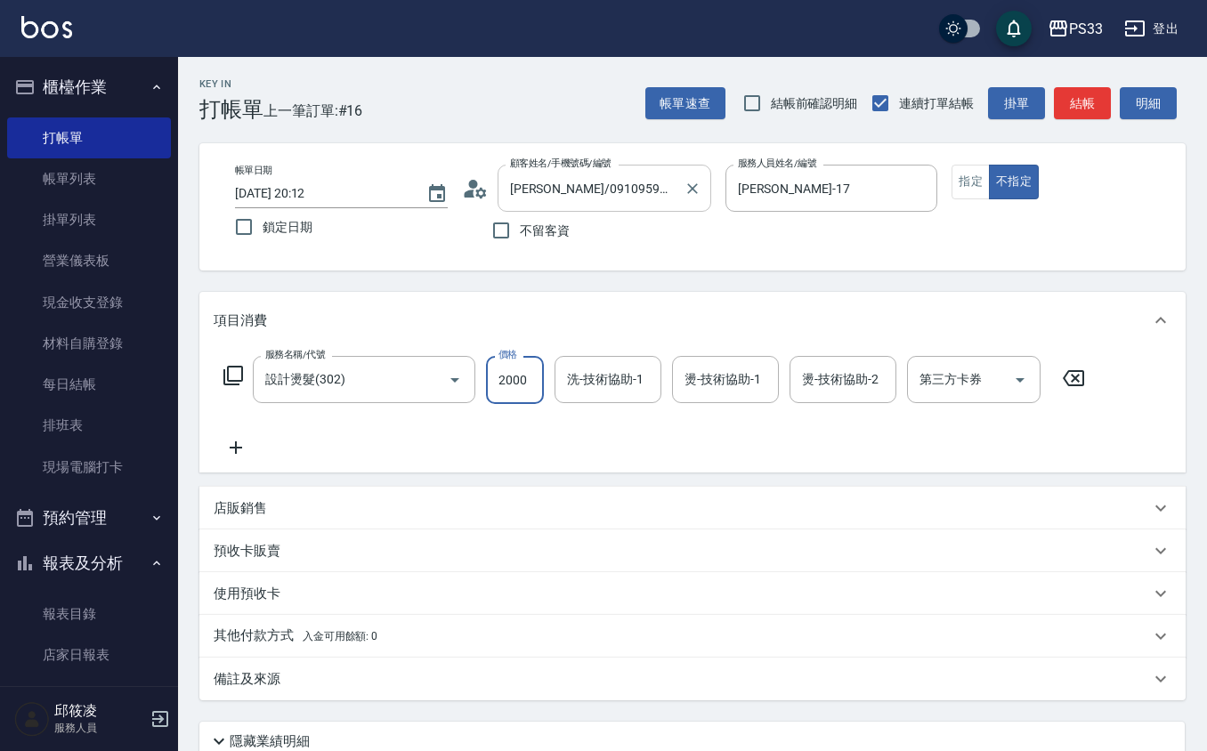
type input "2000"
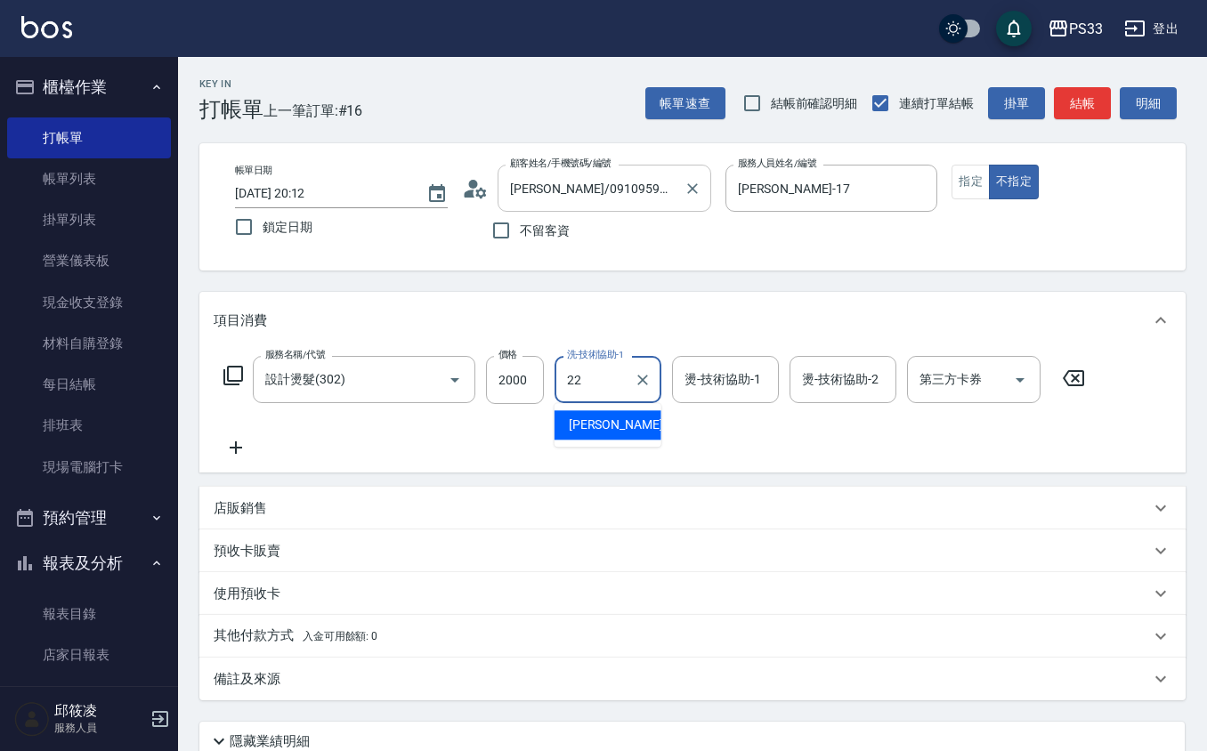
type input "[PERSON_NAME]-22"
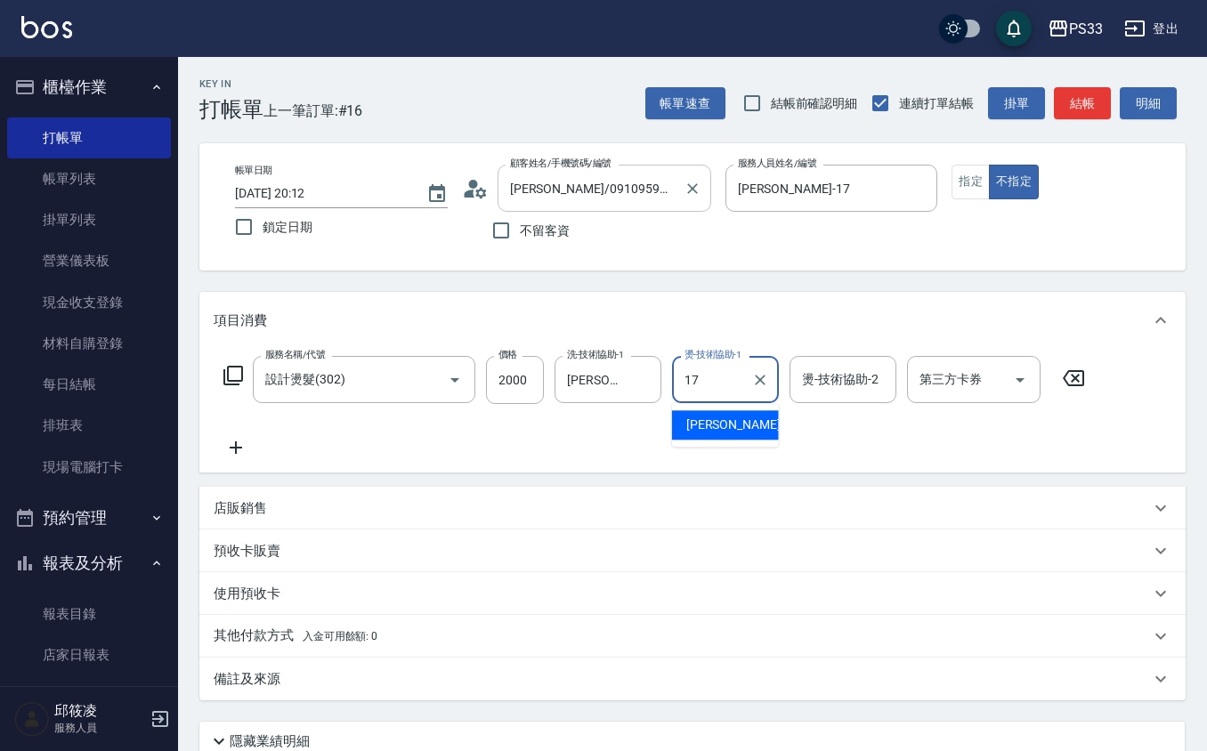
type input "[PERSON_NAME]-17"
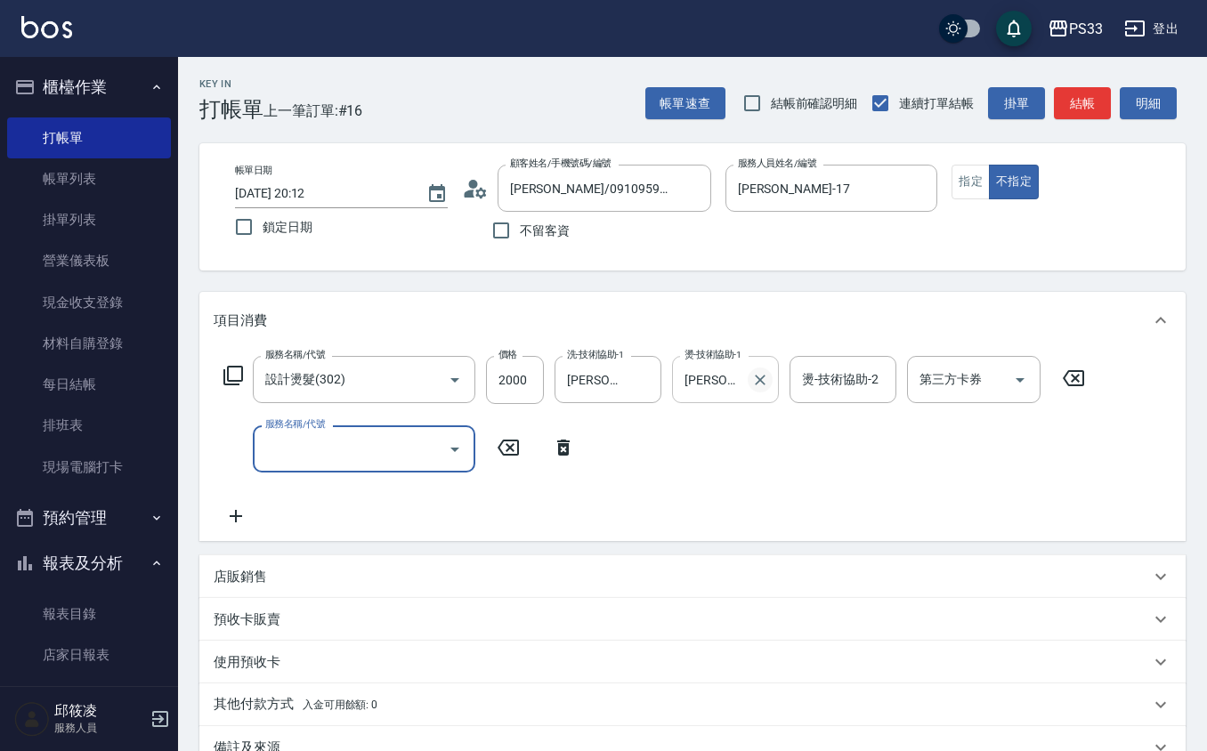
click at [766, 377] on icon "Clear" at bounding box center [760, 380] width 18 height 18
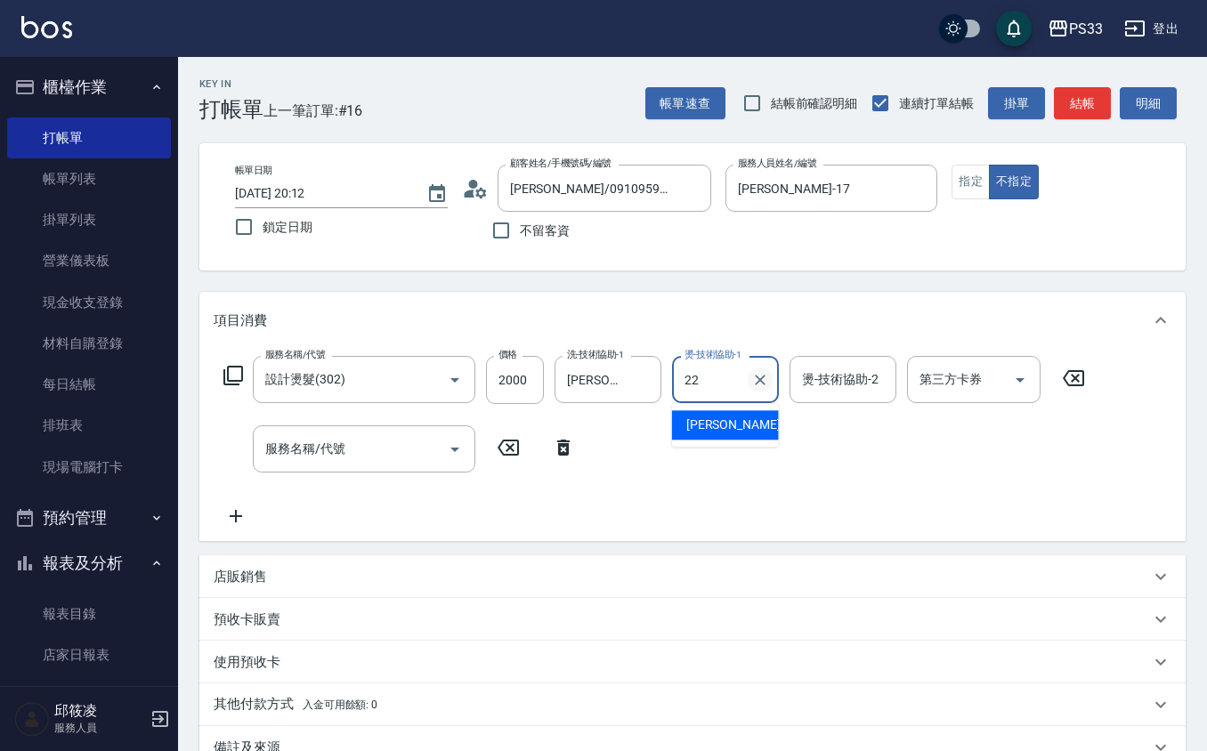
type input "[PERSON_NAME]-22"
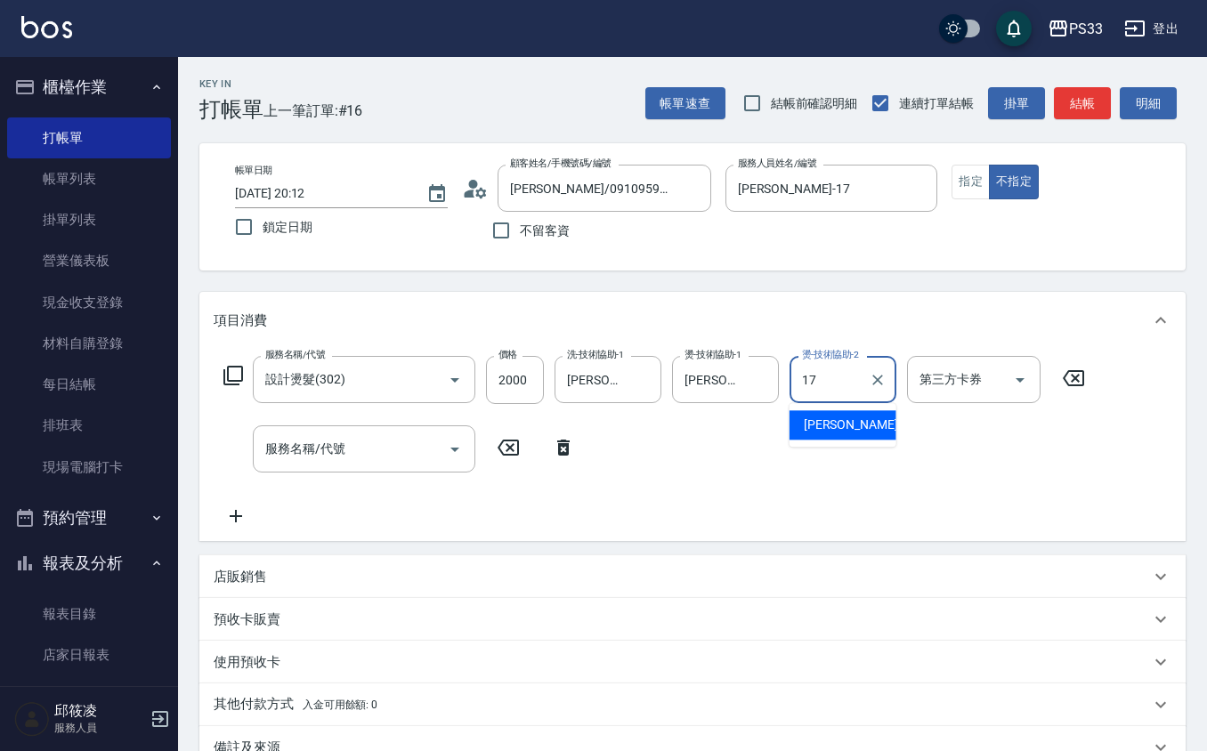
type input "[PERSON_NAME]-17"
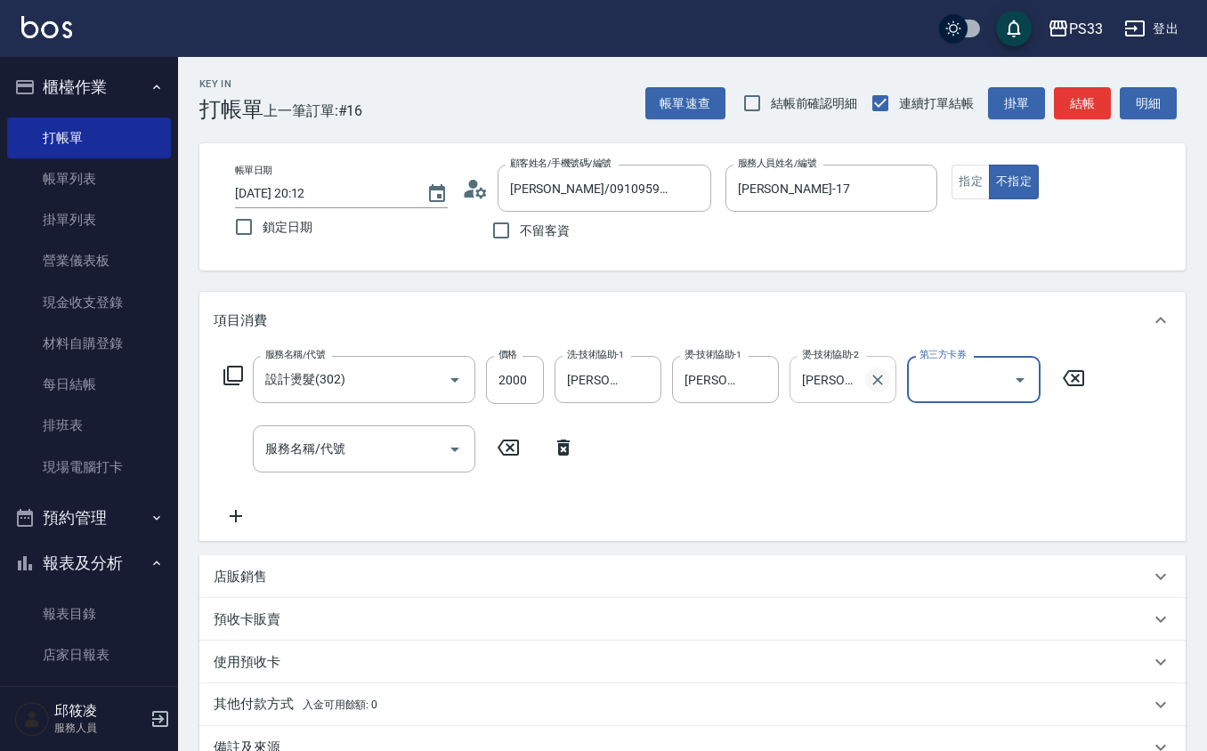
click at [876, 375] on icon "Clear" at bounding box center [878, 380] width 18 height 18
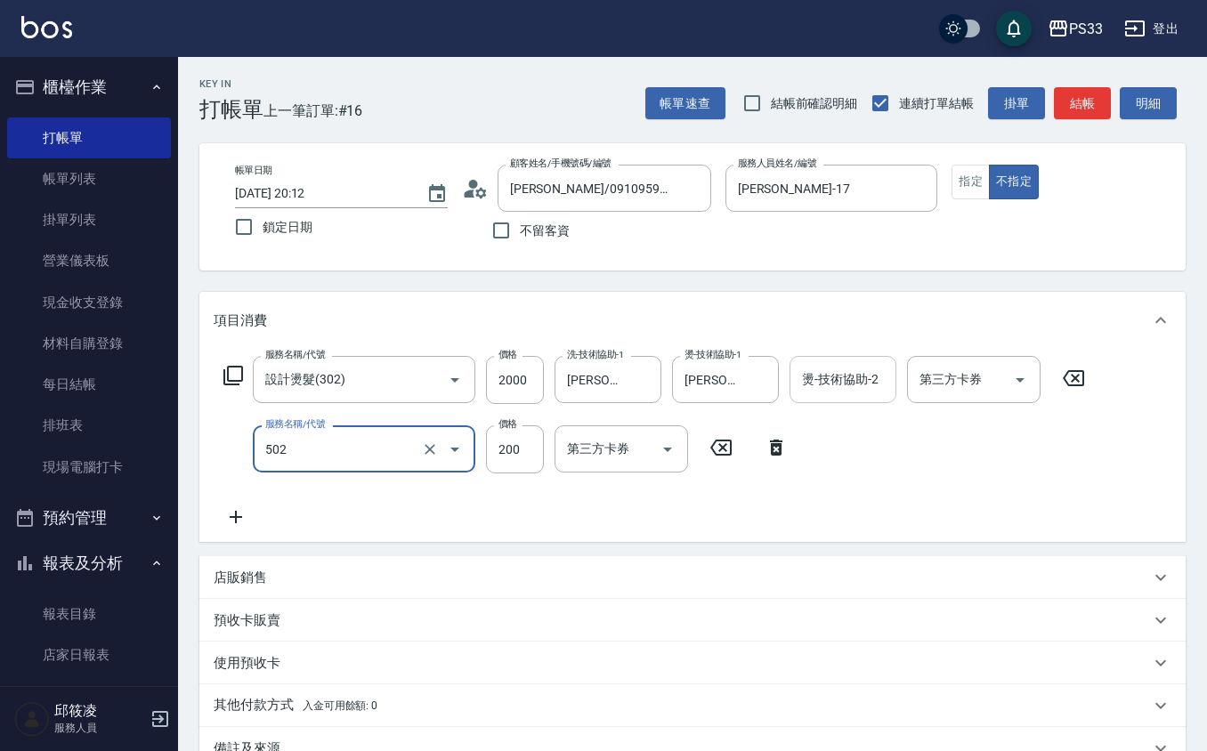
type input "自備護髮(502)"
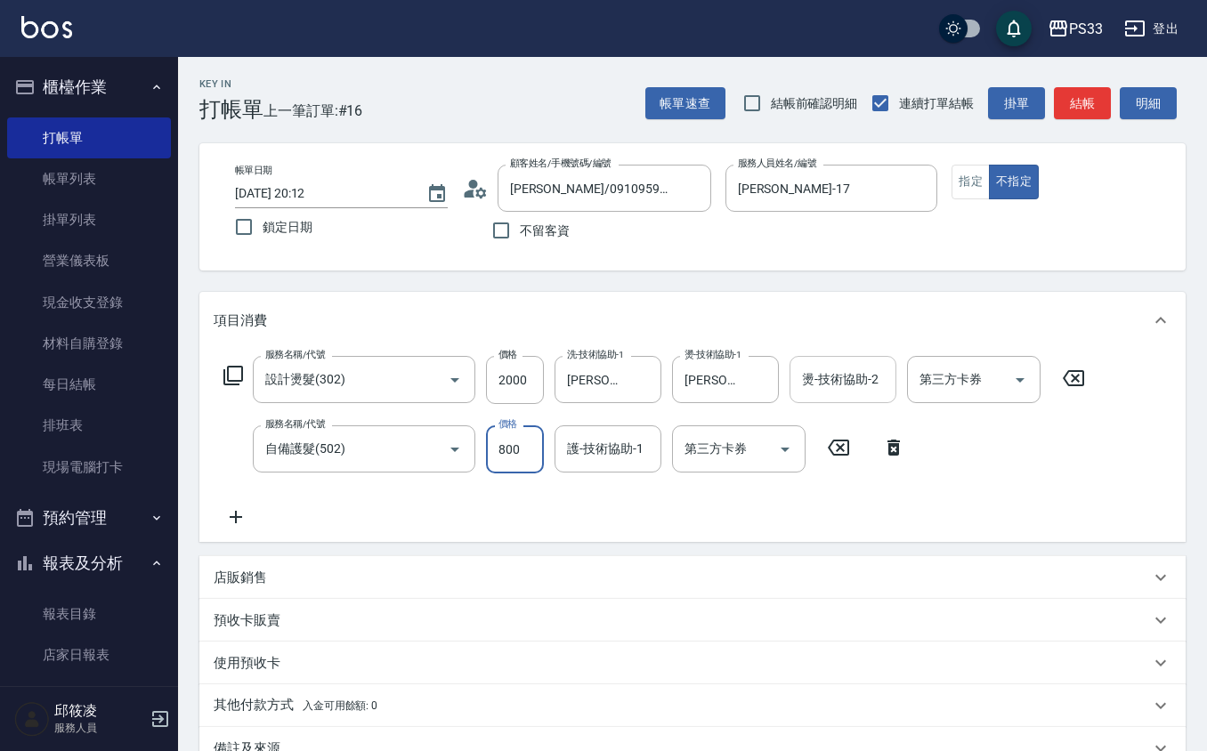
type input "800"
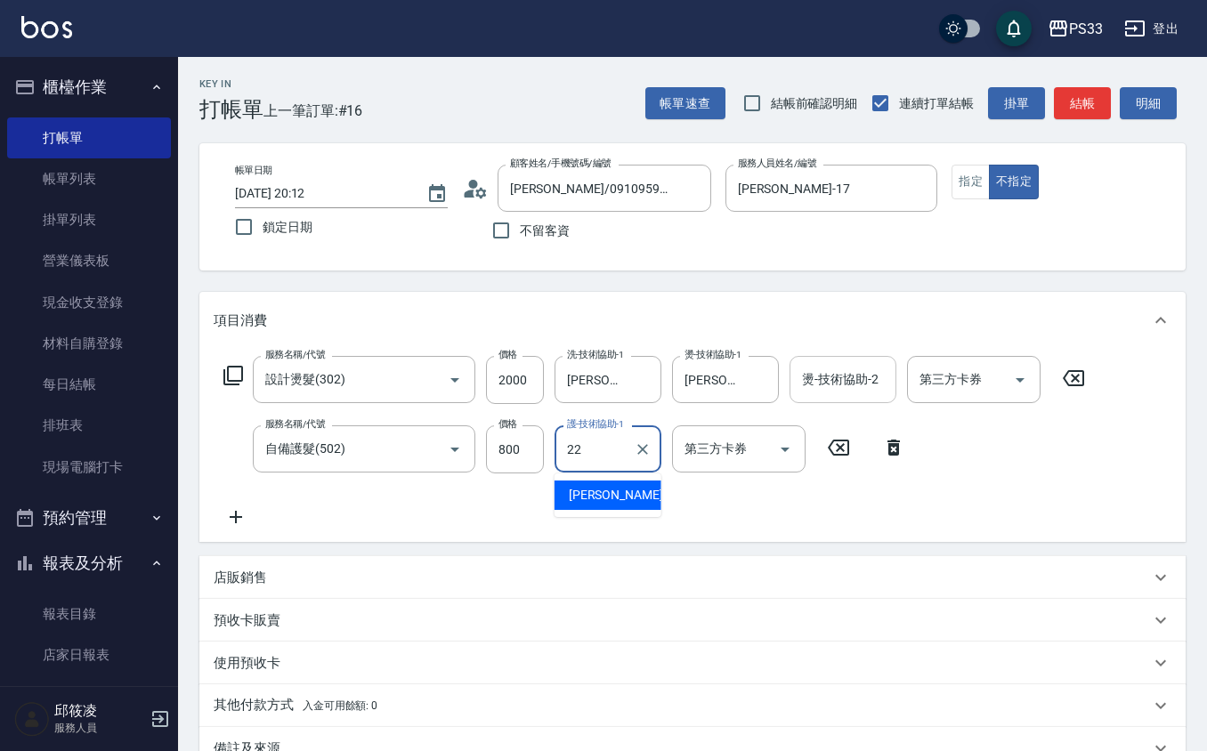
type input "[PERSON_NAME]-22"
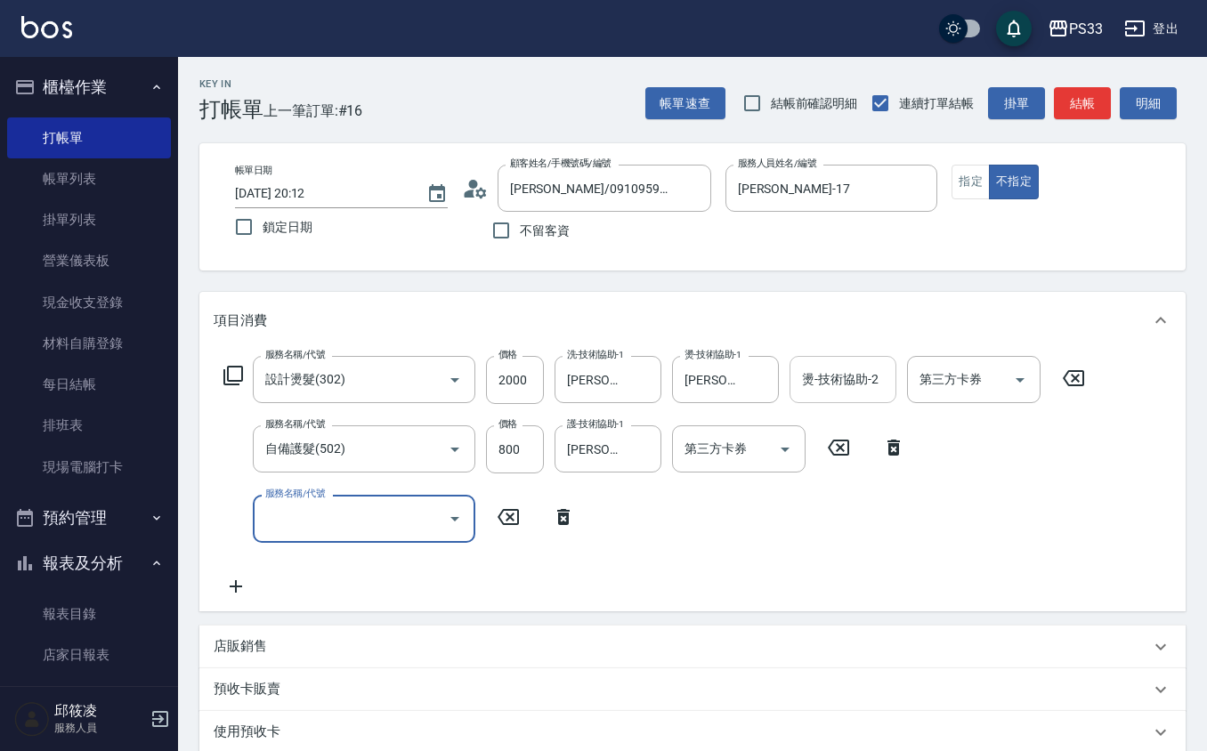
drag, startPoint x: 296, startPoint y: 656, endPoint x: 301, endPoint y: 646, distance: 11.2
click at [296, 655] on div "店販銷售" at bounding box center [692, 647] width 986 height 43
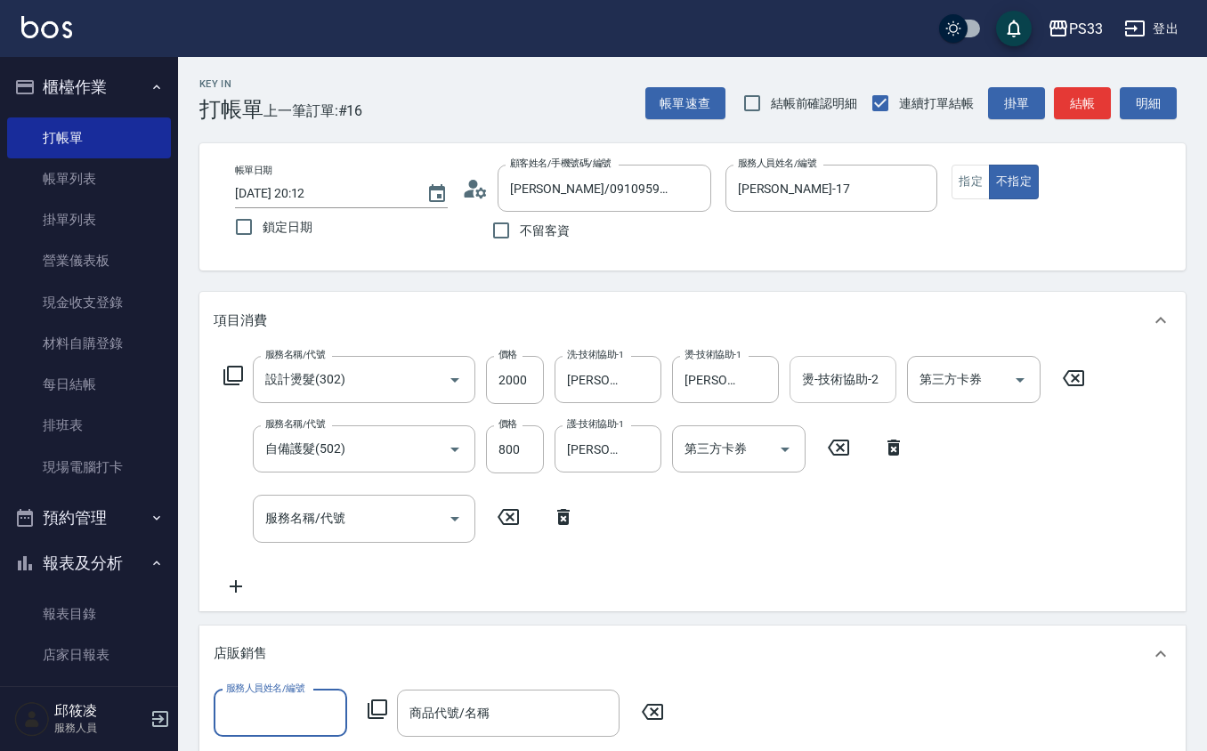
scroll to position [1, 0]
type input "[DATE] 20:13"
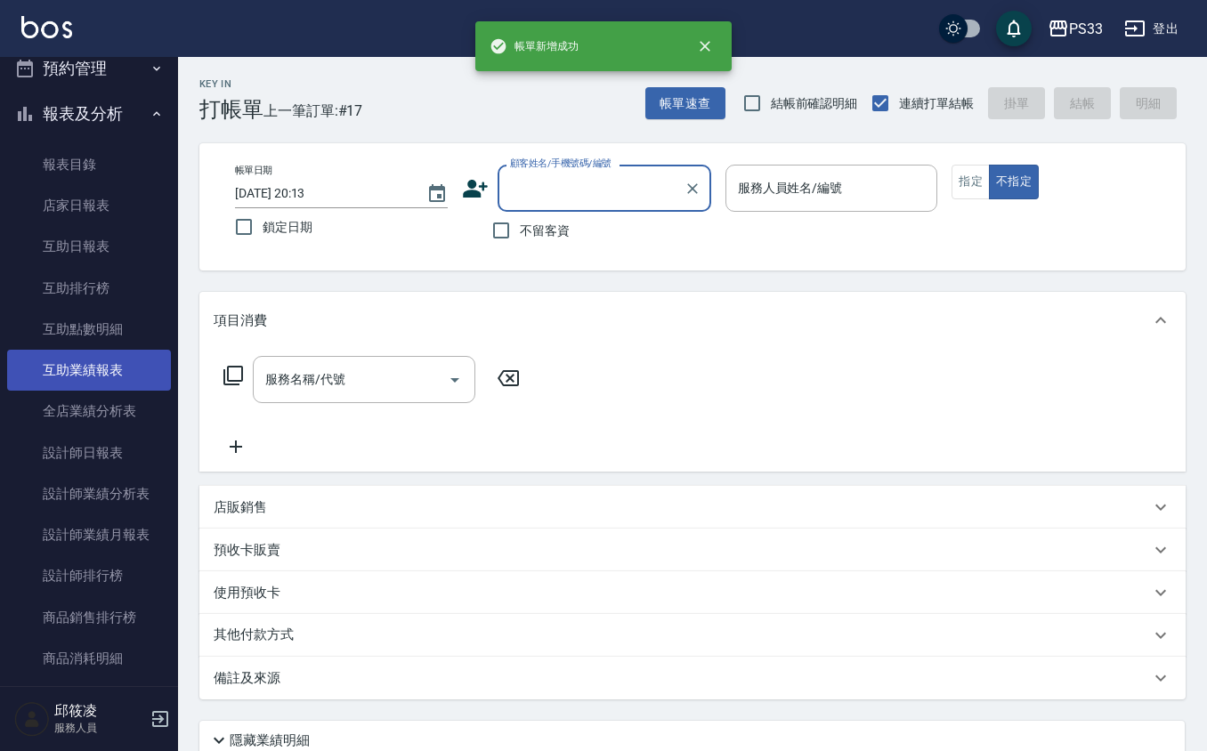
scroll to position [474, 0]
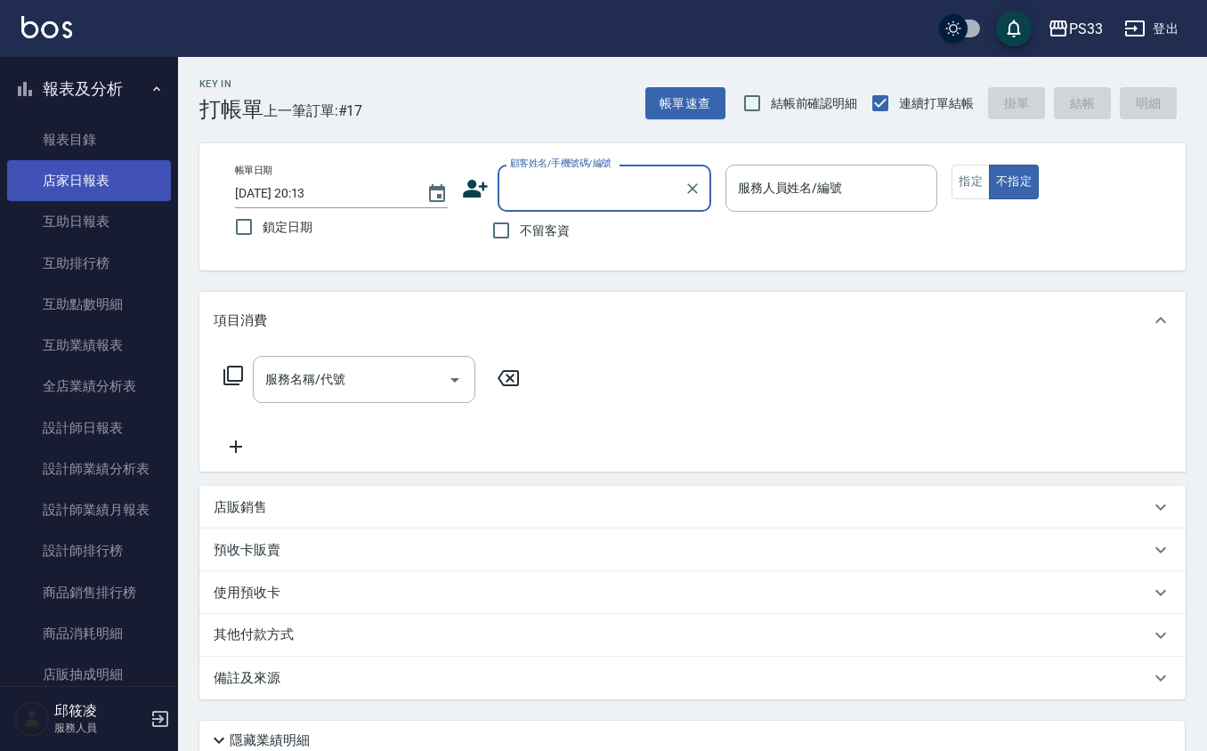
click at [114, 186] on link "店家日報表" at bounding box center [89, 180] width 164 height 41
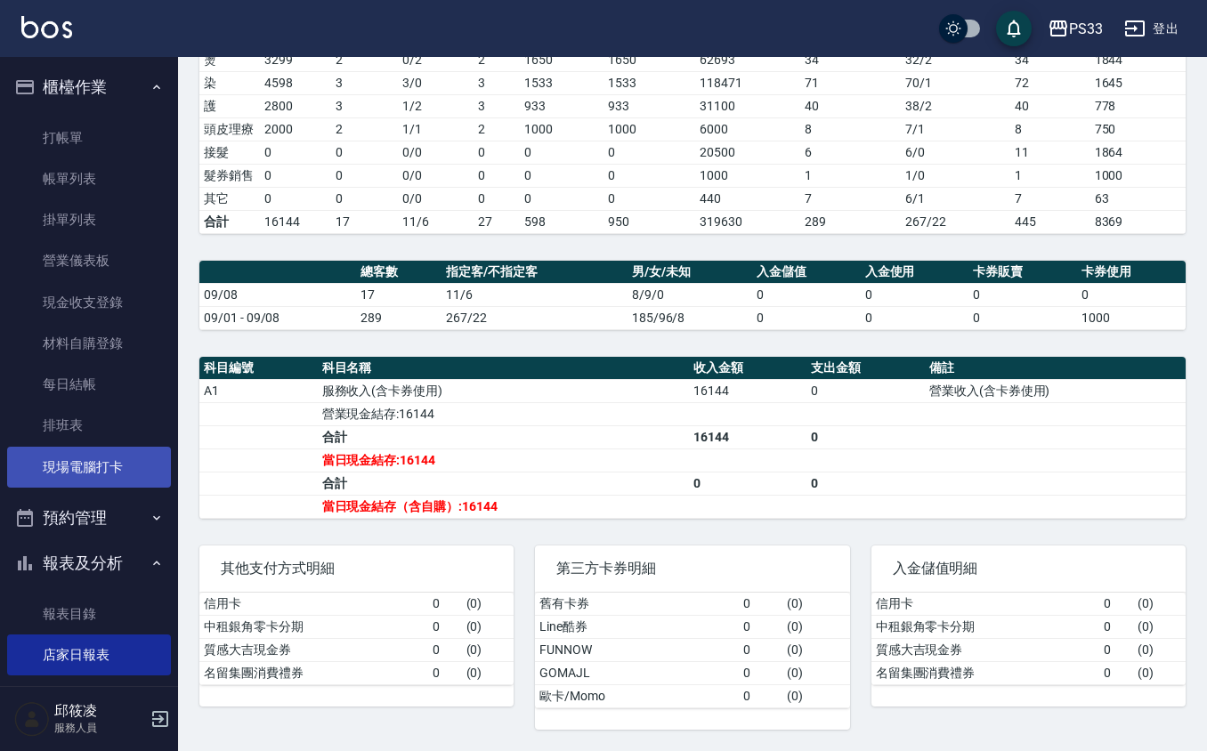
click at [45, 474] on link "現場電腦打卡" at bounding box center [89, 467] width 164 height 41
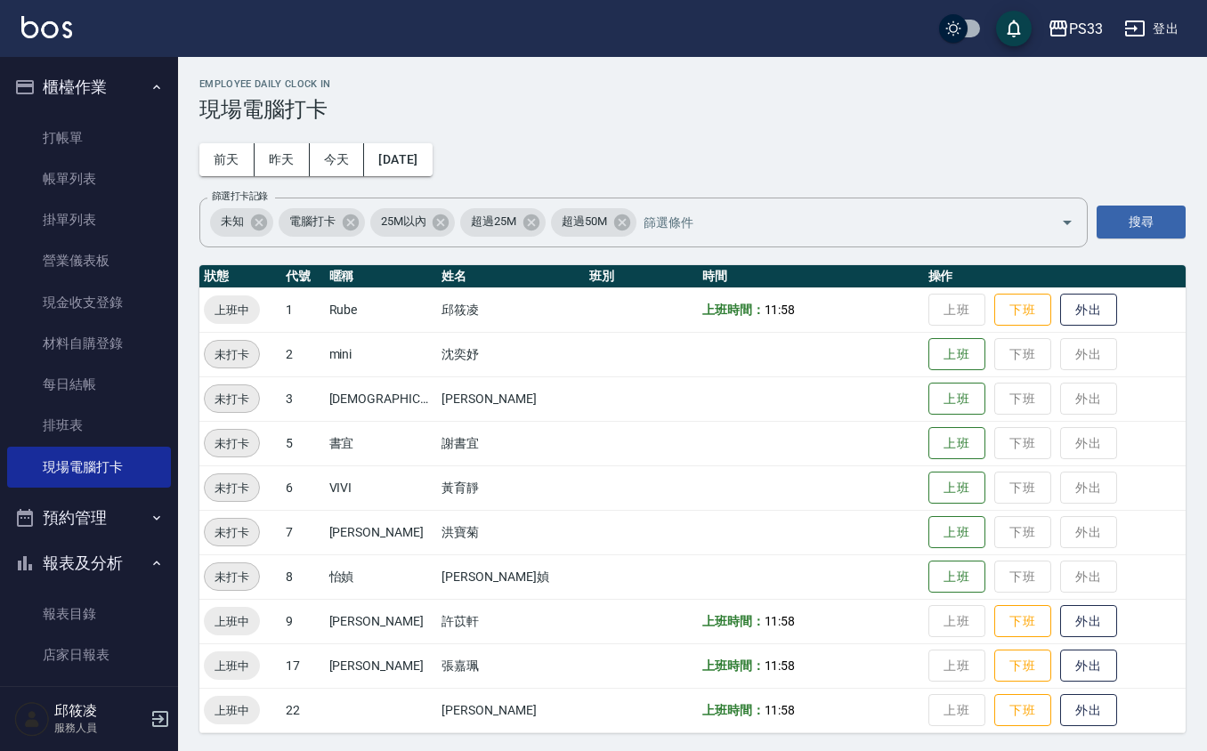
click at [1030, 317] on td "上班 下班 外出" at bounding box center [1055, 310] width 262 height 45
click at [1011, 318] on button "下班" at bounding box center [1022, 310] width 57 height 31
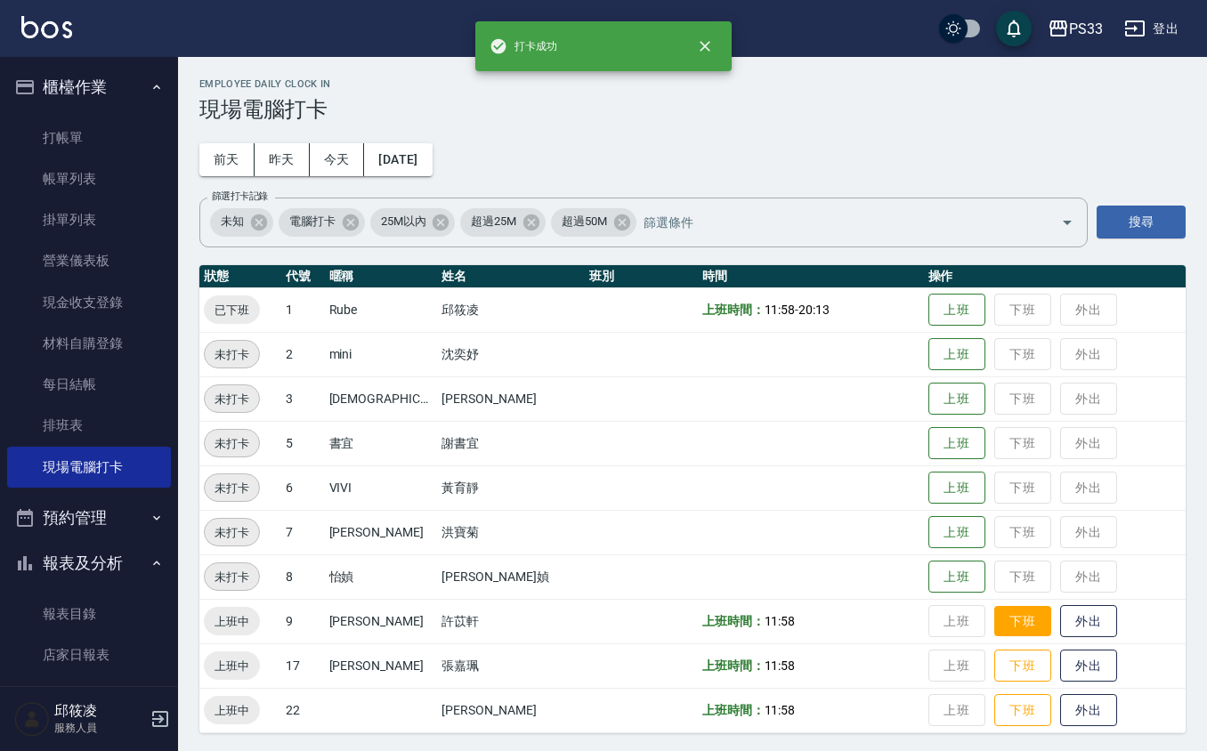
click at [994, 620] on button "下班" at bounding box center [1022, 621] width 57 height 31
click at [994, 678] on button "下班" at bounding box center [1022, 666] width 57 height 31
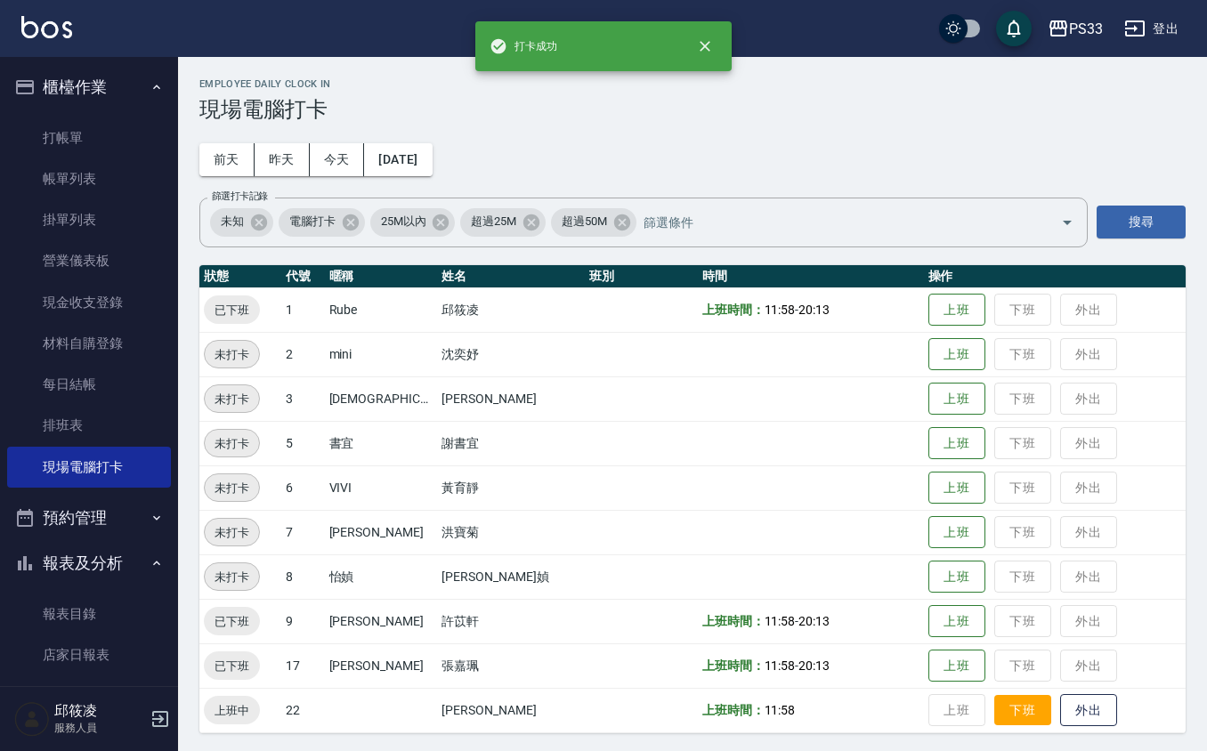
click at [994, 696] on button "下班" at bounding box center [1022, 710] width 57 height 31
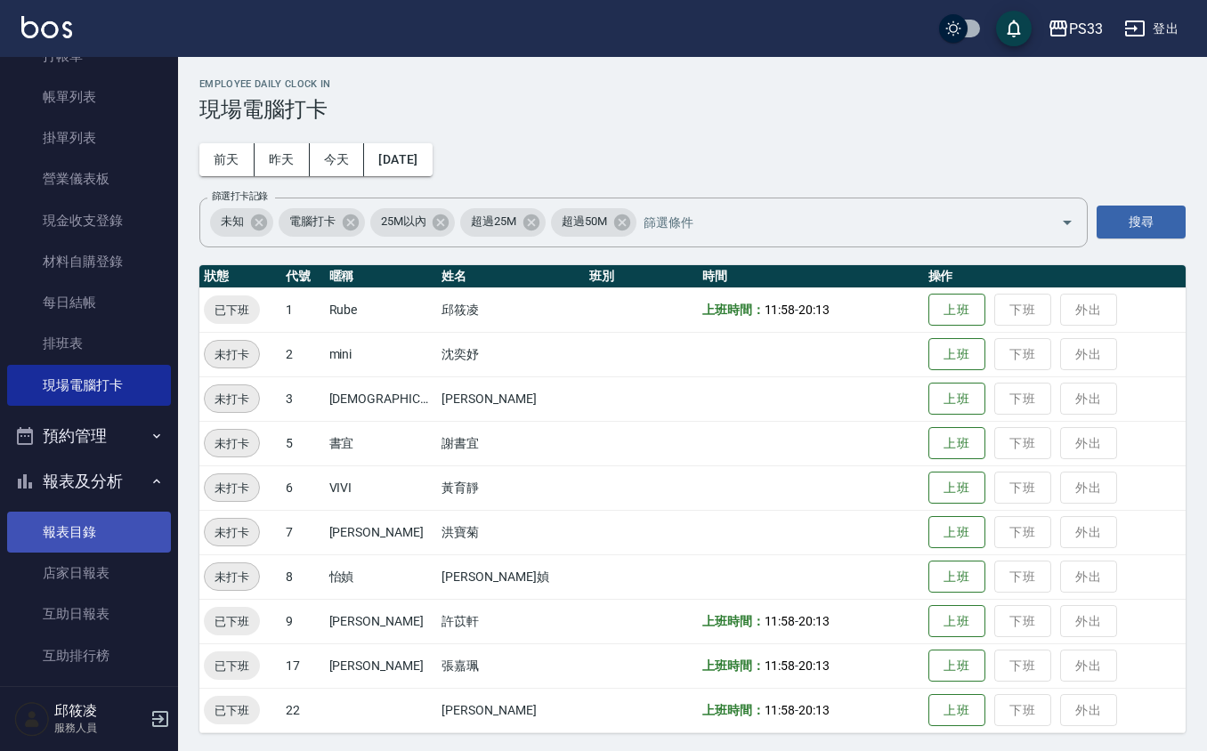
scroll to position [118, 0]
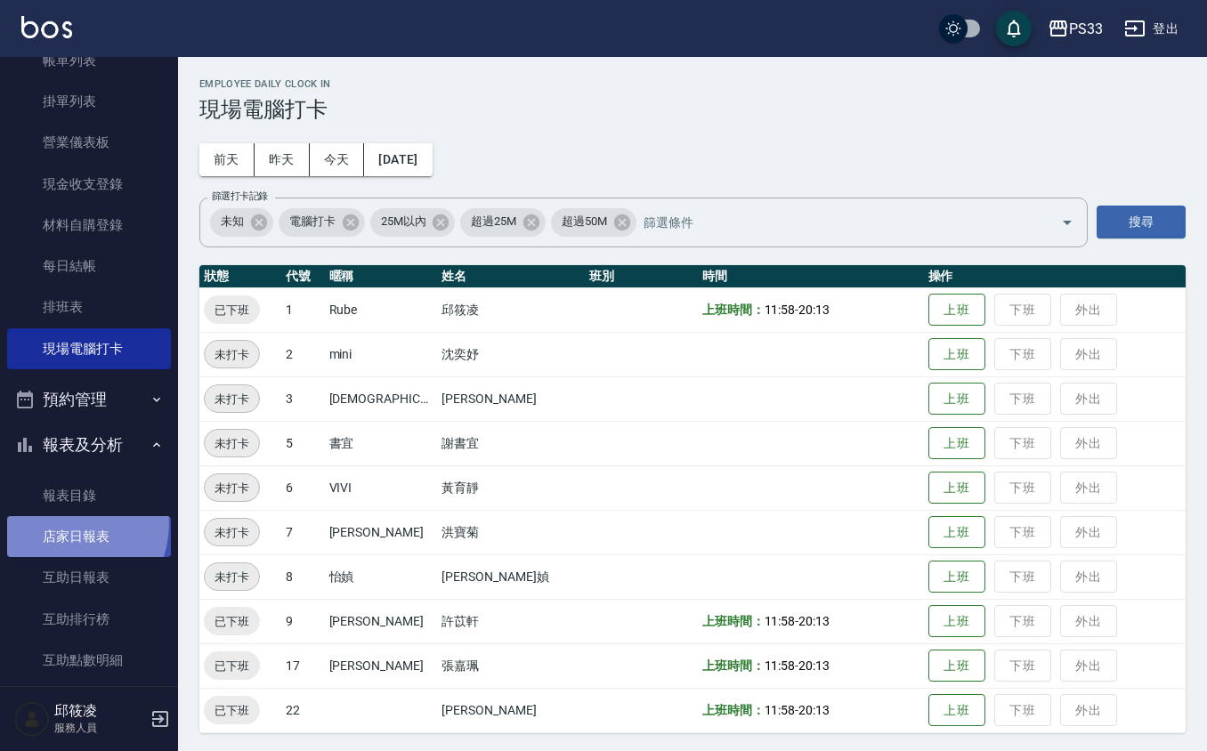
click at [62, 523] on link "店家日報表" at bounding box center [89, 536] width 164 height 41
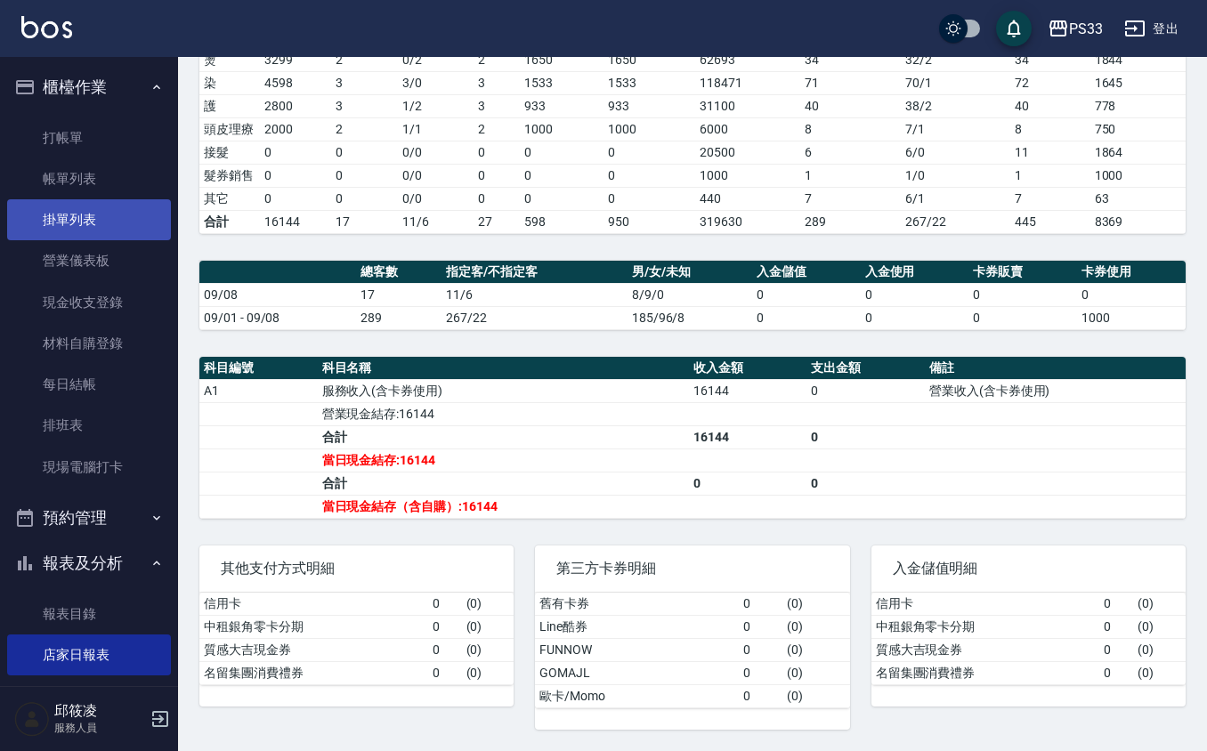
drag, startPoint x: 96, startPoint y: 187, endPoint x: 107, endPoint y: 228, distance: 42.3
click at [96, 186] on link "帳單列表" at bounding box center [89, 178] width 164 height 41
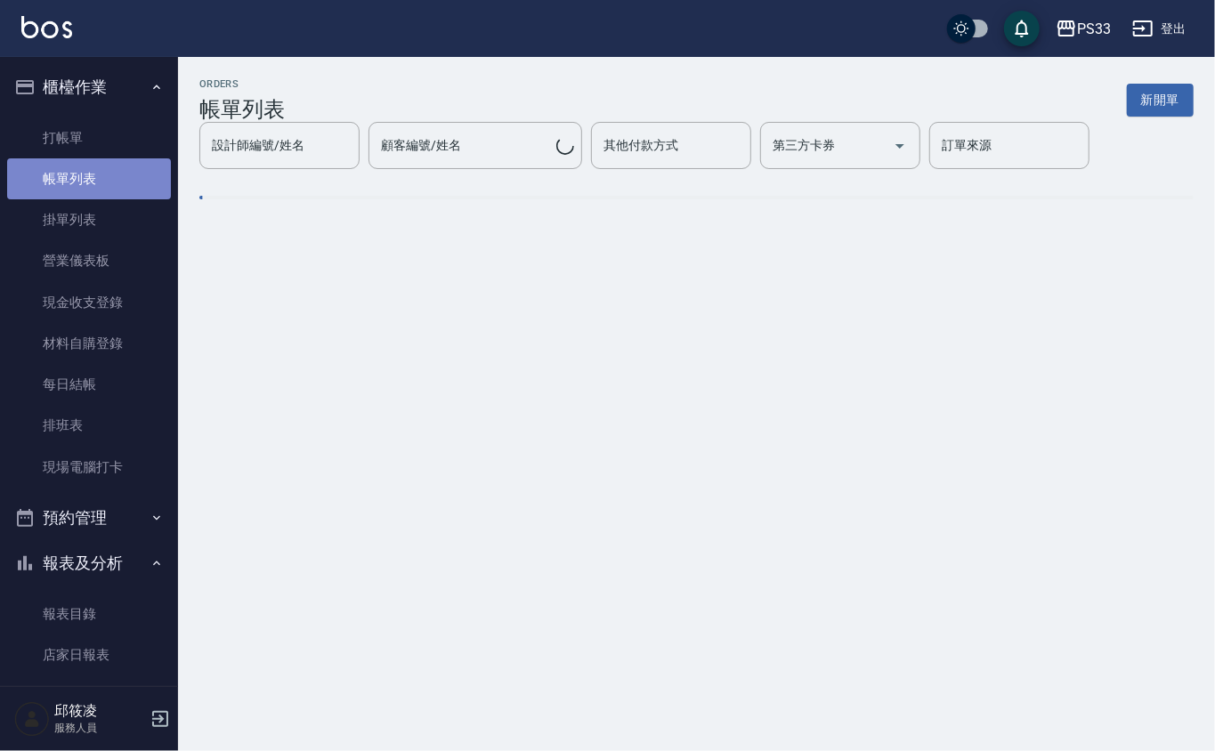
click at [110, 164] on link "帳單列表" at bounding box center [89, 178] width 164 height 41
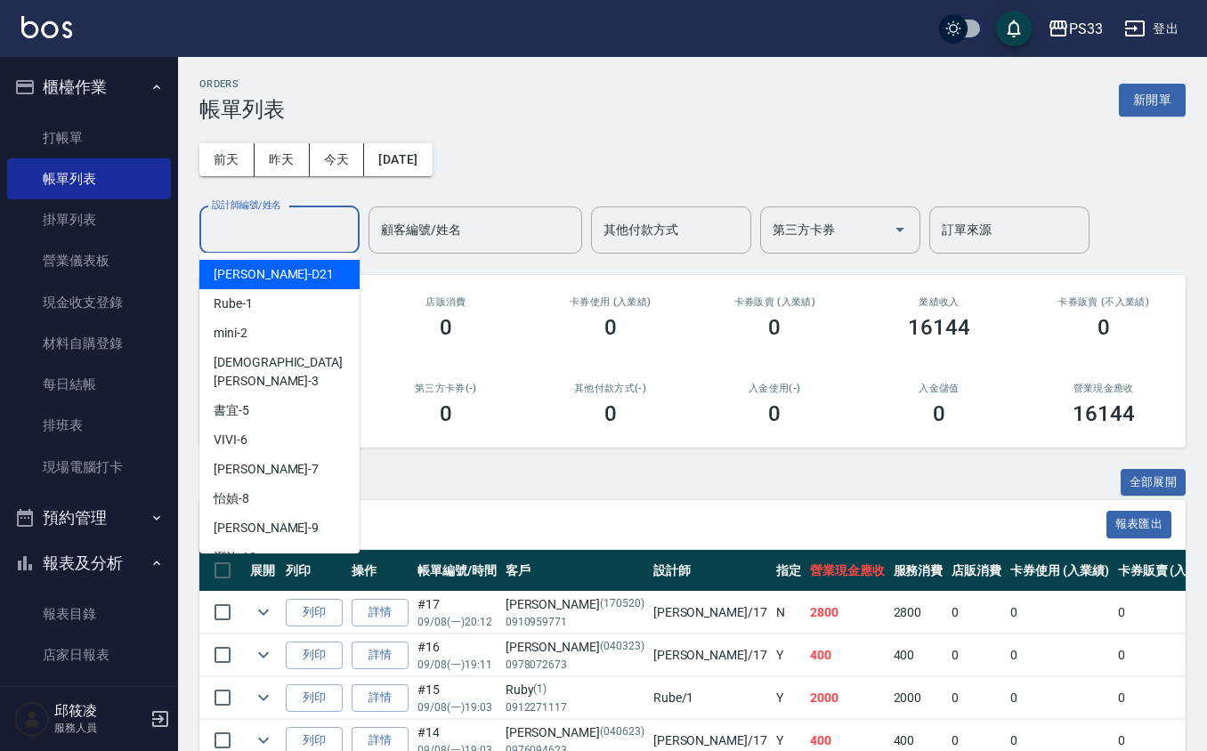
click at [280, 226] on input "設計師編號/姓名" at bounding box center [279, 230] width 144 height 31
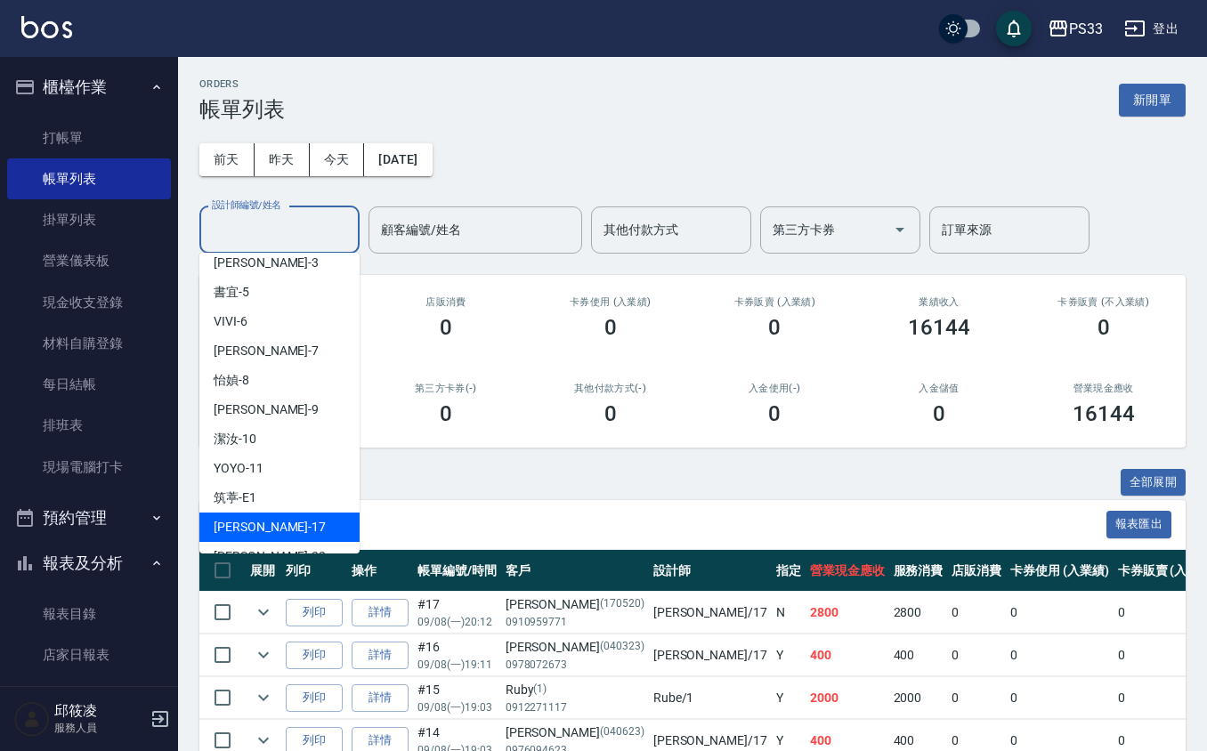
click at [286, 513] on div "[PERSON_NAME] -17" at bounding box center [279, 527] width 160 height 29
type input "[PERSON_NAME]-17"
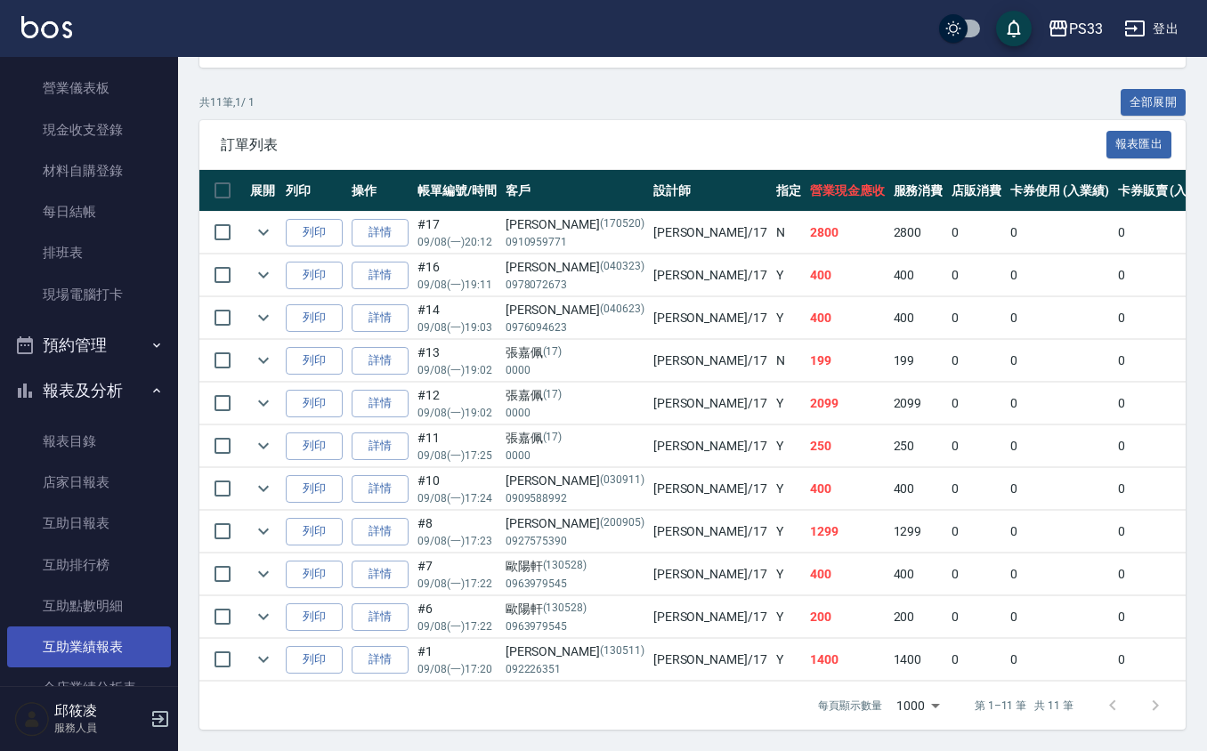
scroll to position [356, 0]
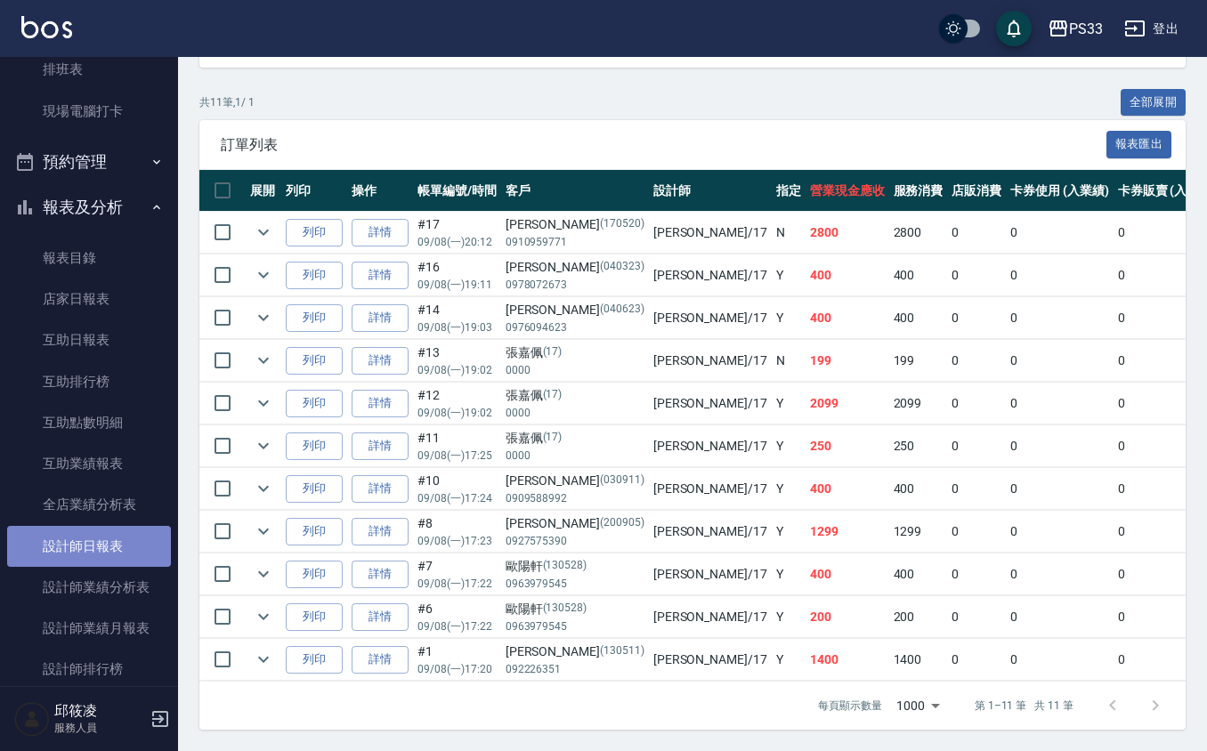
click at [126, 538] on link "設計師日報表" at bounding box center [89, 546] width 164 height 41
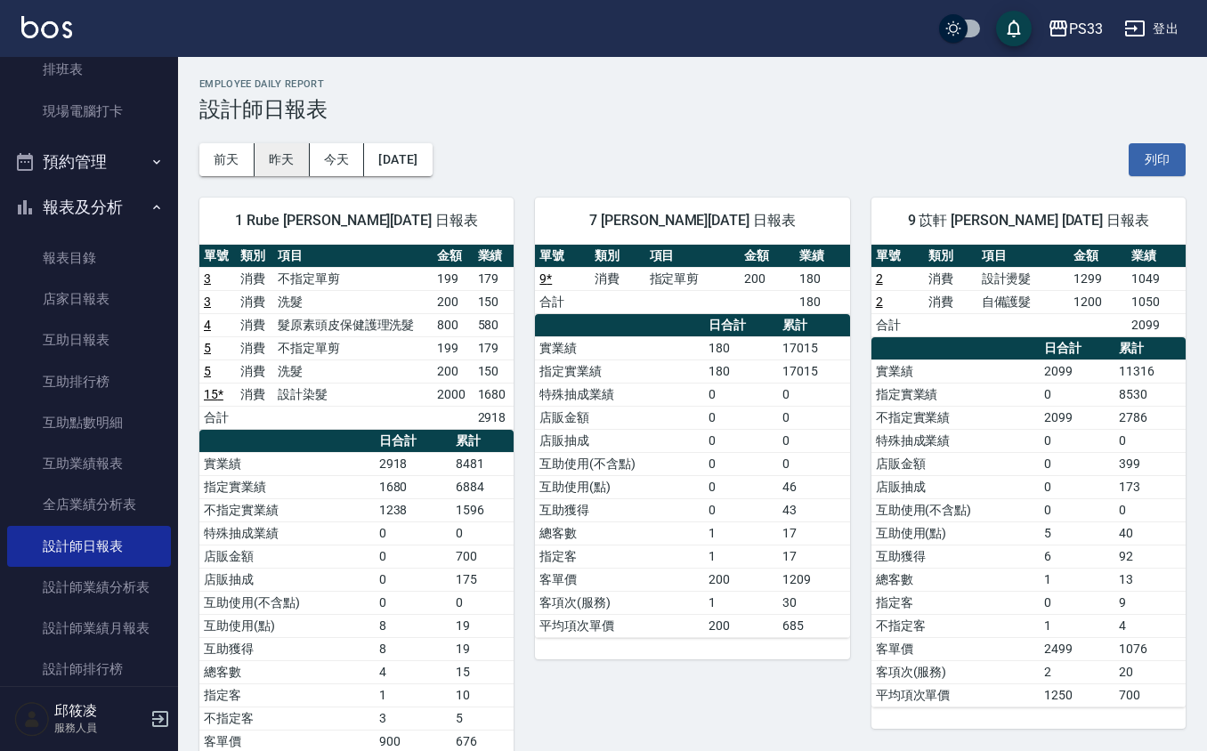
click at [289, 167] on button "昨天" at bounding box center [282, 159] width 55 height 33
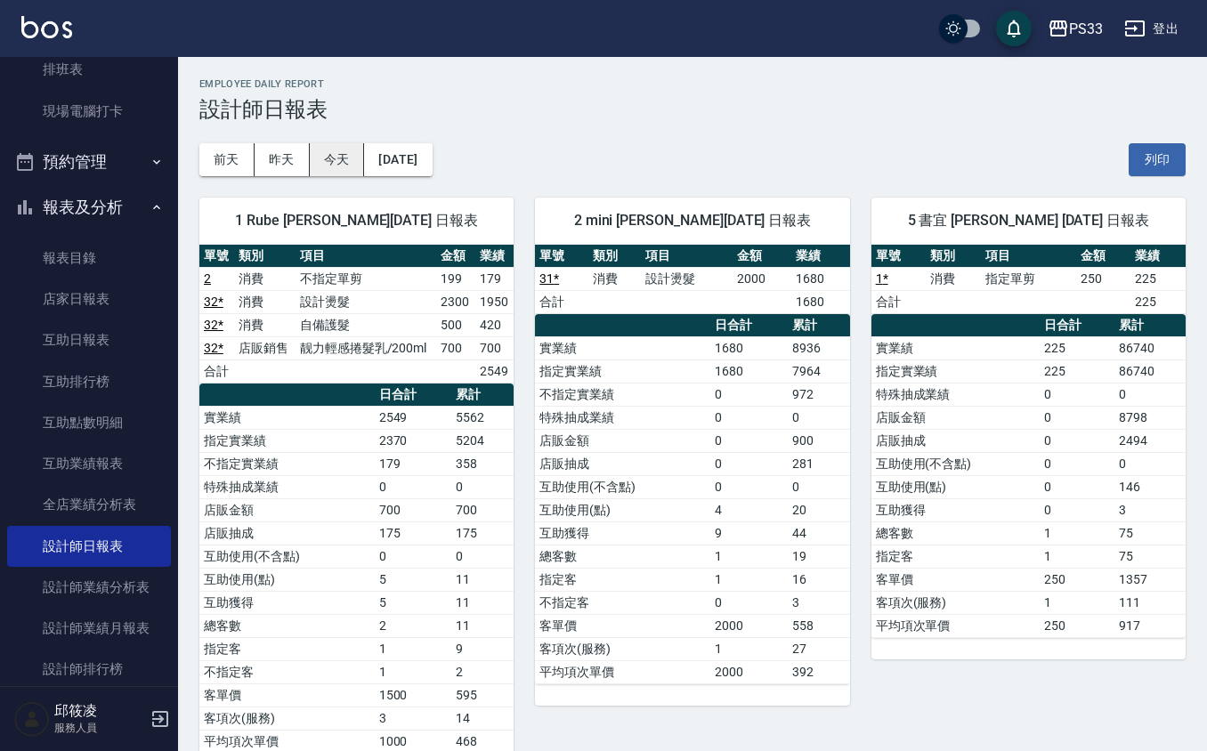
click at [326, 148] on button "今天" at bounding box center [337, 159] width 55 height 33
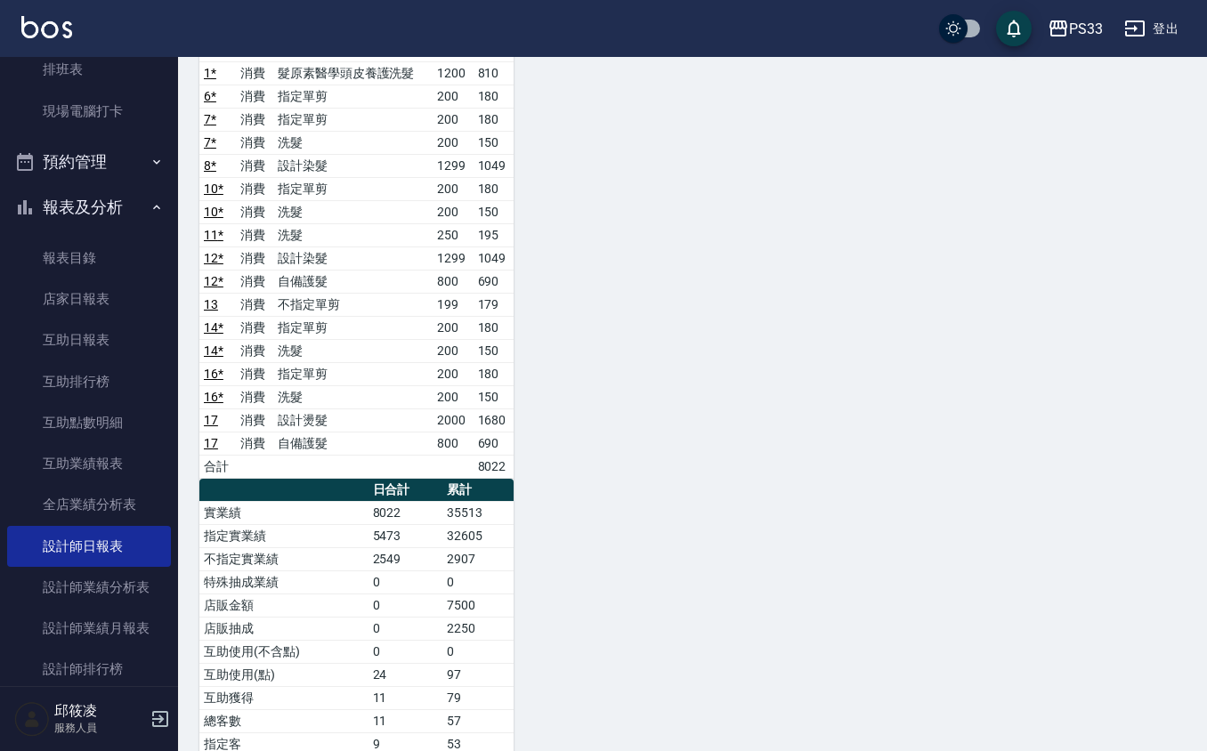
scroll to position [949, 0]
